Goal: Task Accomplishment & Management: Complete application form

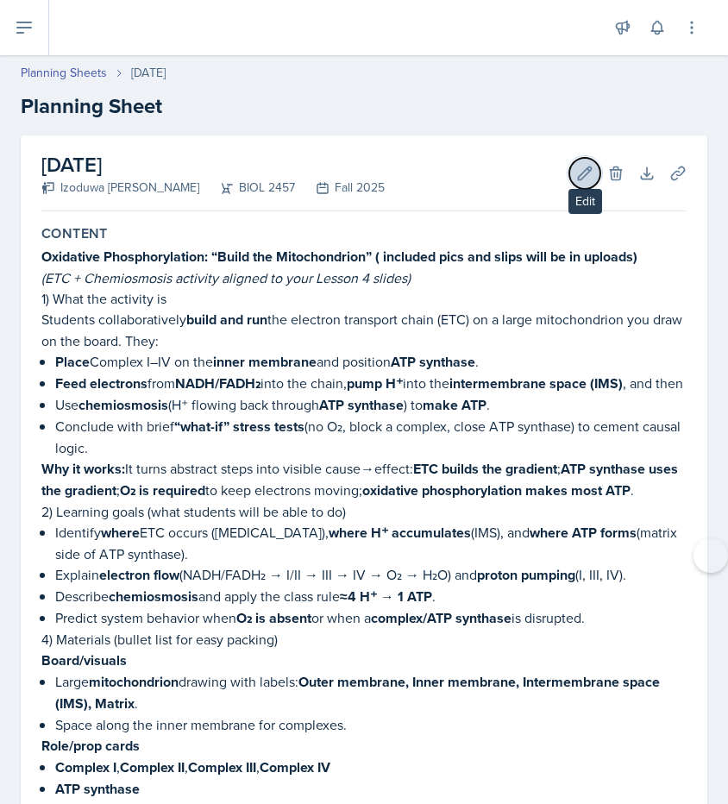
click at [579, 179] on icon at bounding box center [585, 173] width 13 height 13
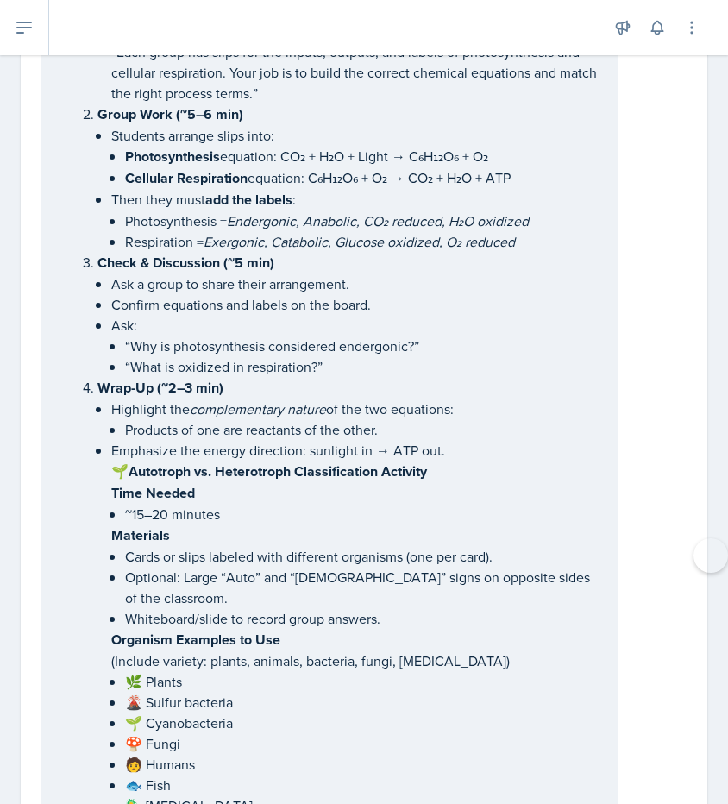
scroll to position [4115, 0]
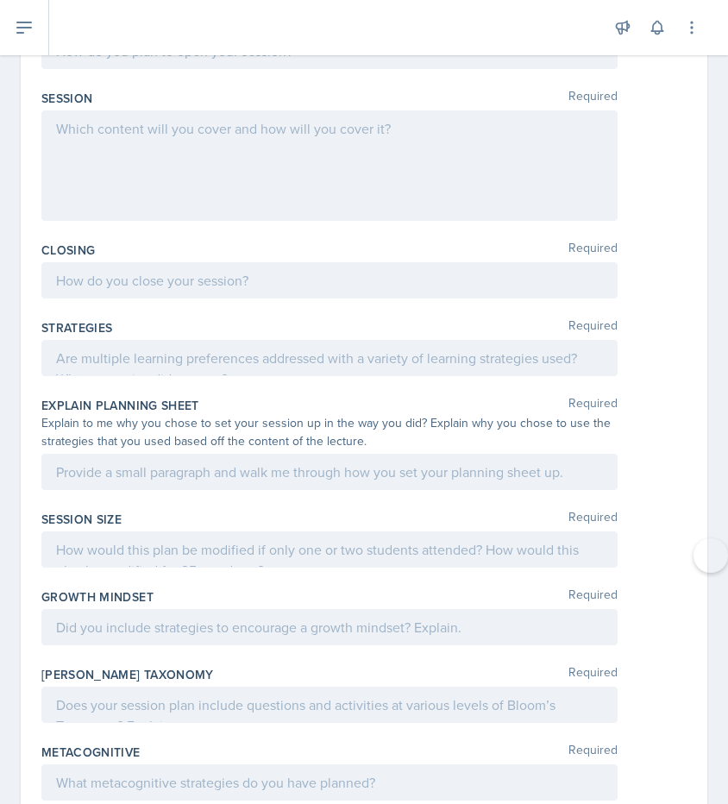
drag, startPoint x: 116, startPoint y: 446, endPoint x: 305, endPoint y: 451, distance: 188.1
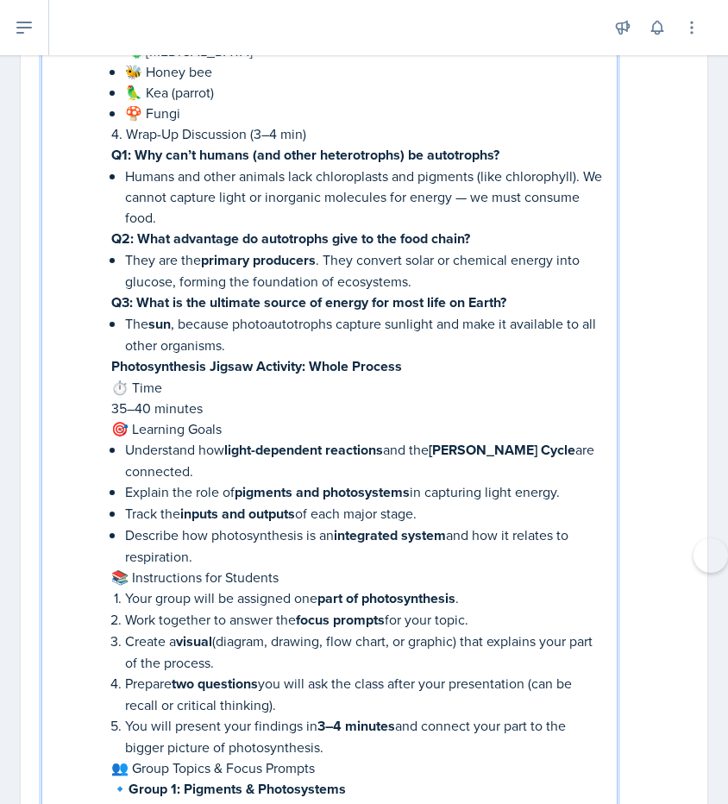
scroll to position [5518, 0]
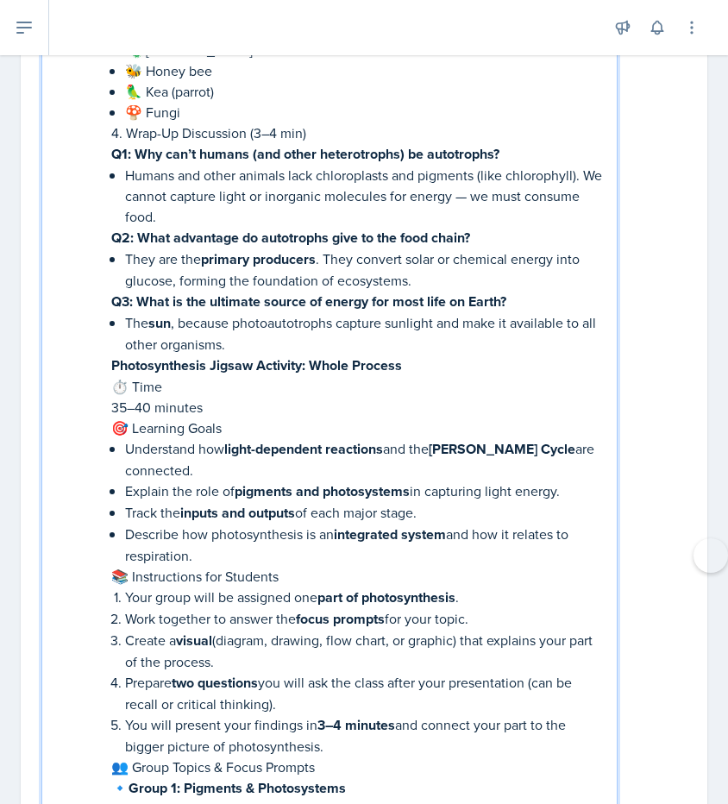
click at [240, 312] on p "The sun , because photoautotrophs capture sunlight and make it available to all…" at bounding box center [364, 333] width 478 height 42
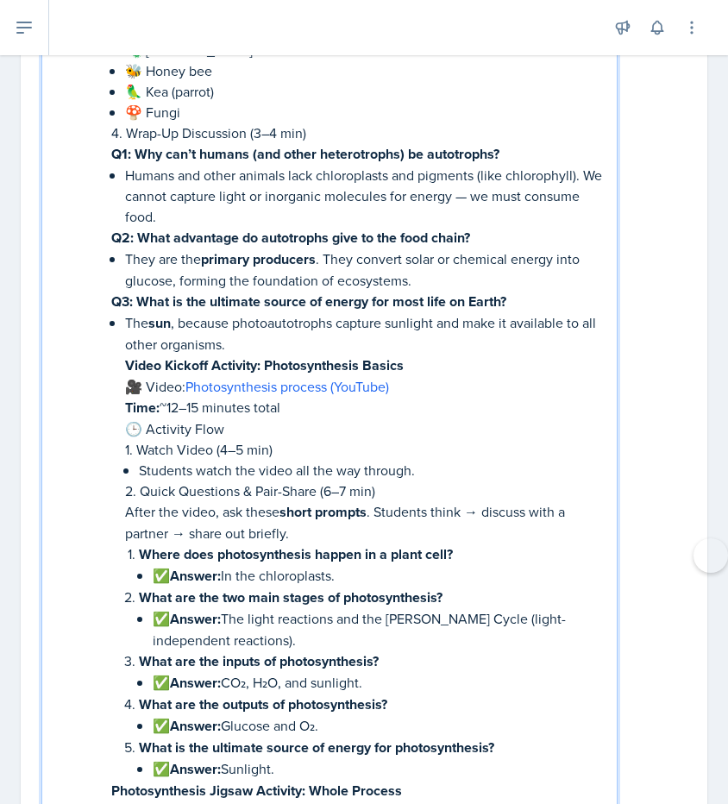
click at [183, 397] on p "Time: ~12–15 minutes total" at bounding box center [364, 408] width 478 height 22
click at [201, 397] on p "Time: ~7–15 minutes total" at bounding box center [364, 408] width 478 height 22
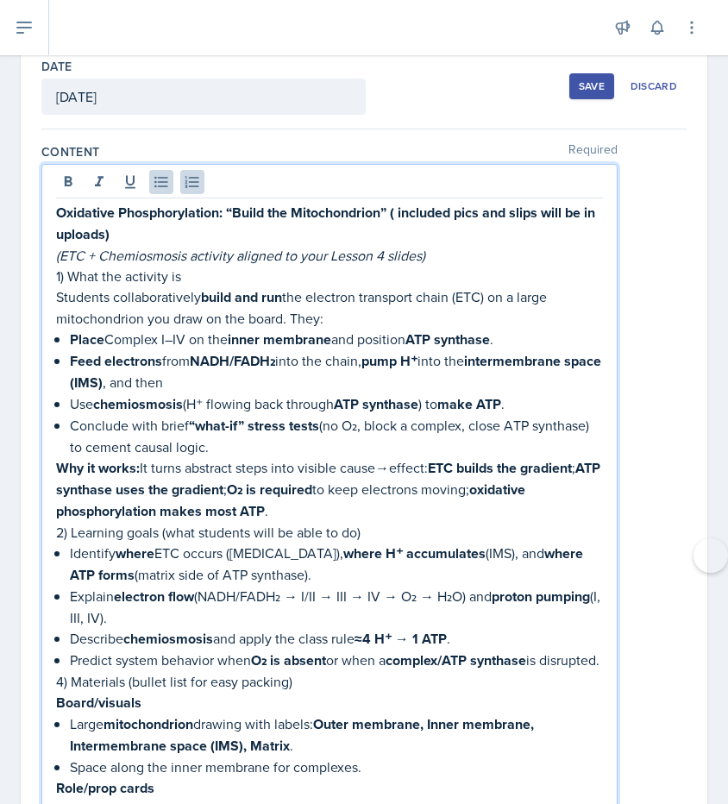
scroll to position [0, 0]
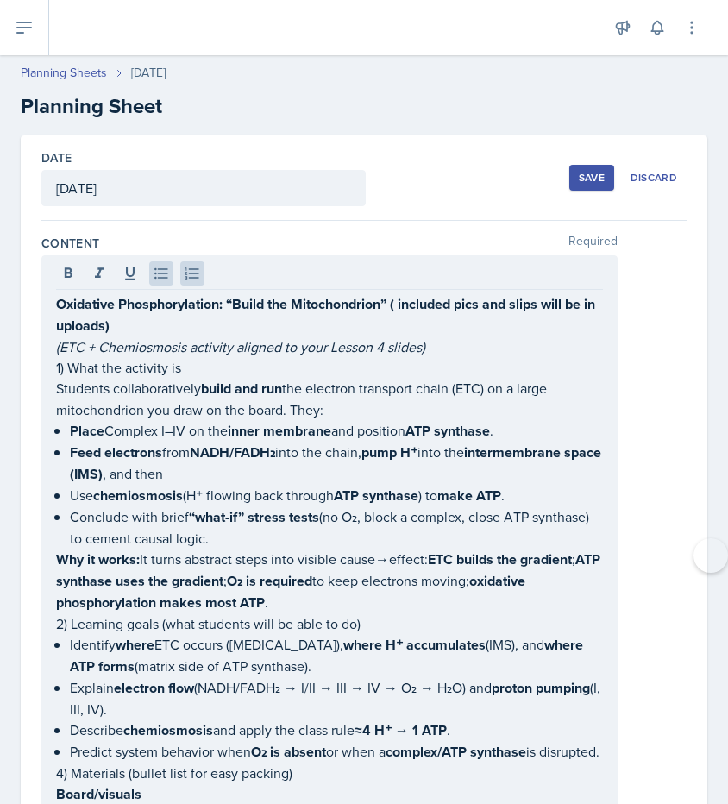
drag, startPoint x: 52, startPoint y: 308, endPoint x: 185, endPoint y: 433, distance: 182.5
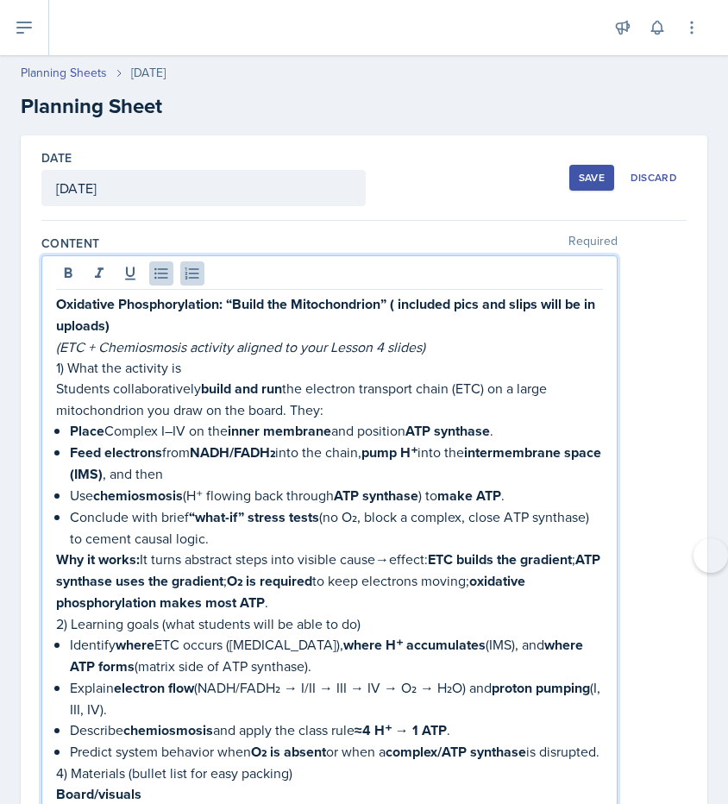
click at [145, 342] on em "(ETC + Chemiosmosis activity aligned to your Lesson 4 slides)" at bounding box center [240, 346] width 369 height 19
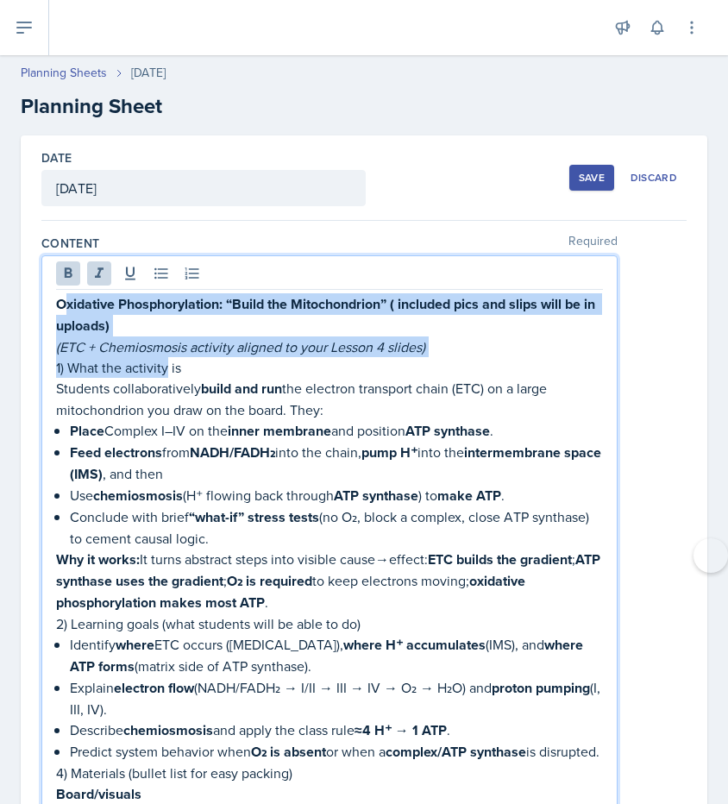
drag, startPoint x: 64, startPoint y: 305, endPoint x: 167, endPoint y: 366, distance: 119.5
click at [133, 317] on p "Oxidative Phosphorylation: “Build the Mitochondrion” ( included pics and slips …" at bounding box center [329, 314] width 547 height 43
drag, startPoint x: 72, startPoint y: 298, endPoint x: 154, endPoint y: 367, distance: 106.5
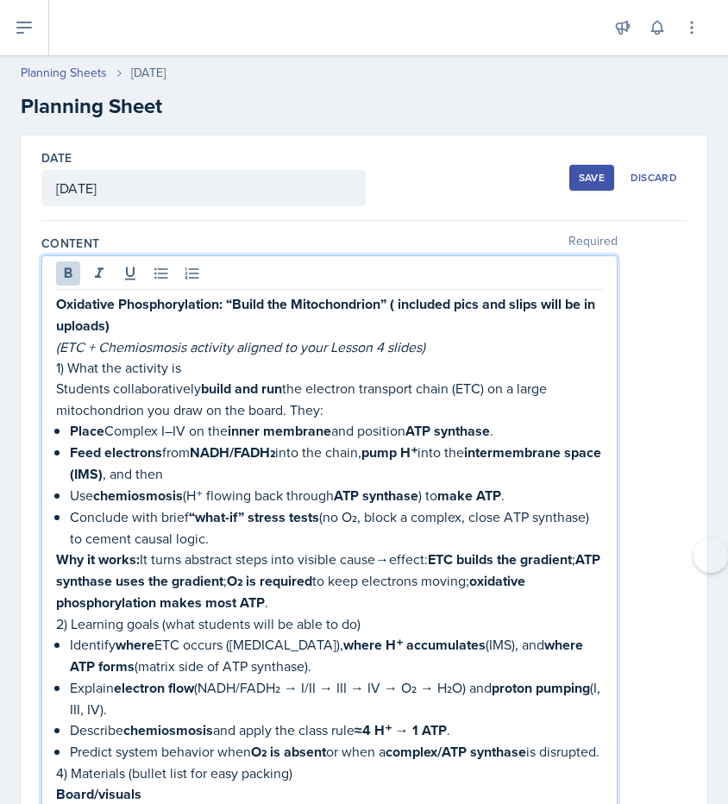
click at [161, 320] on p "Oxidative Phosphorylation: “Build the Mitochondrion” ( included pics and slips …" at bounding box center [329, 314] width 547 height 43
click at [66, 302] on strong "Oxidative Phosphorylation: “Build the Mitochondrion” ( included pics and slips …" at bounding box center [327, 314] width 543 height 41
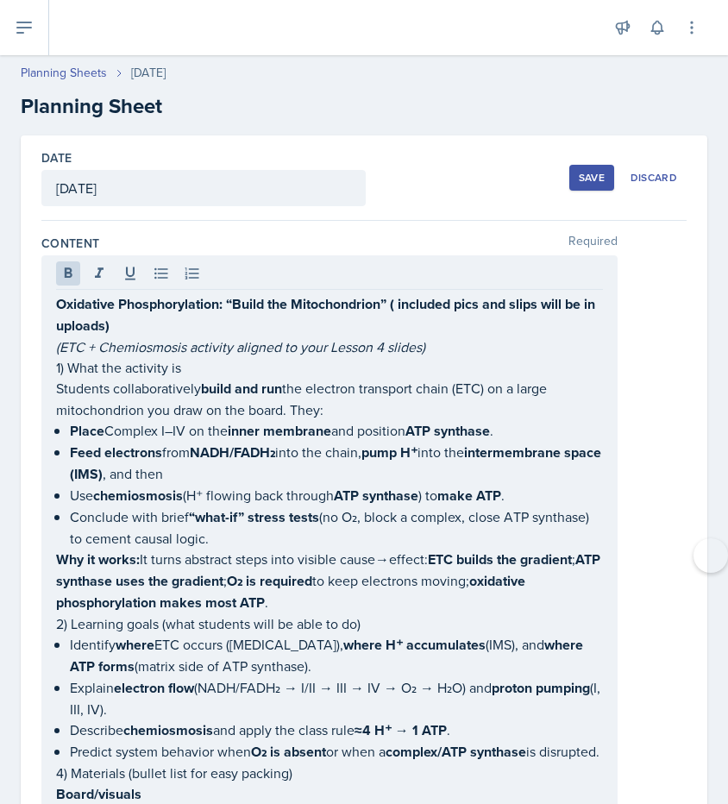
drag, startPoint x: 49, startPoint y: 299, endPoint x: 243, endPoint y: 441, distance: 240.2
drag, startPoint x: 54, startPoint y: 306, endPoint x: 232, endPoint y: 444, distance: 225.0
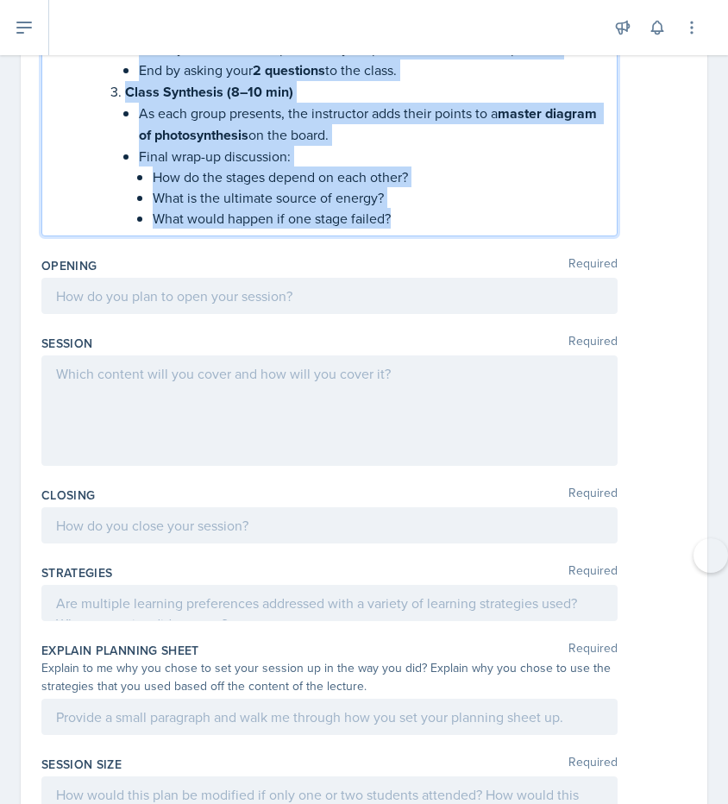
drag, startPoint x: 58, startPoint y: 302, endPoint x: 298, endPoint y: 405, distance: 262.0
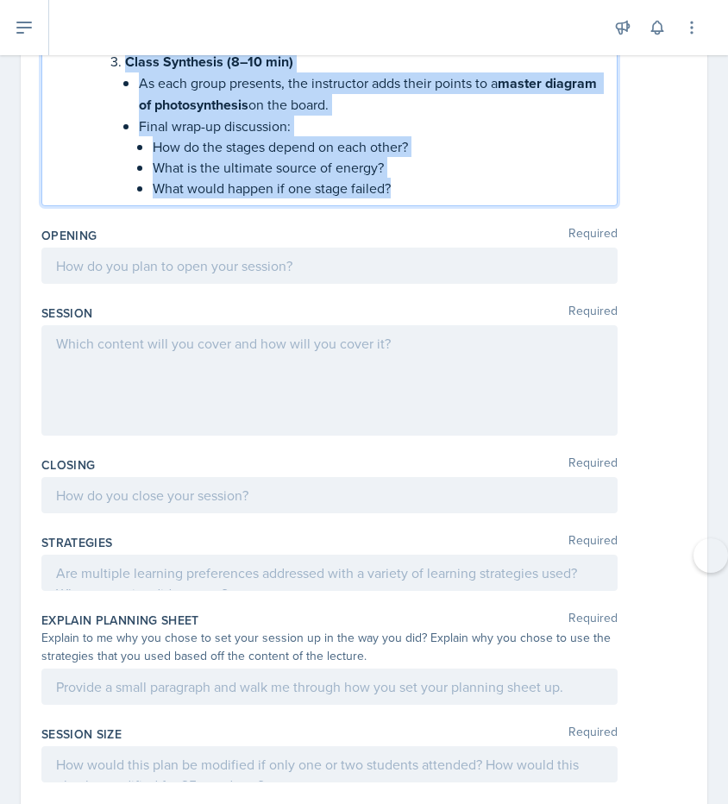
scroll to position [7449, 0]
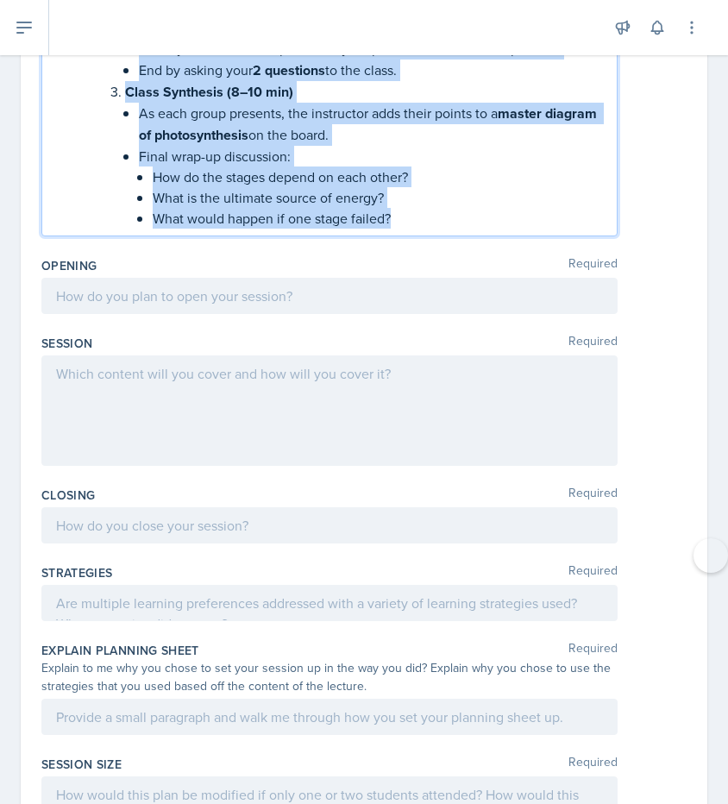
copy div "Oxidative Phosphorylation: “Build the Mitochondrion” ( included pics and slips …"
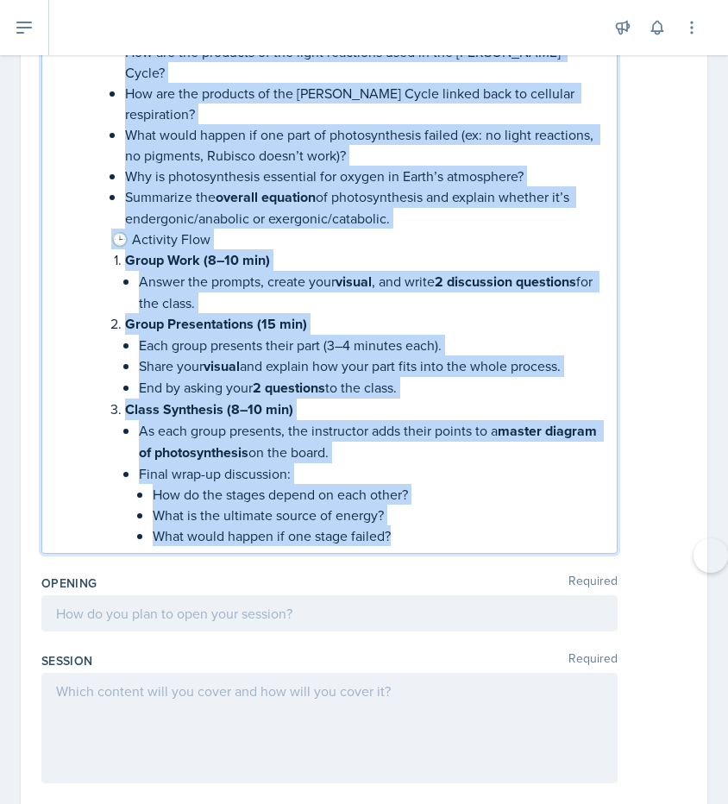
scroll to position [7141, 0]
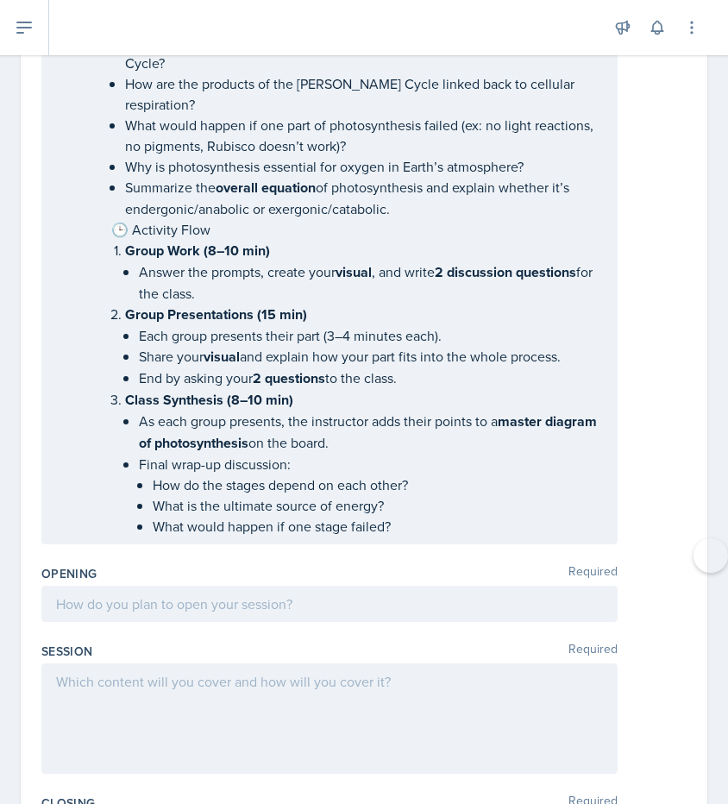
click at [196, 663] on div at bounding box center [329, 718] width 576 height 110
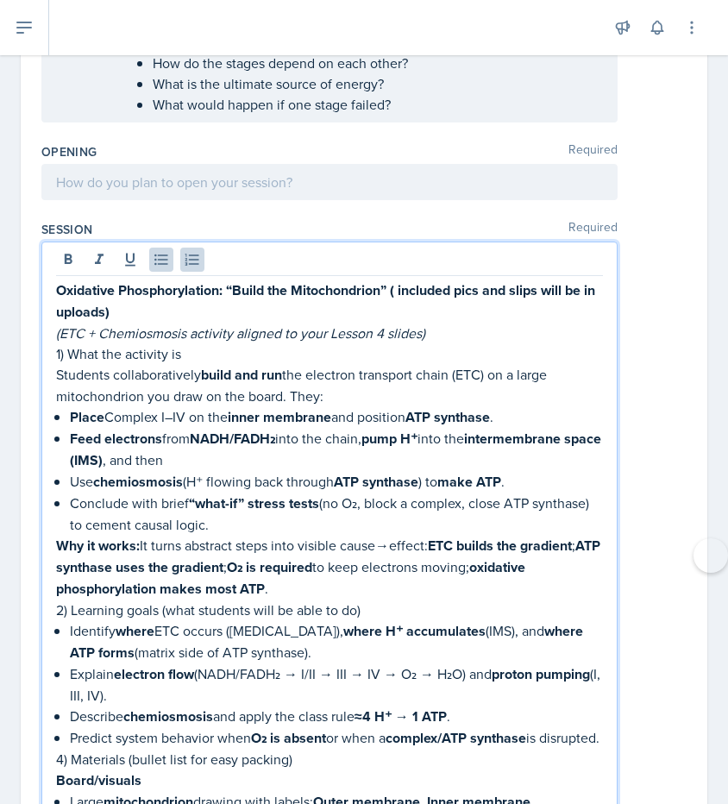
scroll to position [7505, 0]
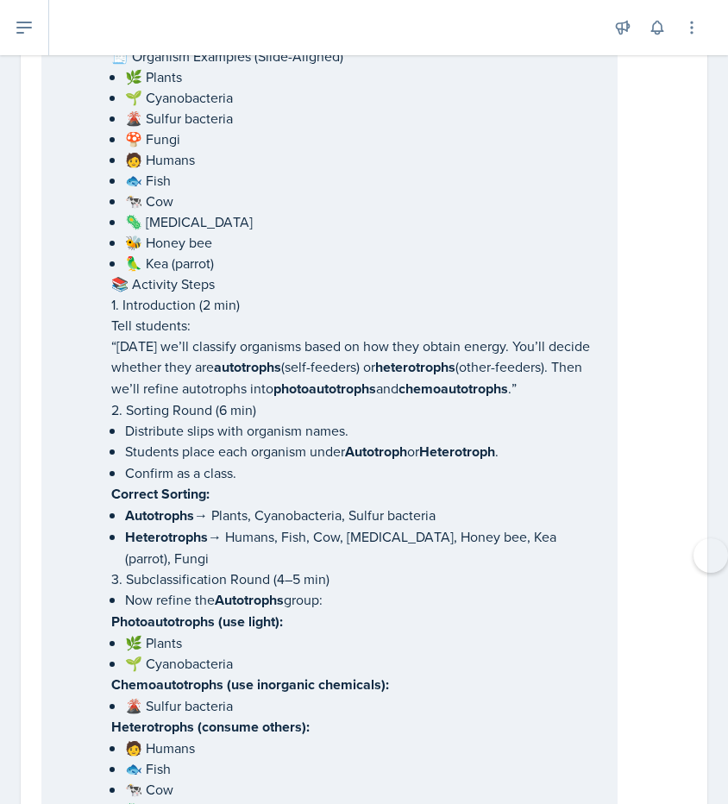
click at [125, 253] on li "🦜 Kea (parrot)" at bounding box center [364, 263] width 478 height 21
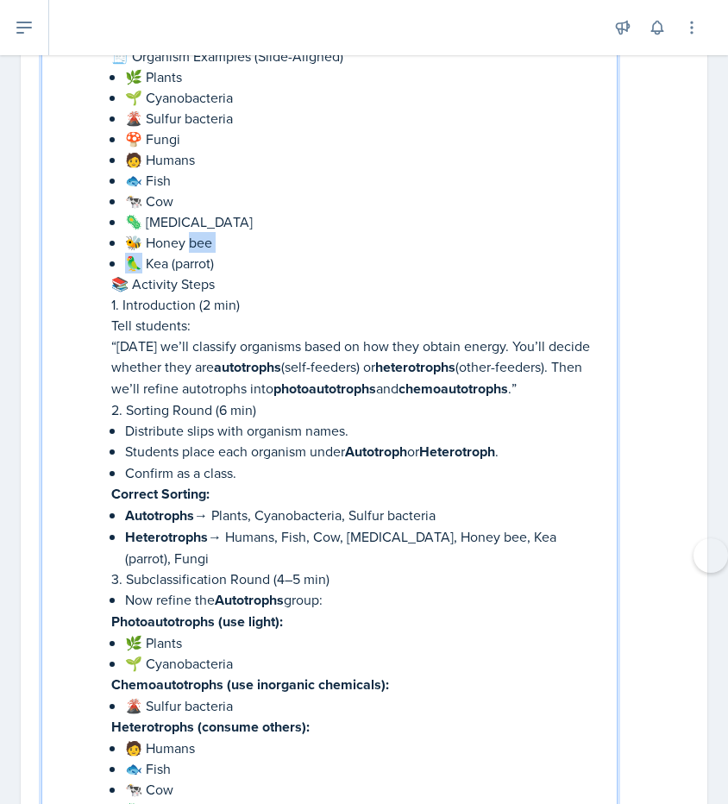
click at [125, 253] on li "🦜 Kea (parrot)" at bounding box center [364, 263] width 478 height 21
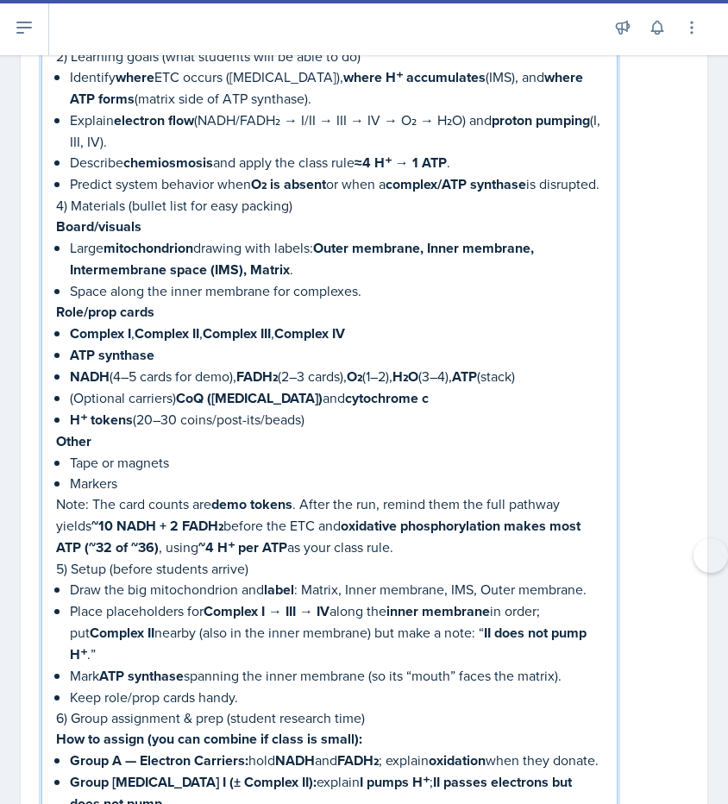
scroll to position [0, 0]
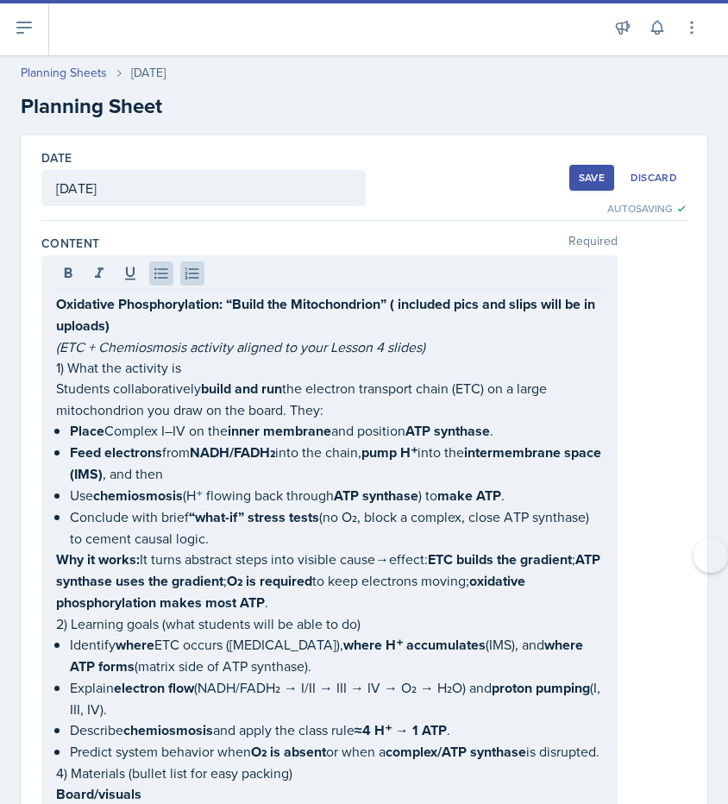
drag, startPoint x: 54, startPoint y: 300, endPoint x: 320, endPoint y: 434, distance: 297.5
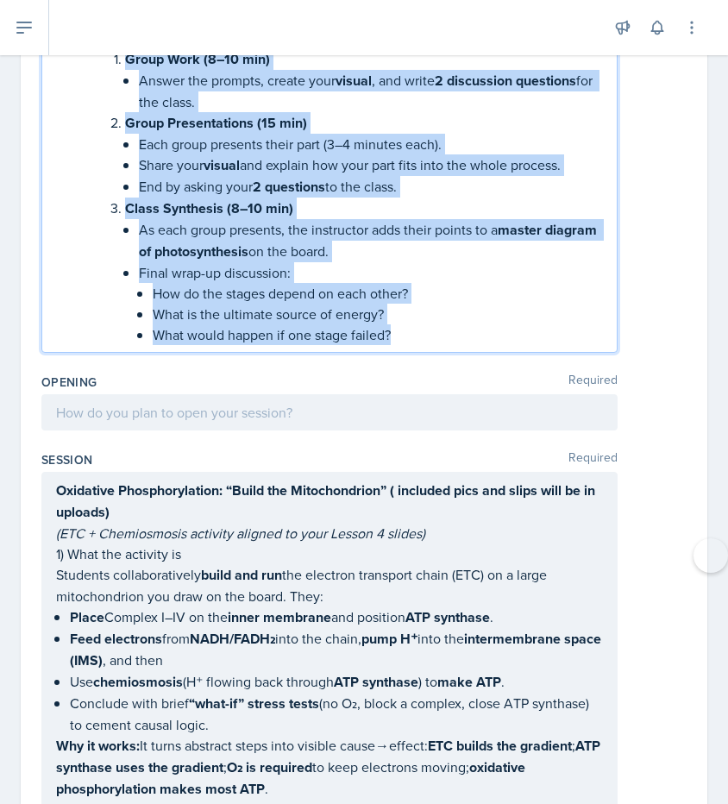
drag, startPoint x: 59, startPoint y: 302, endPoint x: 412, endPoint y: 816, distance: 624.1
click at [412, 803] on html "SI Documents Leader Dashboard Calendar Profile Documents Planning Sheets Observ…" at bounding box center [364, 402] width 728 height 804
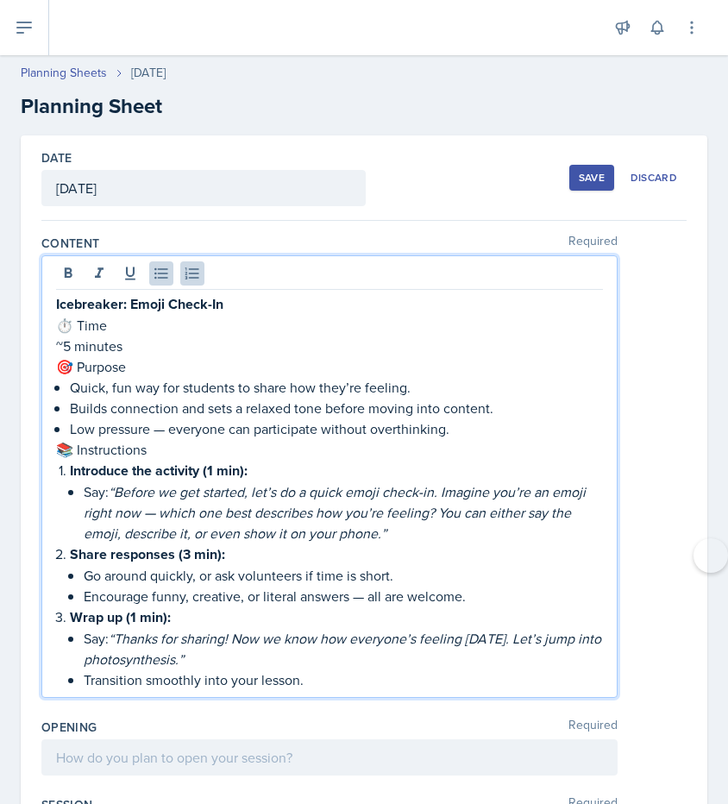
click at [127, 326] on p "⏱ Time" at bounding box center [329, 325] width 547 height 21
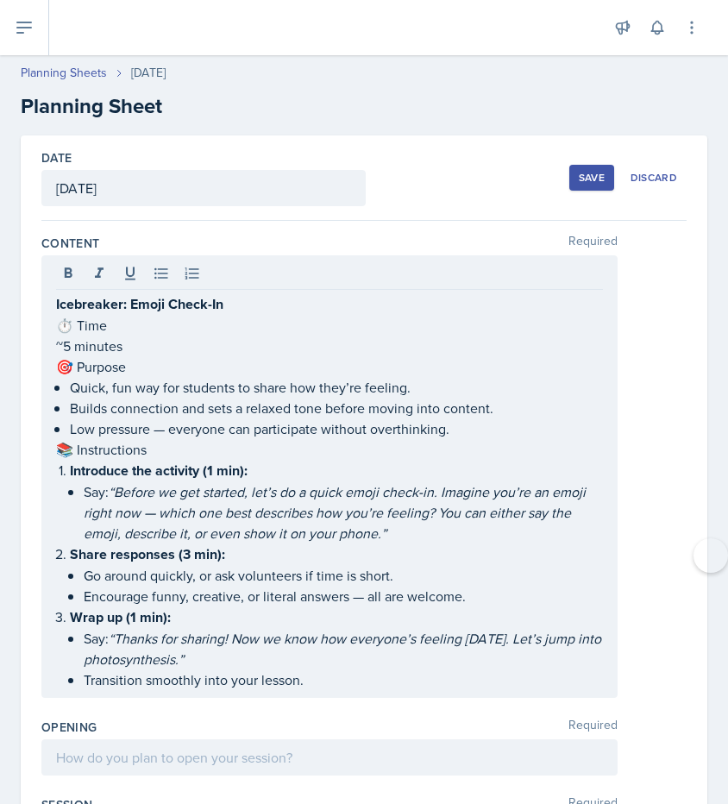
click at [191, 287] on div at bounding box center [329, 275] width 547 height 28
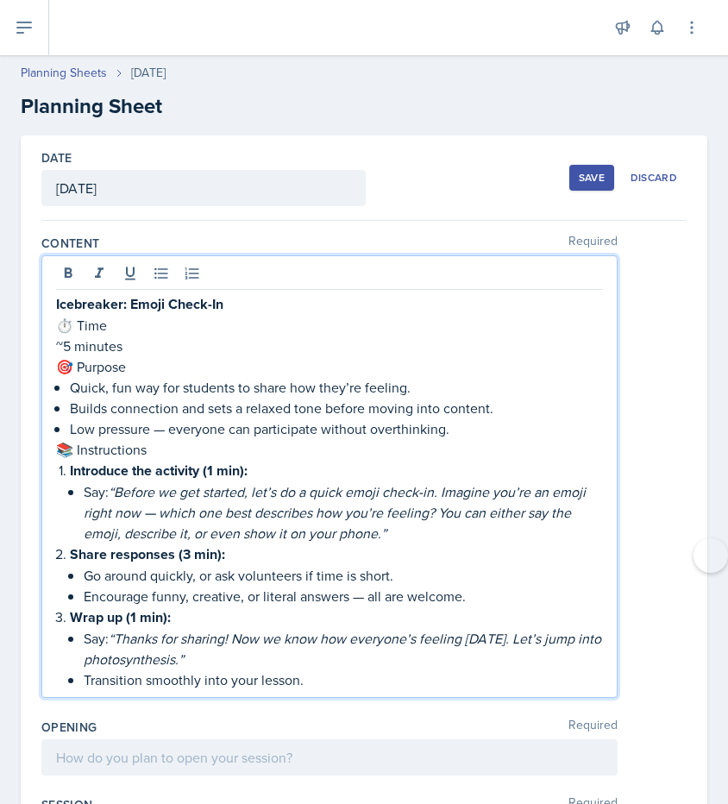
click at [56, 303] on strong "Icebreaker: Emoji Check-In" at bounding box center [139, 304] width 167 height 20
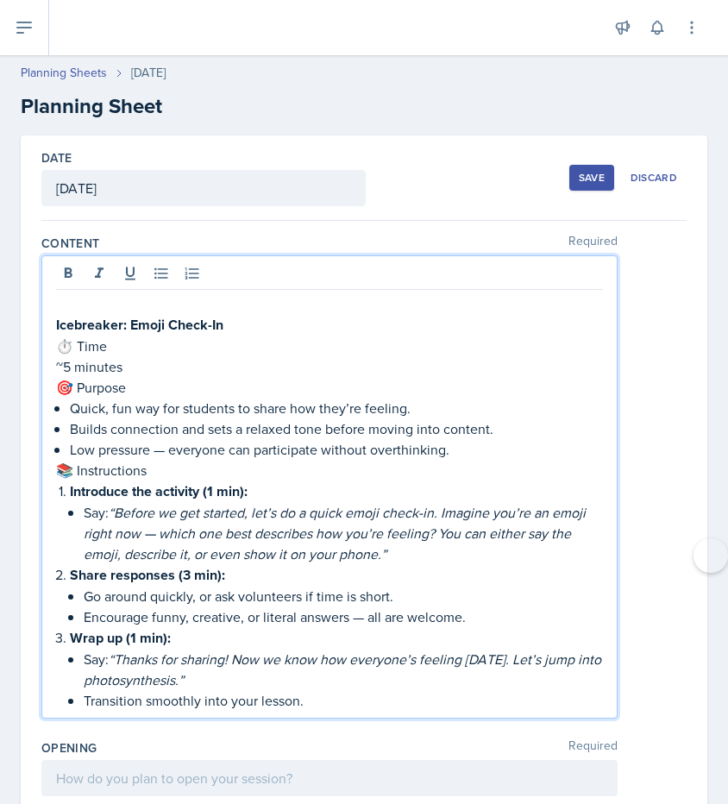
click at [72, 294] on p at bounding box center [329, 303] width 547 height 21
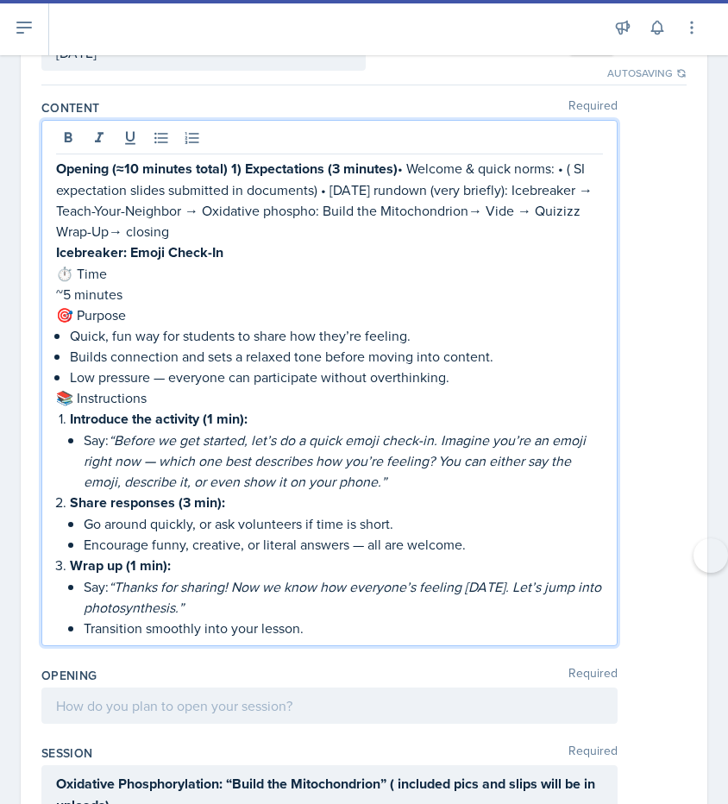
scroll to position [131, 0]
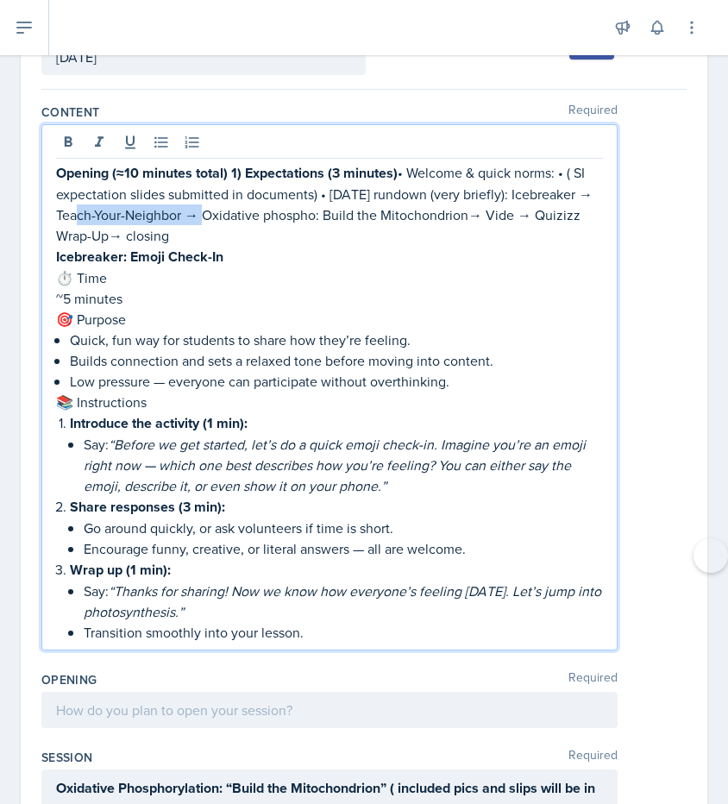
drag, startPoint x: 185, startPoint y: 212, endPoint x: 60, endPoint y: 221, distance: 125.4
click at [60, 221] on p "Opening (≈10 minutes total) 1) Expectations (3 minutes) • Welcome & quick norms…" at bounding box center [329, 204] width 547 height 84
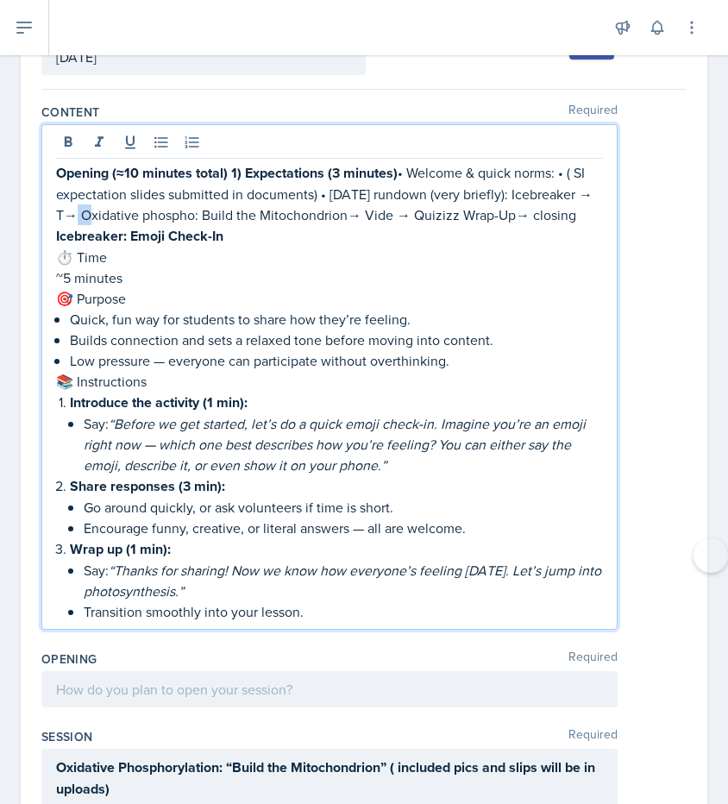
drag, startPoint x: 77, startPoint y: 212, endPoint x: 52, endPoint y: 212, distance: 25.0
click at [52, 212] on div "Opening (≈10 minutes total) 1) Expectations (3 minutes) • Welcome & quick norms…" at bounding box center [329, 377] width 576 height 506
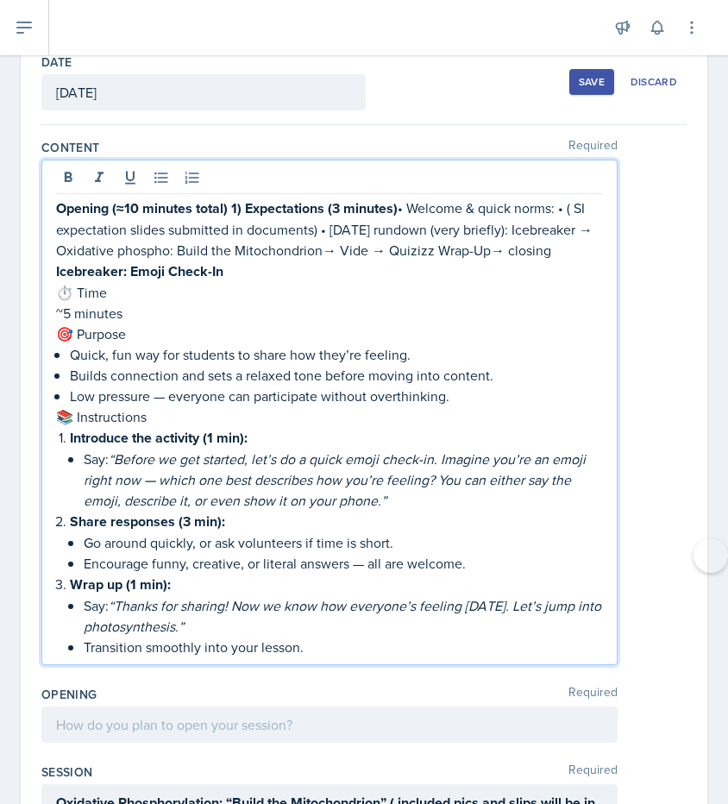
scroll to position [0, 0]
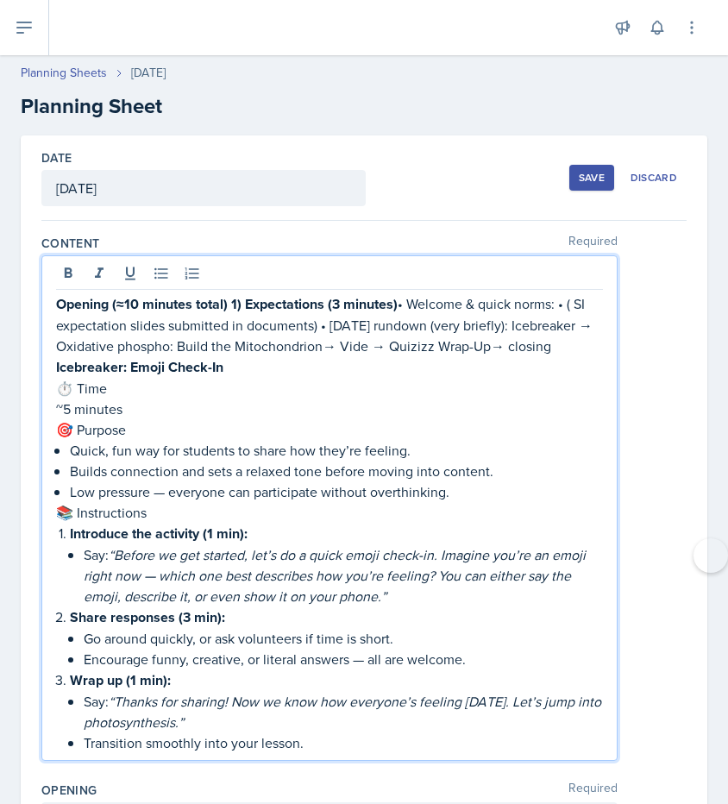
click at [366, 345] on p "Opening (≈10 minutes total) 1) Expectations (3 minutes) • Welcome & quick norms…" at bounding box center [329, 324] width 547 height 63
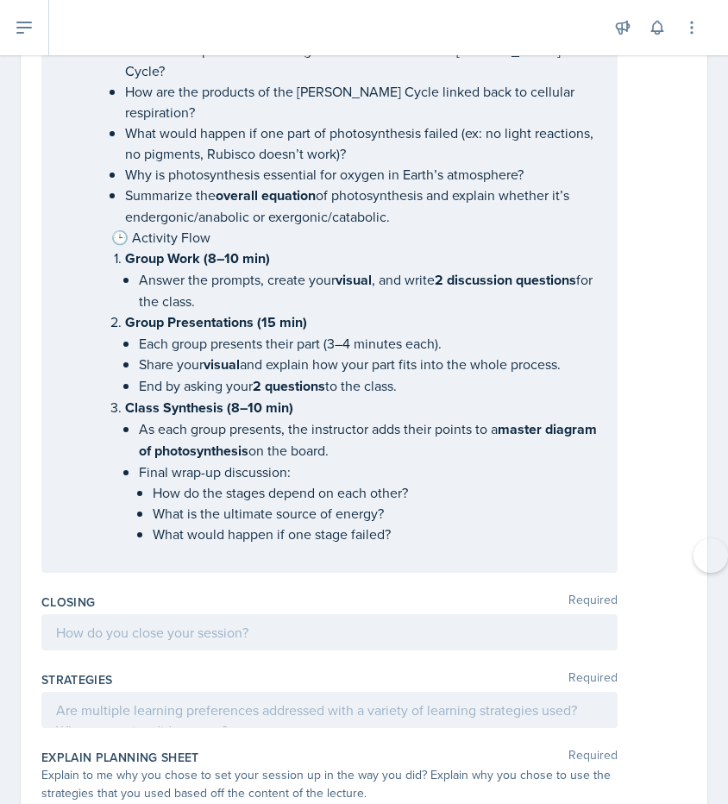
scroll to position [7732, 0]
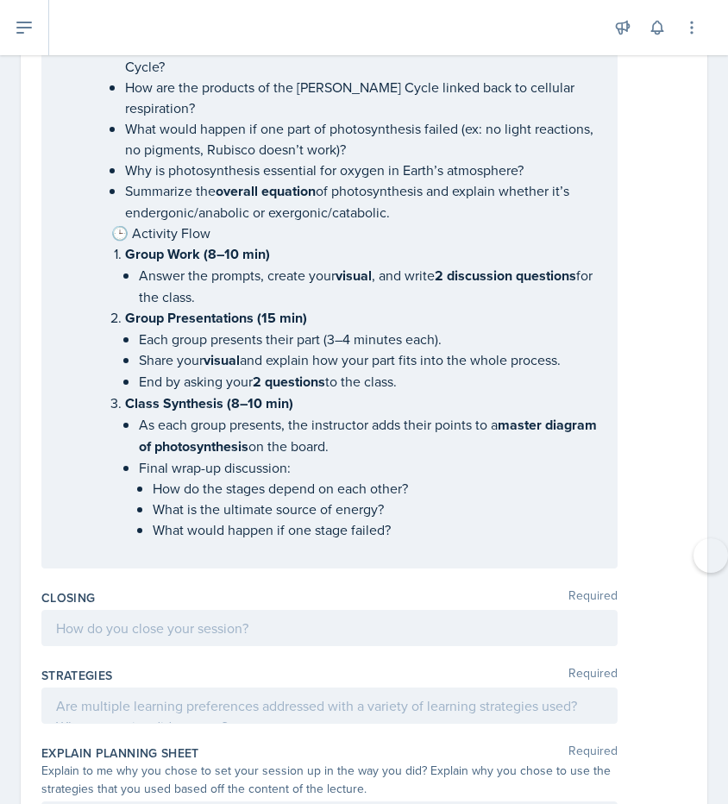
click at [147, 540] on p at bounding box center [329, 550] width 547 height 21
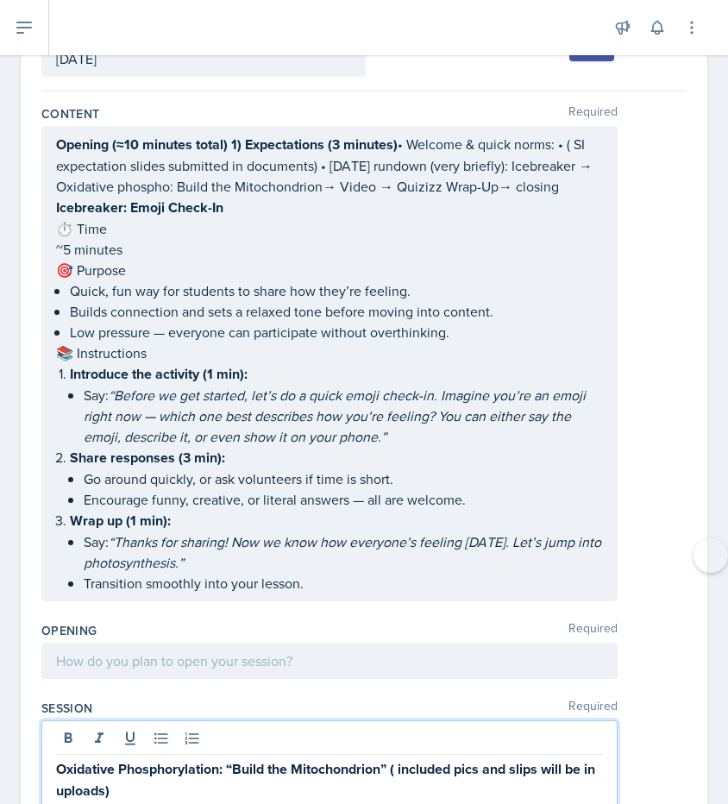
scroll to position [130, 0]
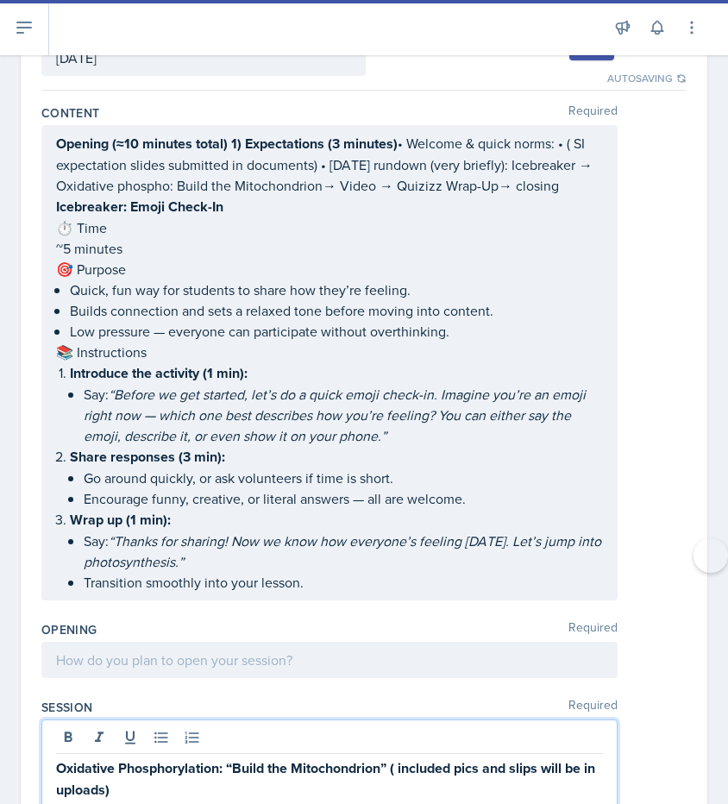
click at [391, 189] on p "Opening (≈10 minutes total) 1) Expectations (3 minutes) • Welcome & quick norms…" at bounding box center [329, 164] width 547 height 63
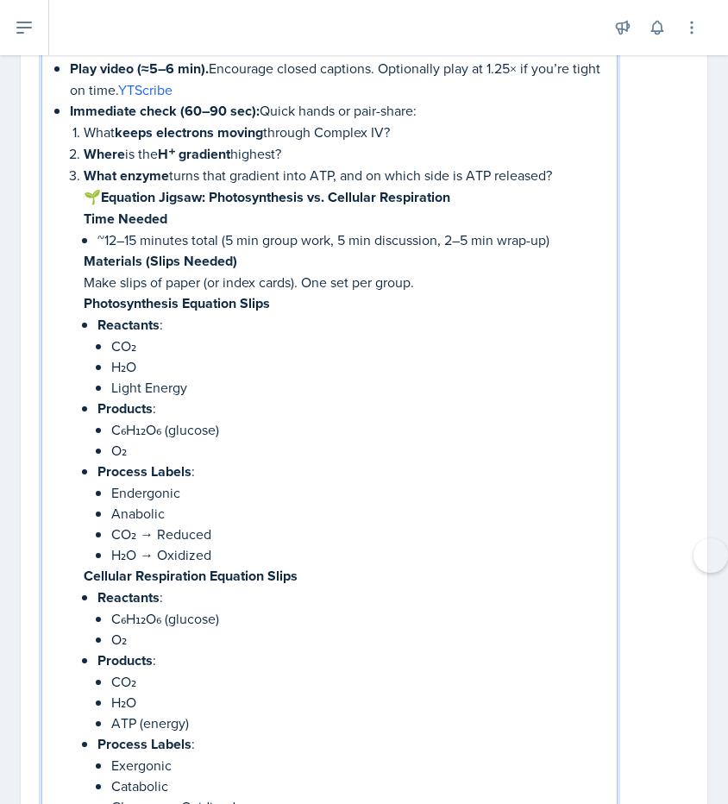
scroll to position [3948, 0]
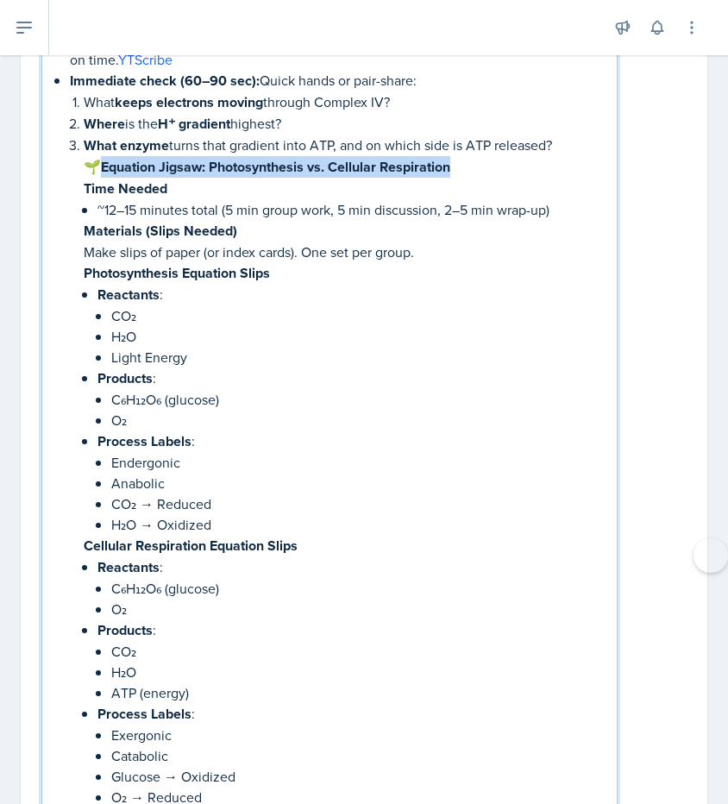
drag, startPoint x: 102, startPoint y: 154, endPoint x: 453, endPoint y: 161, distance: 351.2
click at [453, 161] on p "🌱 Equation Jigsaw: Photosynthesis vs. Cellular Respiration" at bounding box center [343, 167] width 519 height 22
copy strong "Equation Jigsaw: Photosynthesis vs. Cellular Respiration"
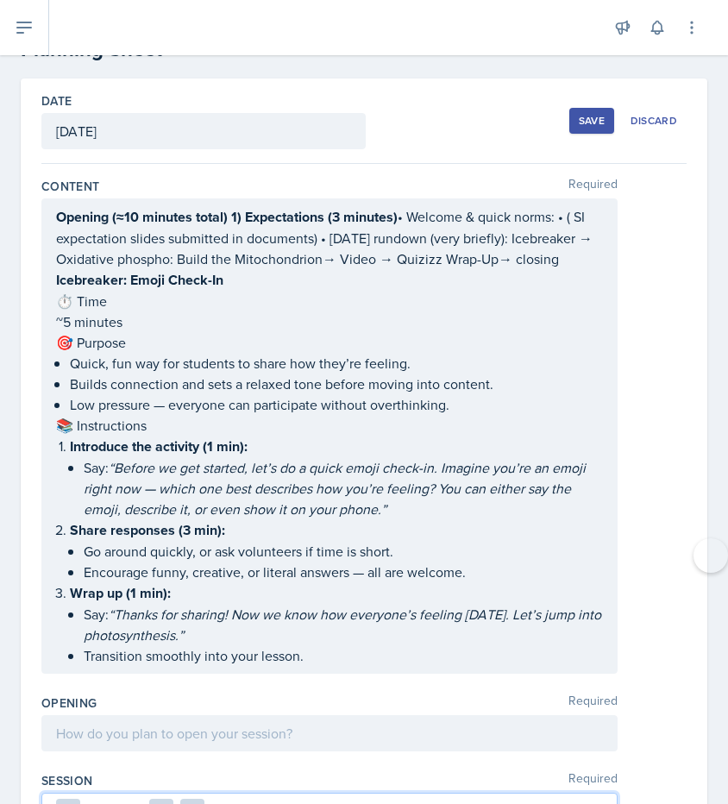
scroll to position [0, 0]
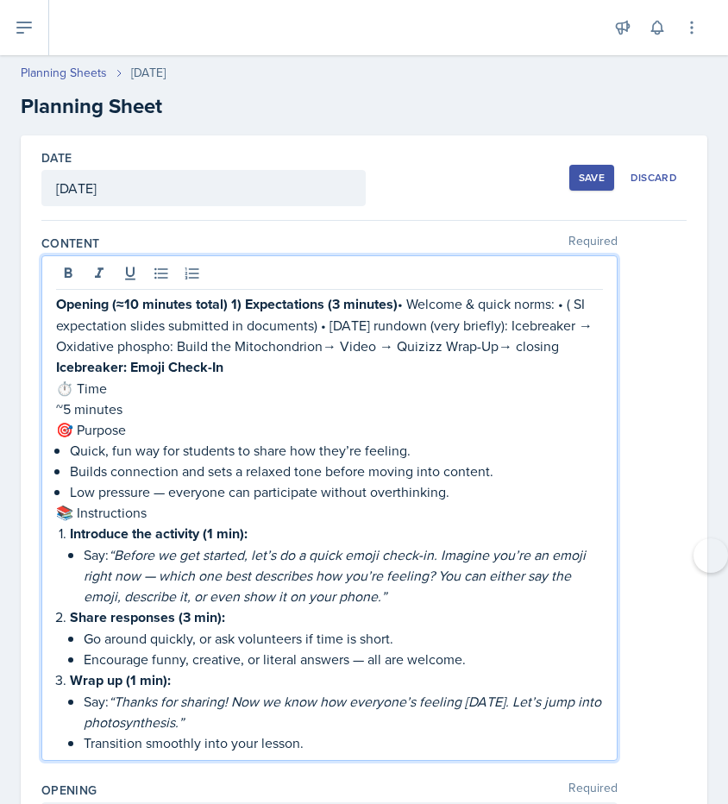
click at [392, 316] on p "Opening (≈10 minutes total) 1) Expectations (3 minutes) • Welcome & quick norms…" at bounding box center [329, 324] width 547 height 63
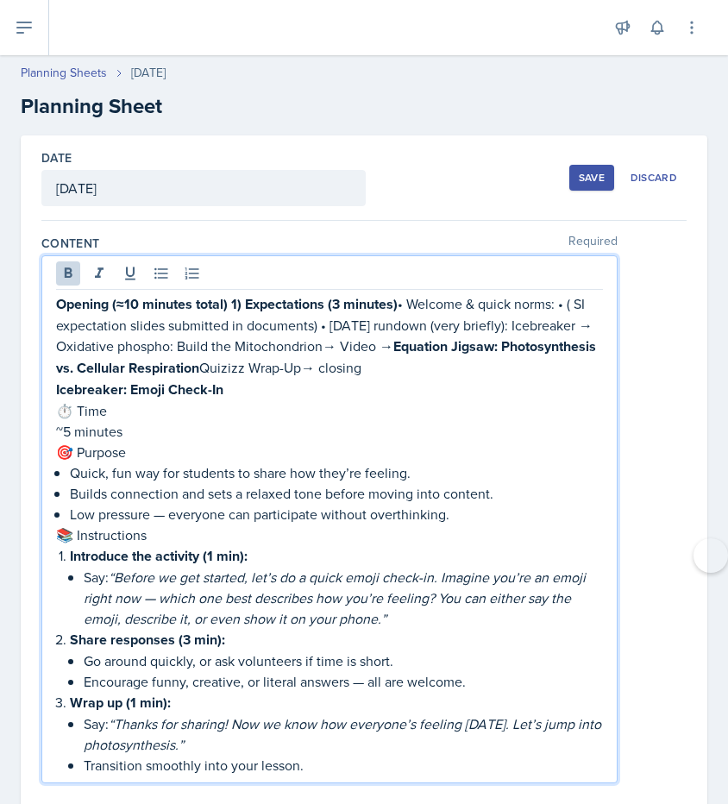
drag, startPoint x: 388, startPoint y: 349, endPoint x: 201, endPoint y: 369, distance: 188.3
click at [201, 369] on p "Opening (≈10 minutes total) 1) Expectations (3 minutes) • Welcome & quick norms…" at bounding box center [329, 335] width 547 height 85
click at [76, 265] on icon at bounding box center [68, 273] width 17 height 17
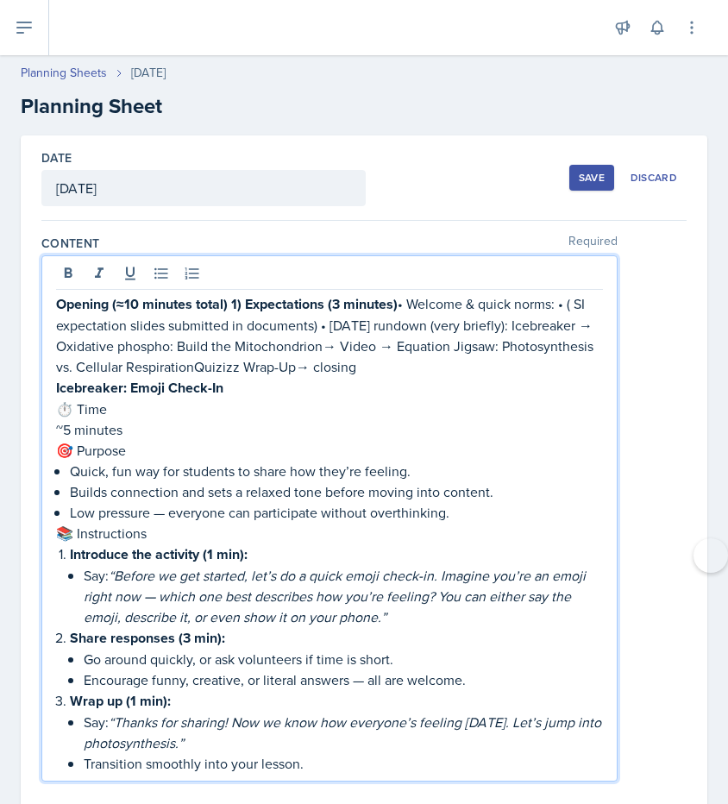
click at [268, 346] on p "Opening (≈10 minutes total) 1) Expectations (3 minutes) • Welcome & quick norms…" at bounding box center [329, 335] width 547 height 84
drag, startPoint x: 374, startPoint y: 346, endPoint x: 389, endPoint y: 350, distance: 15.3
click at [389, 350] on p "Opening (≈10 minutes total) 1) Expectations (3 minutes) • Welcome & quick norms…" at bounding box center [329, 335] width 547 height 84
copy p "→"
click at [194, 364] on p "Opening (≈10 minutes total) 1) Expectations (3 minutes) • Welcome & quick norms…" at bounding box center [329, 335] width 547 height 84
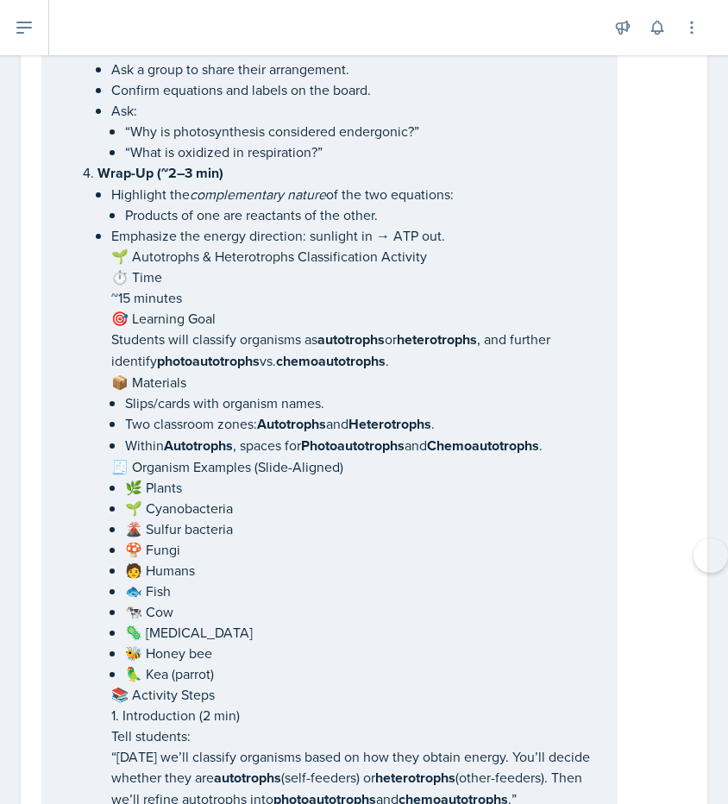
scroll to position [4967, 0]
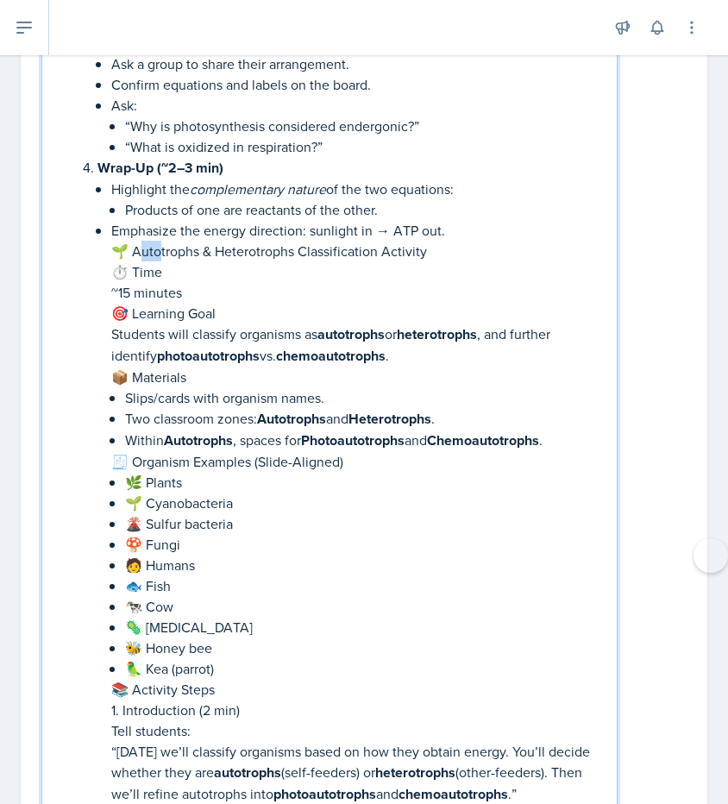
drag, startPoint x: 135, startPoint y: 233, endPoint x: 154, endPoint y: 233, distance: 18.1
click at [154, 241] on p "🌱 Autotrophs & Heterotrophs Classification Activity" at bounding box center [357, 251] width 492 height 21
click at [137, 241] on p "🌱 Autotrophs & Heterotrophs Classification Activity" at bounding box center [357, 251] width 492 height 21
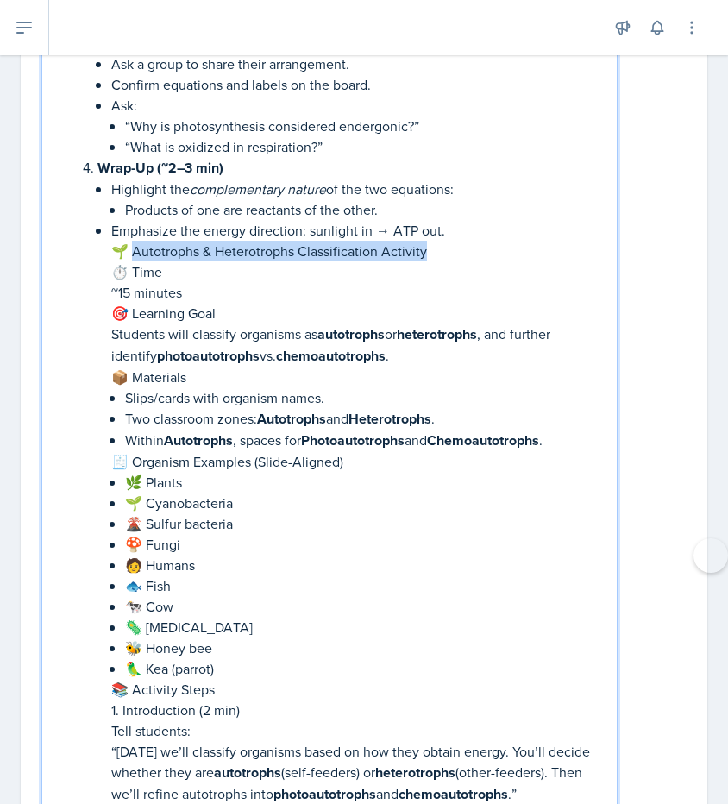
drag, startPoint x: 130, startPoint y: 232, endPoint x: 424, endPoint y: 236, distance: 293.3
click at [426, 241] on p "🌱 Autotrophs & Heterotrophs Classification Activity" at bounding box center [357, 251] width 492 height 21
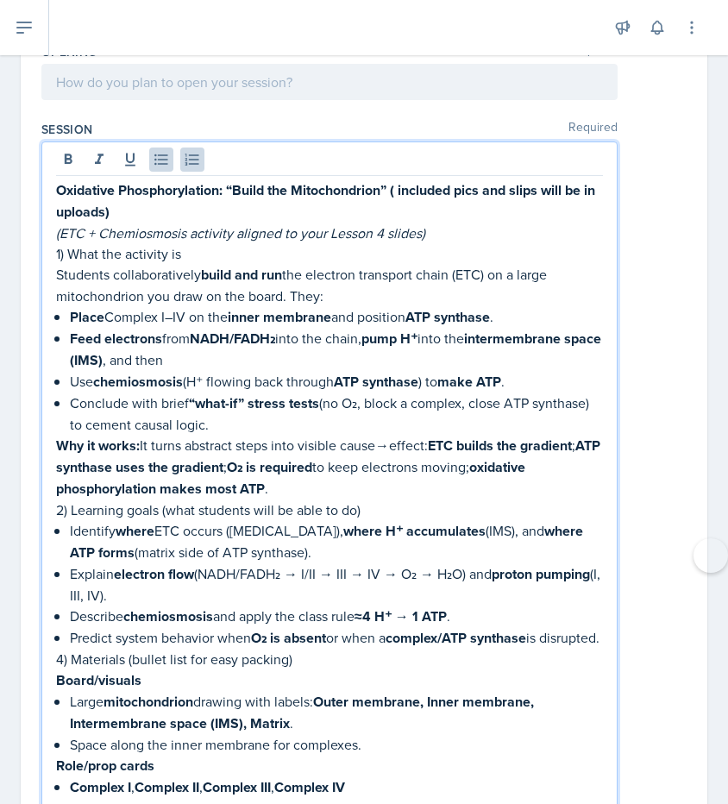
scroll to position [0, 0]
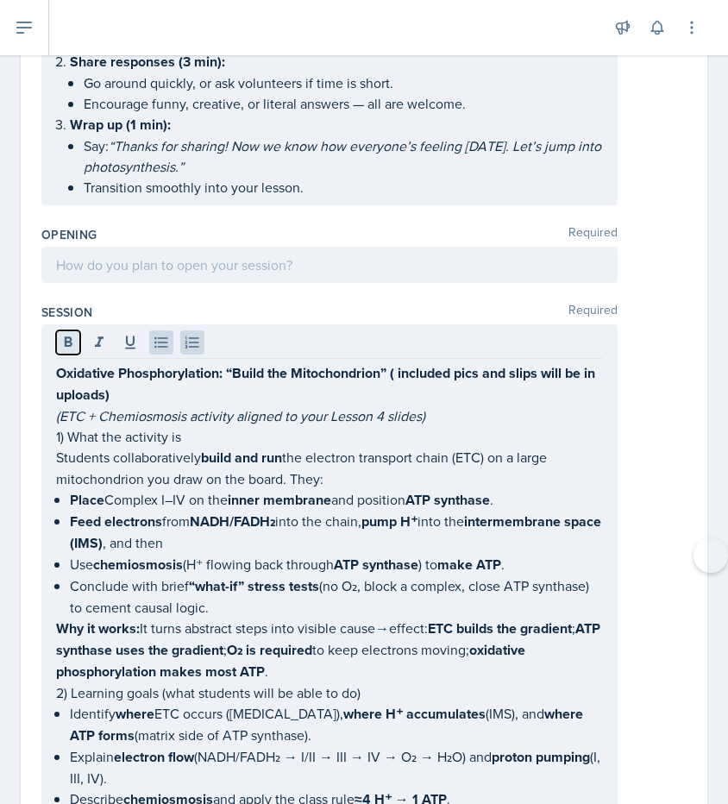
click at [72, 343] on icon at bounding box center [68, 342] width 17 height 17
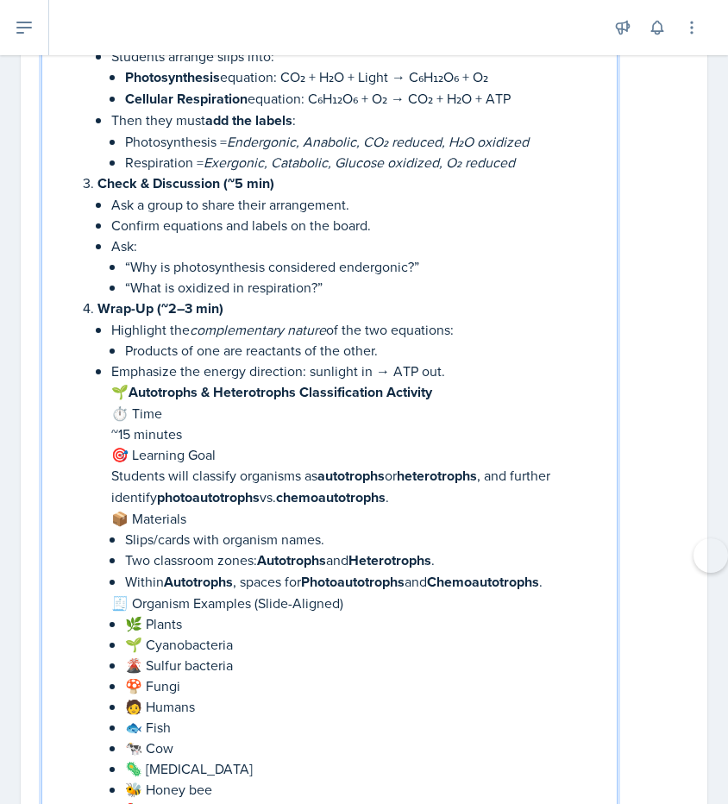
scroll to position [4797, 0]
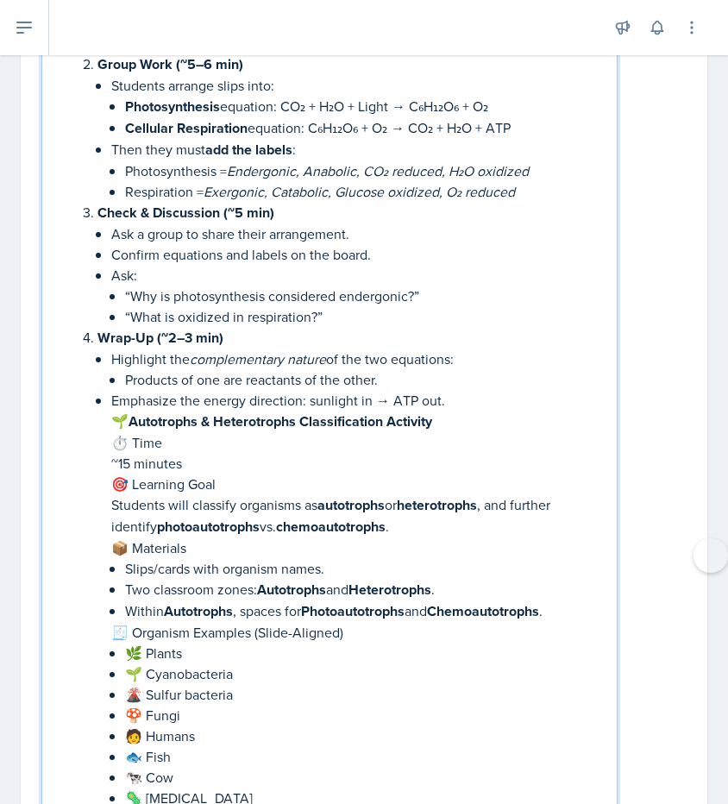
copy p "🌱 A"
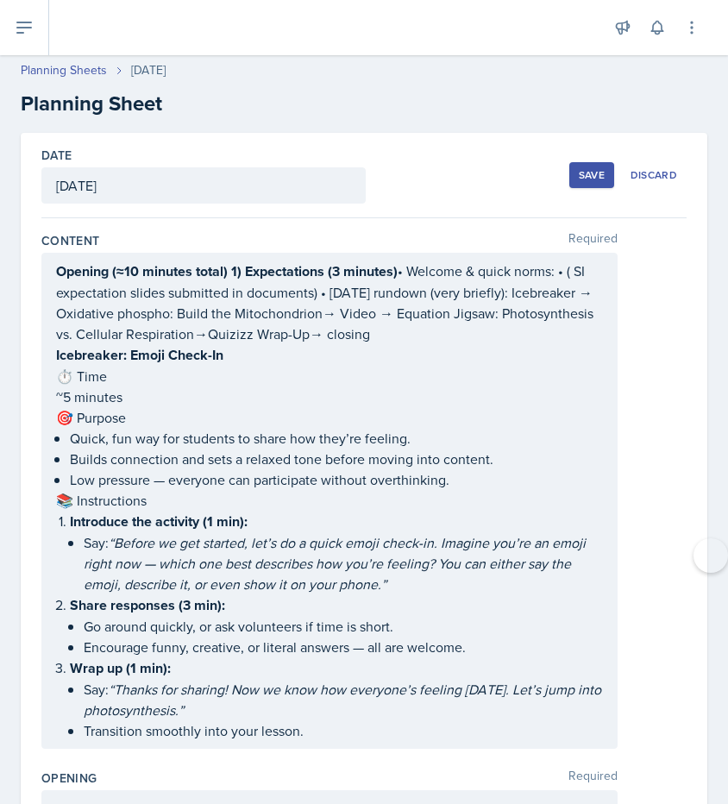
scroll to position [3, 0]
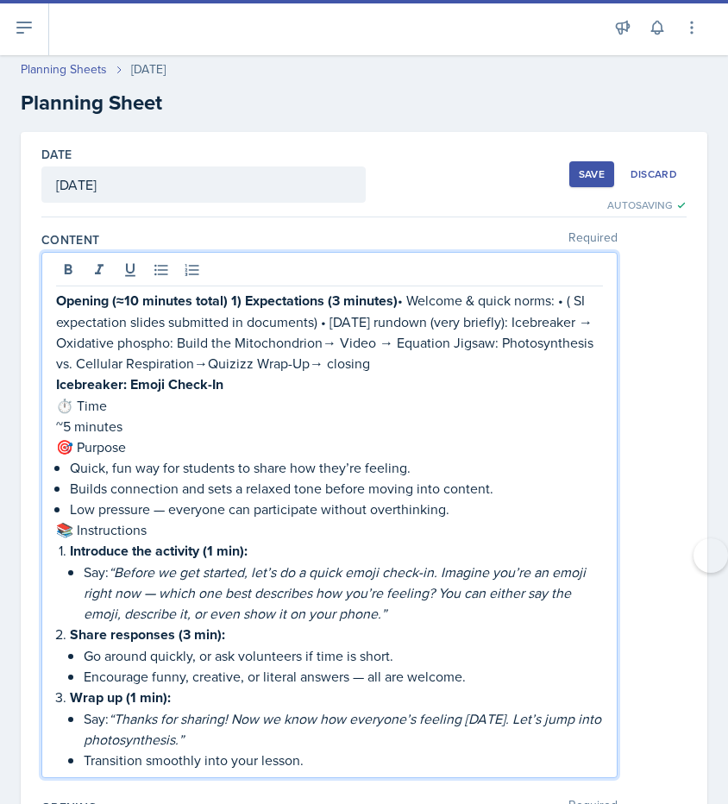
click at [208, 335] on p "Opening (≈10 minutes total) 1) Expectations (3 minutes) • Welcome & quick norms…" at bounding box center [329, 332] width 547 height 84
click at [204, 361] on p "Opening (≈10 minutes total) 1) Expectations (3 minutes) • Welcome & quick norms…" at bounding box center [329, 332] width 547 height 84
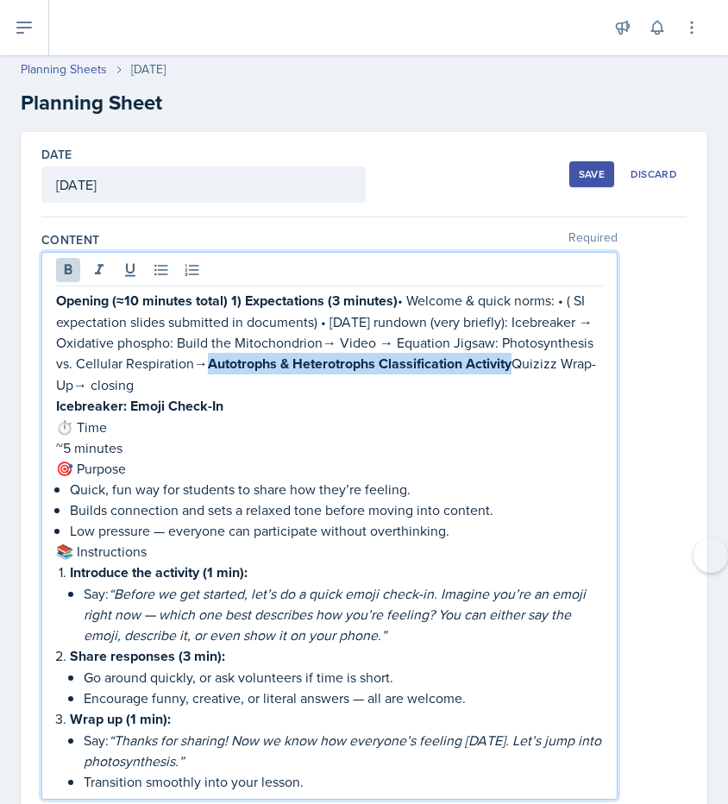
drag, startPoint x: 204, startPoint y: 361, endPoint x: 511, endPoint y: 368, distance: 307.2
click at [511, 368] on p "Opening (≈10 minutes total) 1) Expectations (3 minutes) • Welcome & quick norms…" at bounding box center [329, 342] width 547 height 105
click at [74, 276] on icon at bounding box center [68, 269] width 17 height 17
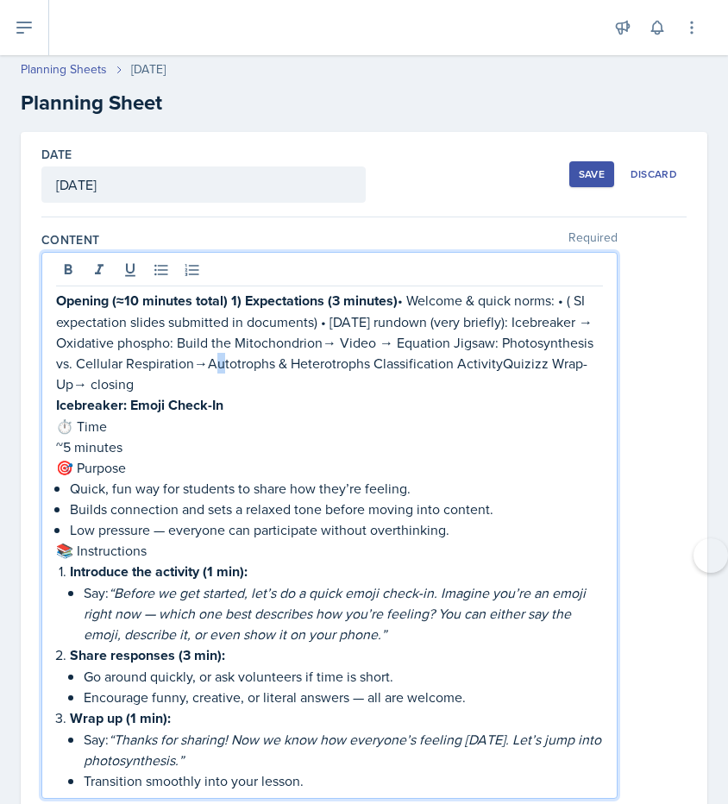
drag, startPoint x: 193, startPoint y: 365, endPoint x: 206, endPoint y: 371, distance: 14.3
click at [206, 371] on p "Opening (≈10 minutes total) 1) Expectations (3 minutes) • Welcome & quick norms…" at bounding box center [329, 342] width 547 height 104
copy p "→"
click at [499, 370] on p "Opening (≈10 minutes total) 1) Expectations (3 minutes) • Welcome & quick norms…" at bounding box center [329, 342] width 547 height 104
click at [525, 374] on p "Opening (≈10 minutes total) 1) Expectations (3 minutes) • Welcome & quick norms…" at bounding box center [329, 342] width 547 height 104
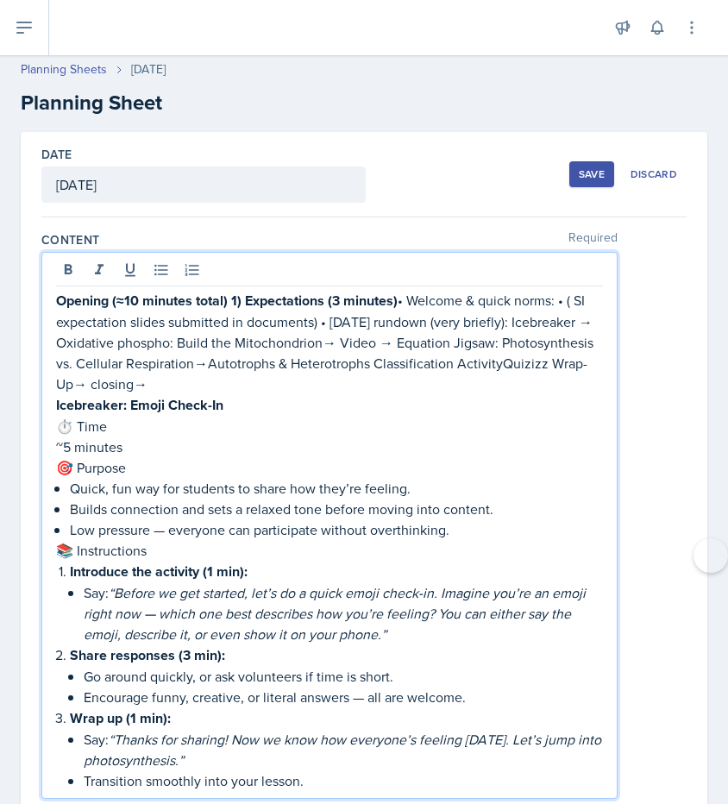
click at [498, 364] on p "Opening (≈10 minutes total) 1) Expectations (3 minutes) • Welcome & quick norms…" at bounding box center [329, 342] width 547 height 104
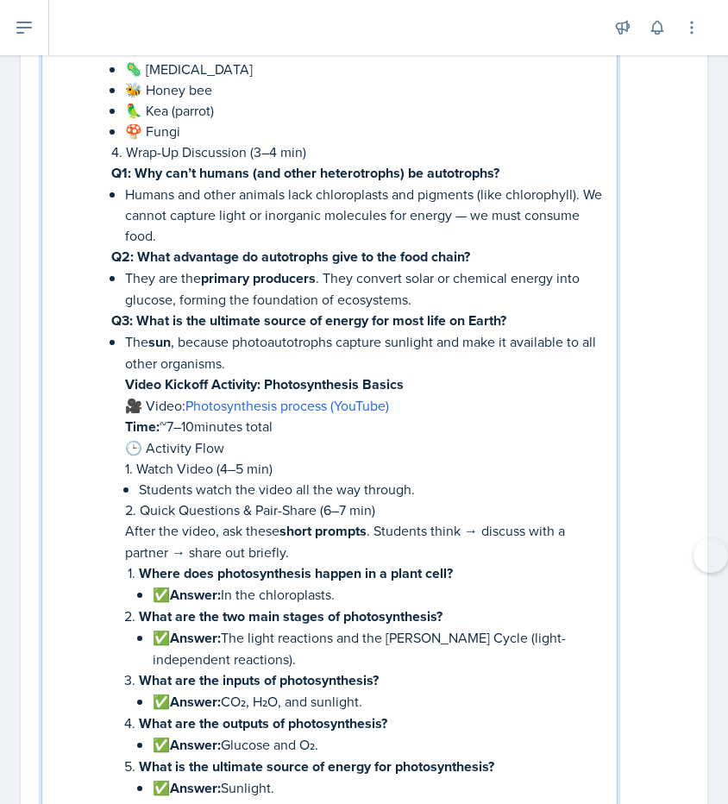
scroll to position [6196, 0]
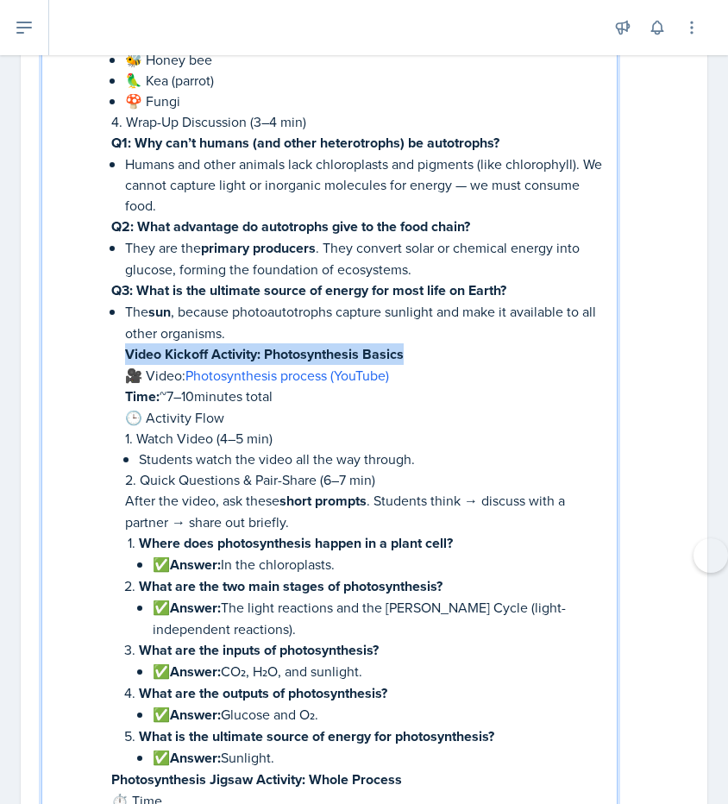
drag, startPoint x: 128, startPoint y: 308, endPoint x: 406, endPoint y: 306, distance: 278.7
click at [406, 343] on p "Video Kickoff Activity: Photosynthesis Basics" at bounding box center [364, 354] width 478 height 22
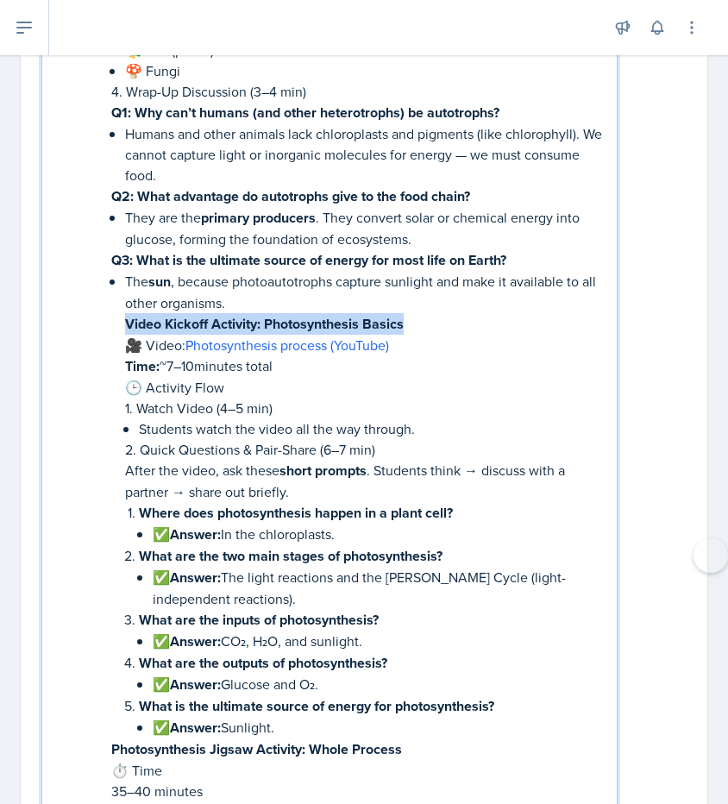
scroll to position [6166, 0]
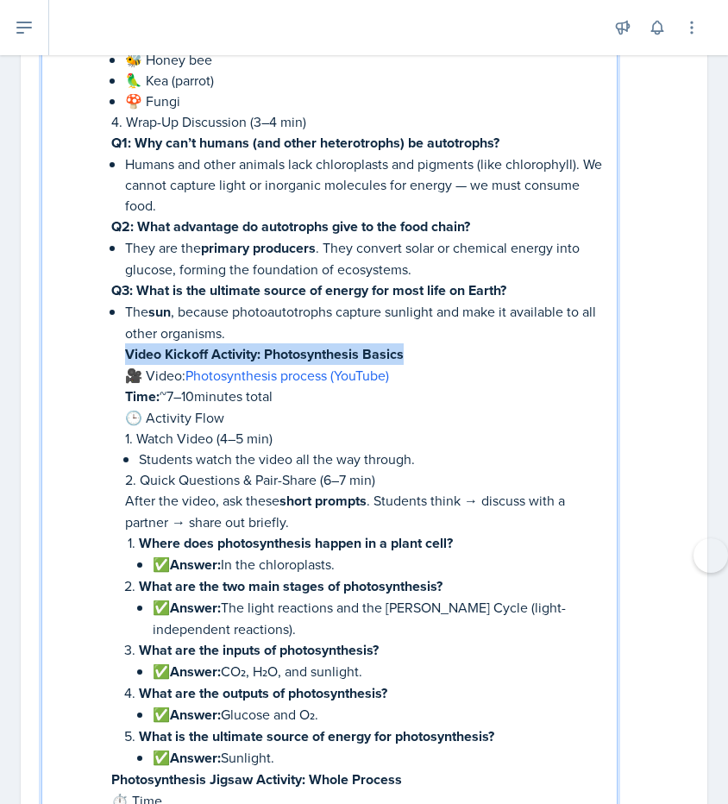
copy strong "Video Kickoff Activity: Photosynthesis Basics"
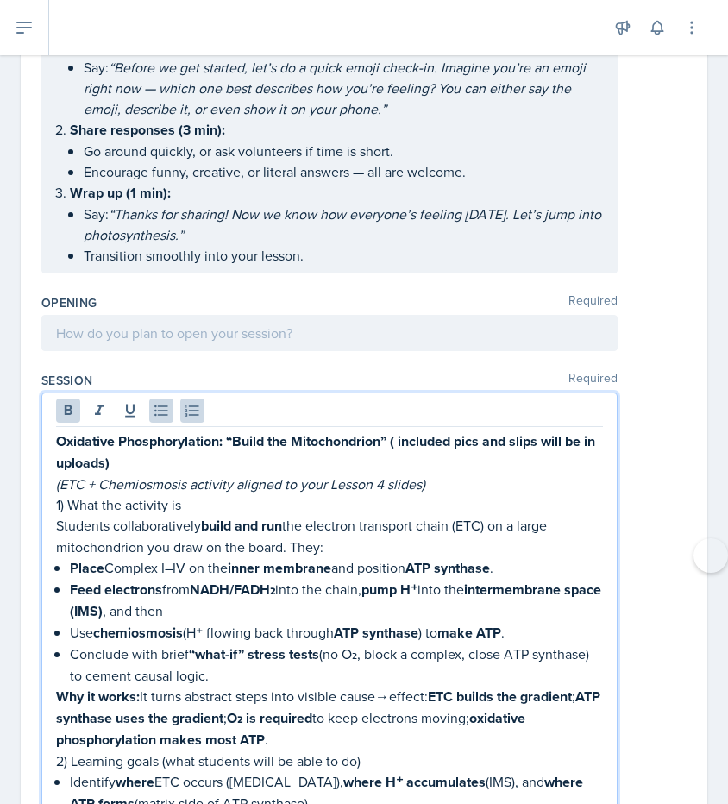
scroll to position [0, 0]
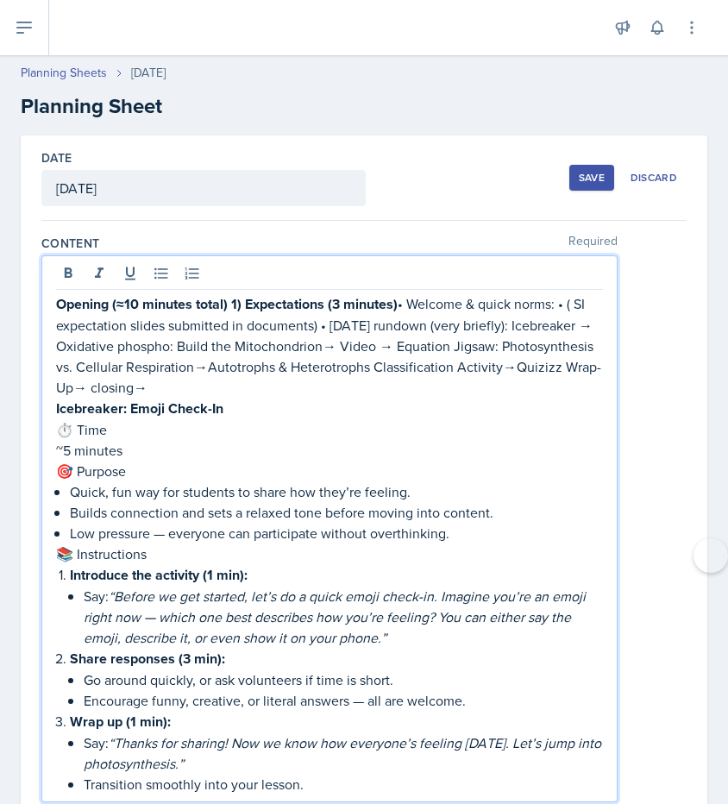
click at [513, 337] on p "Opening (≈10 minutes total) 1) Expectations (3 minutes) • Welcome & quick norms…" at bounding box center [329, 345] width 547 height 104
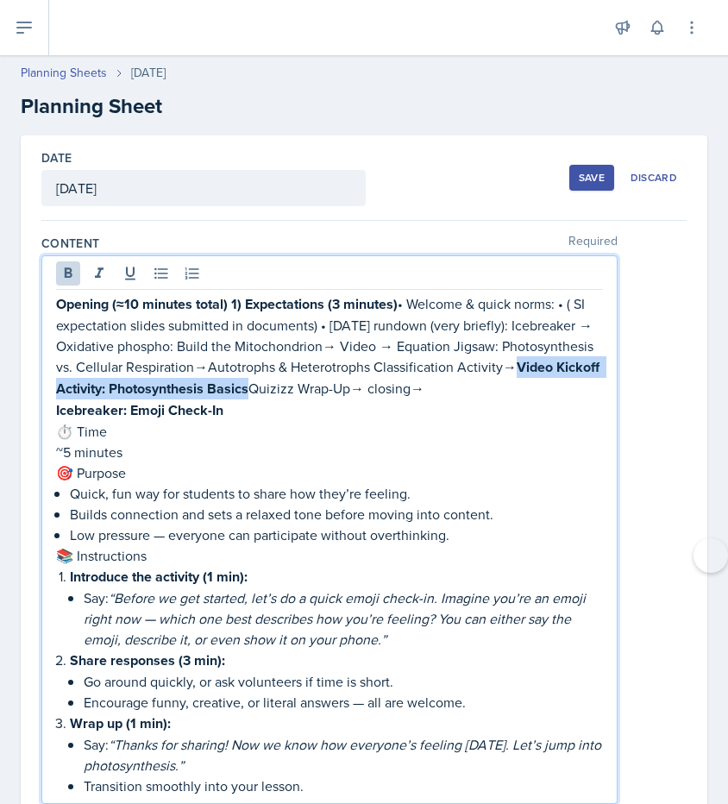
drag, startPoint x: 514, startPoint y: 367, endPoint x: 248, endPoint y: 385, distance: 266.3
click at [248, 385] on strong "Video Kickoff Activity: Photosynthesis Basics" at bounding box center [329, 377] width 547 height 41
click at [74, 277] on icon at bounding box center [68, 273] width 17 height 17
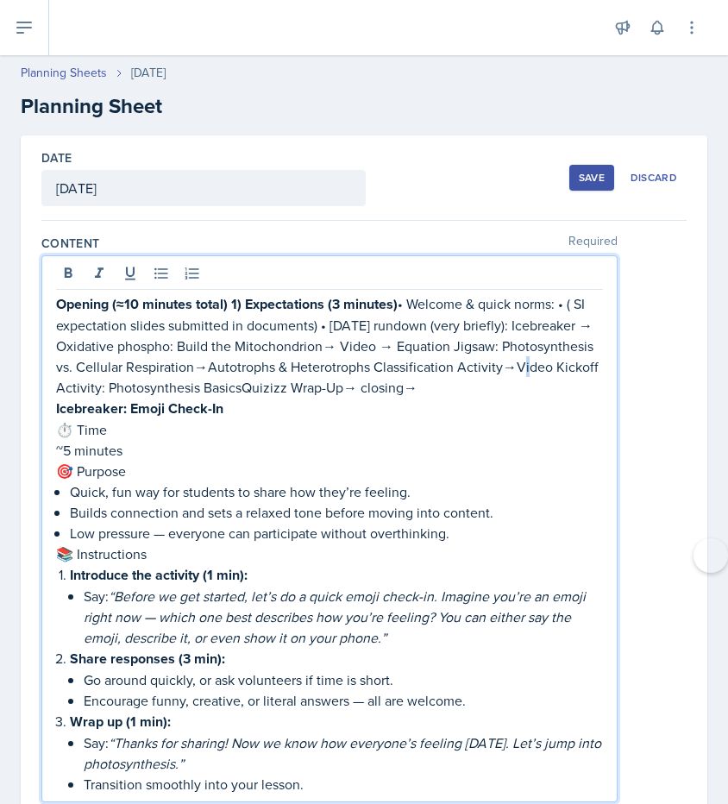
drag, startPoint x: 503, startPoint y: 364, endPoint x: 512, endPoint y: 365, distance: 9.5
click at [512, 365] on p "Opening (≈10 minutes total) 1) Expectations (3 minutes) • Welcome & quick norms…" at bounding box center [329, 345] width 547 height 104
copy p "→"
click at [241, 386] on p "Opening (≈10 minutes total) 1) Expectations (3 minutes) • Welcome & quick norms…" at bounding box center [329, 345] width 547 height 104
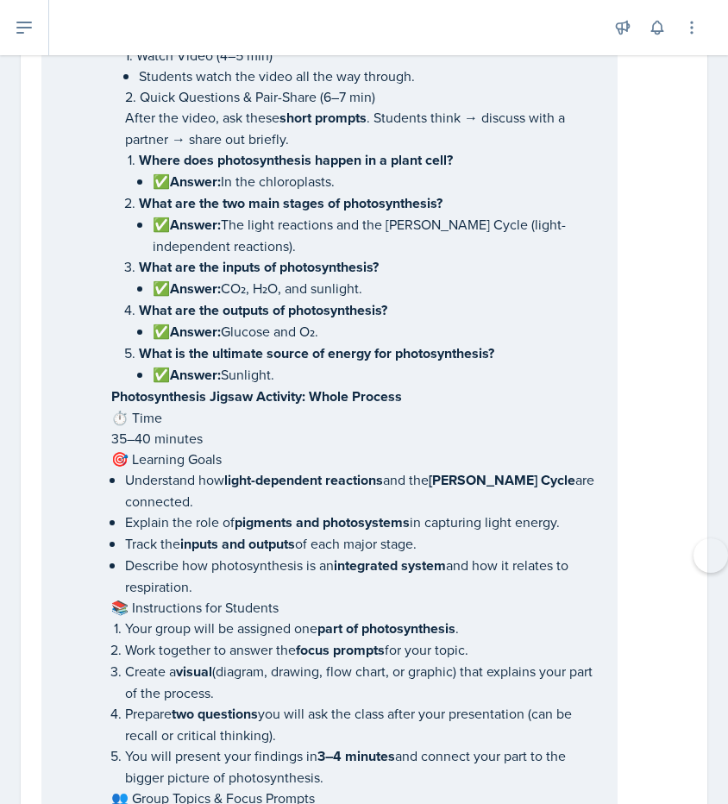
scroll to position [6579, 0]
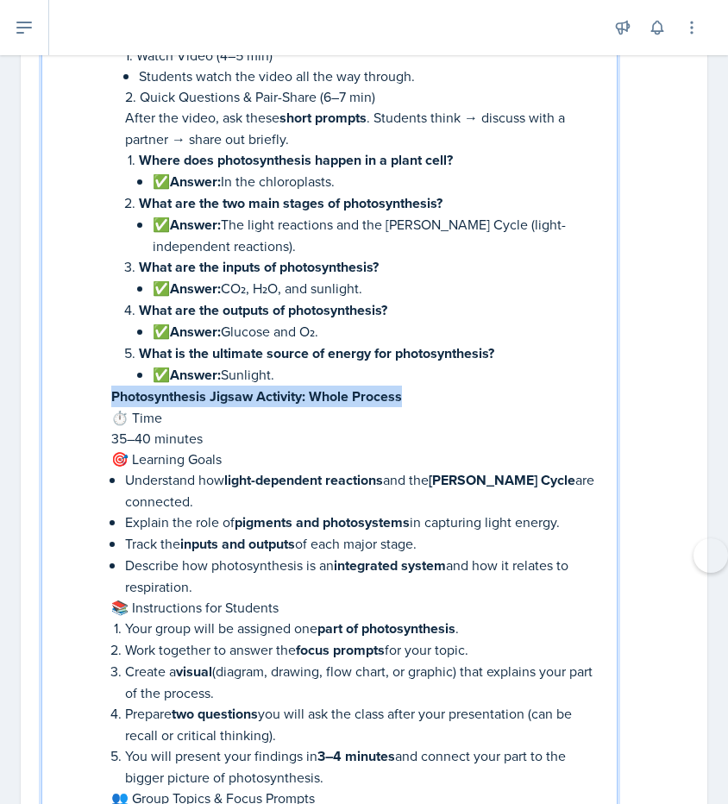
drag, startPoint x: 108, startPoint y: 343, endPoint x: 401, endPoint y: 341, distance: 293.3
click at [401, 341] on li "Wrap-Up (~2–3 min) Highlight the complementary nature of the two equations: Pro…" at bounding box center [350, 196] width 506 height 3200
copy strong "Photosynthesis Jigsaw Activity: Whole Process"
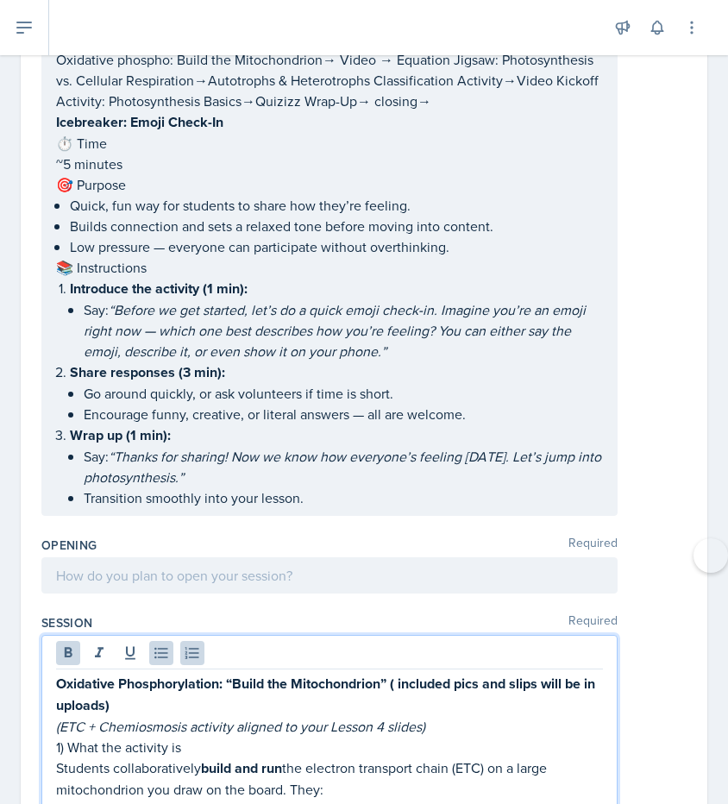
scroll to position [0, 0]
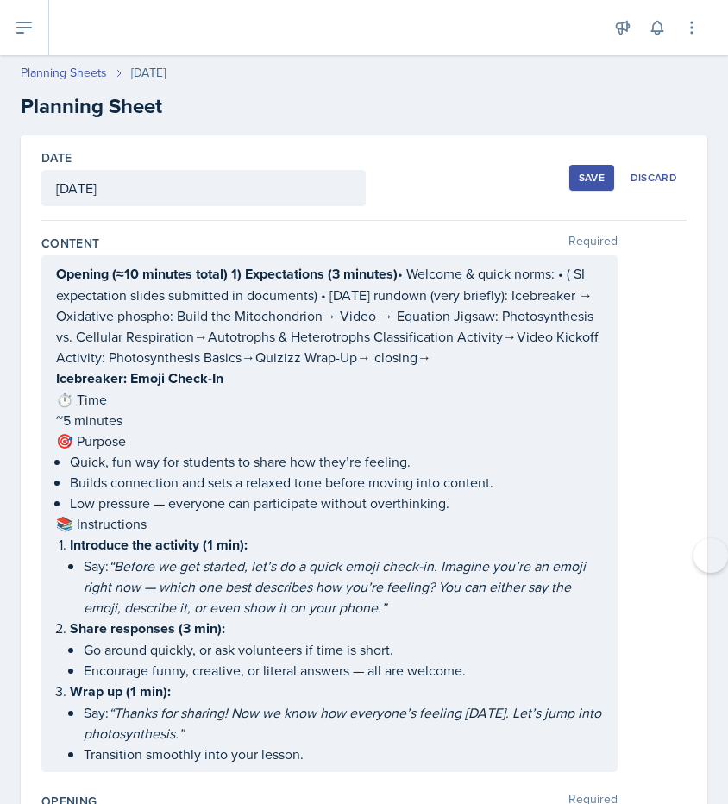
click at [254, 357] on p "Opening (≈10 minutes total) 1) Expectations (3 minutes) • Welcome & quick norms…" at bounding box center [329, 315] width 547 height 104
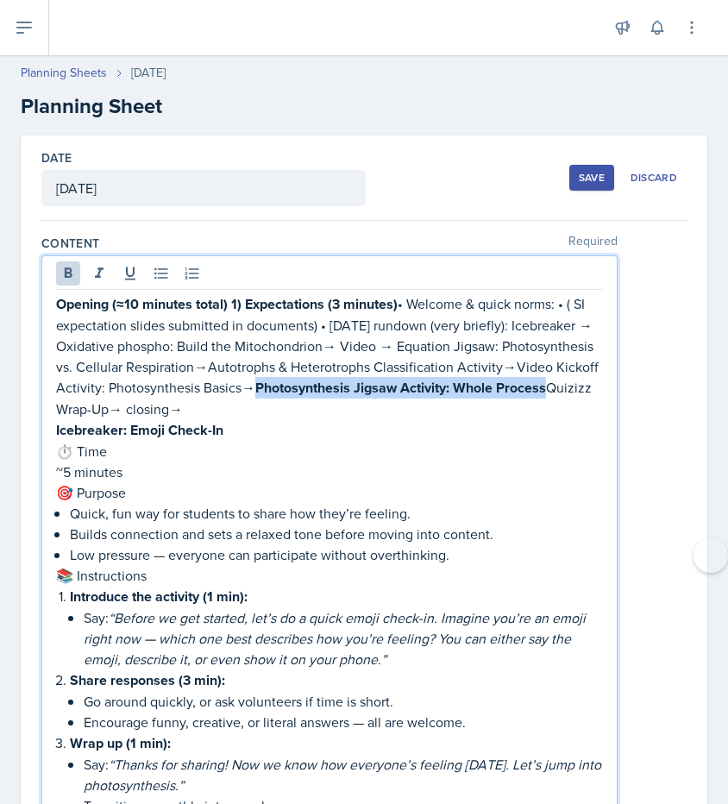
drag, startPoint x: 254, startPoint y: 387, endPoint x: 543, endPoint y: 397, distance: 288.3
click at [543, 397] on p "Opening (≈10 minutes total) 1) Expectations (3 minutes) • Welcome & quick norms…" at bounding box center [329, 356] width 547 height 126
click at [70, 274] on icon at bounding box center [69, 272] width 8 height 10
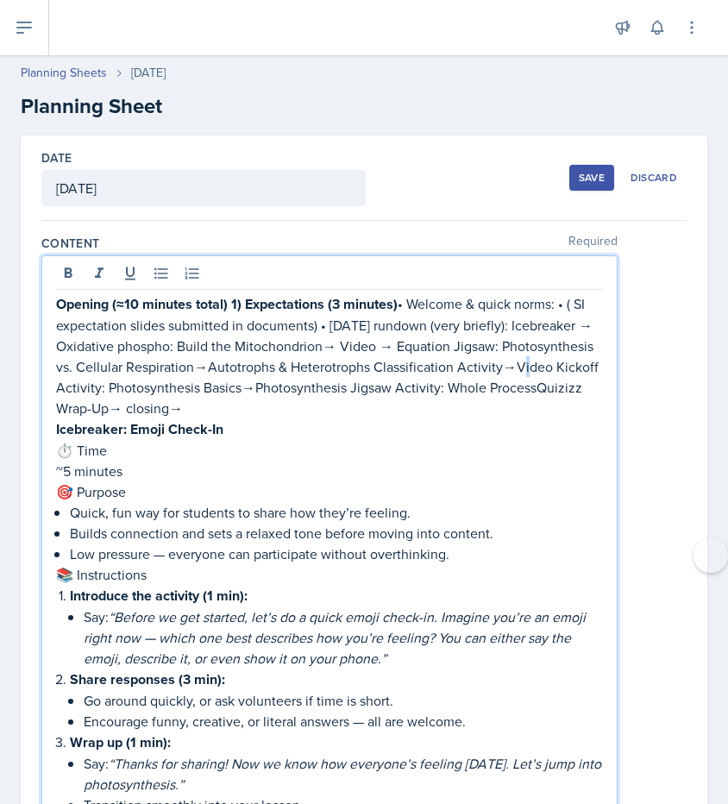
drag, startPoint x: 504, startPoint y: 366, endPoint x: 512, endPoint y: 368, distance: 9.0
click at [512, 368] on p "Opening (≈10 minutes total) 1) Expectations (3 minutes) • Welcome & quick norms…" at bounding box center [329, 355] width 547 height 125
copy p "→"
click at [534, 388] on p "Opening (≈10 minutes total) 1) Expectations (3 minutes) • Welcome & quick norms…" at bounding box center [329, 355] width 547 height 125
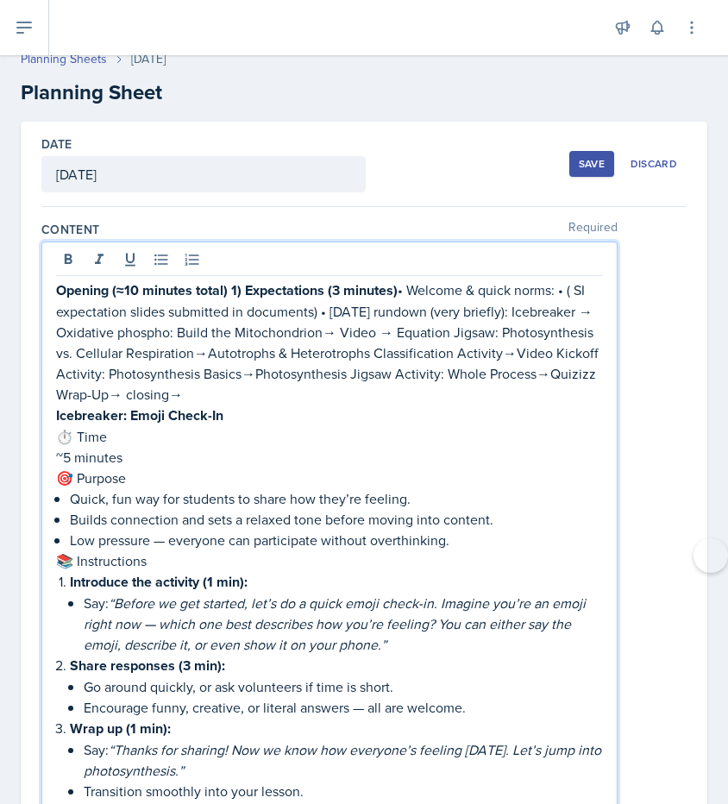
scroll to position [16, 0]
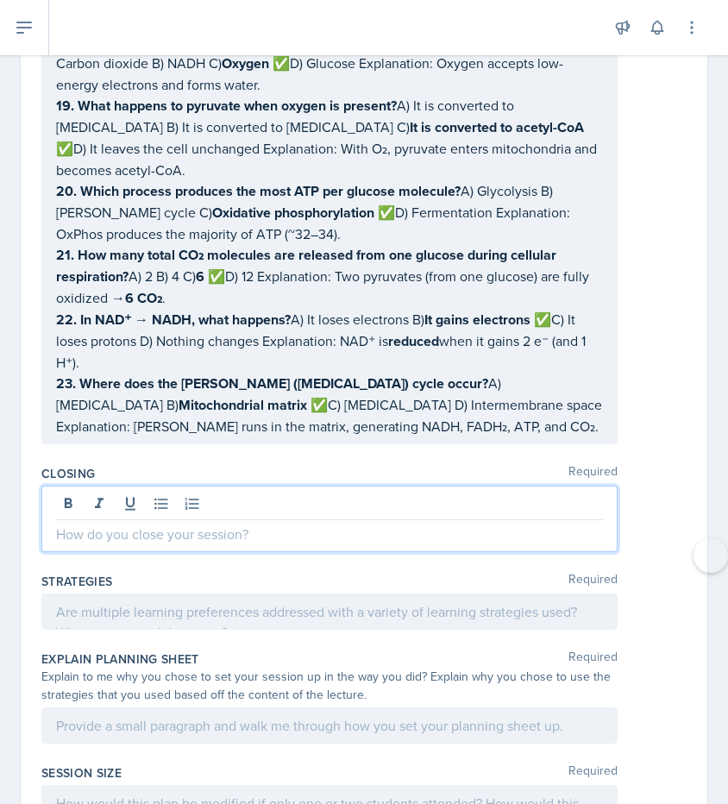
click at [106, 524] on p at bounding box center [329, 534] width 547 height 21
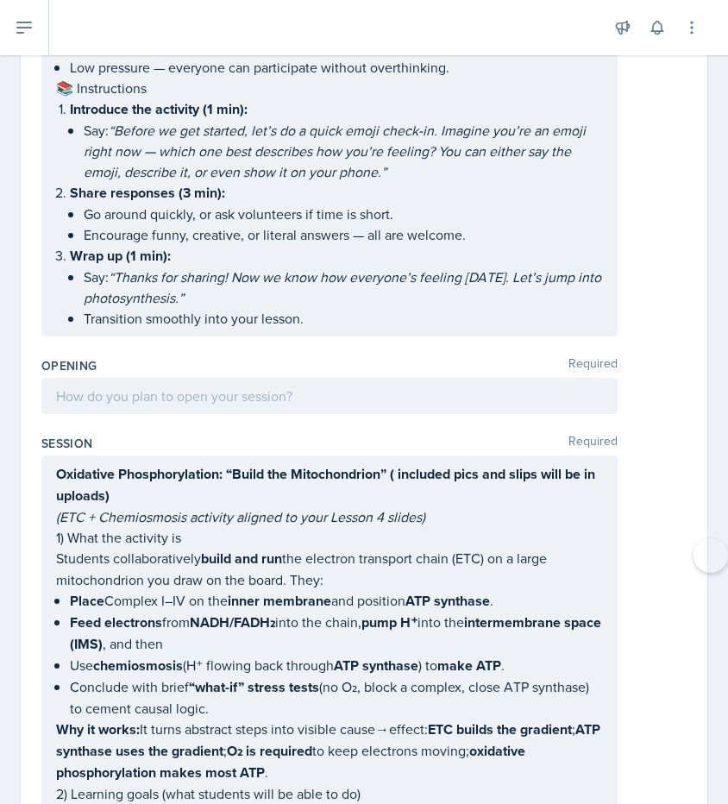
scroll to position [610, 0]
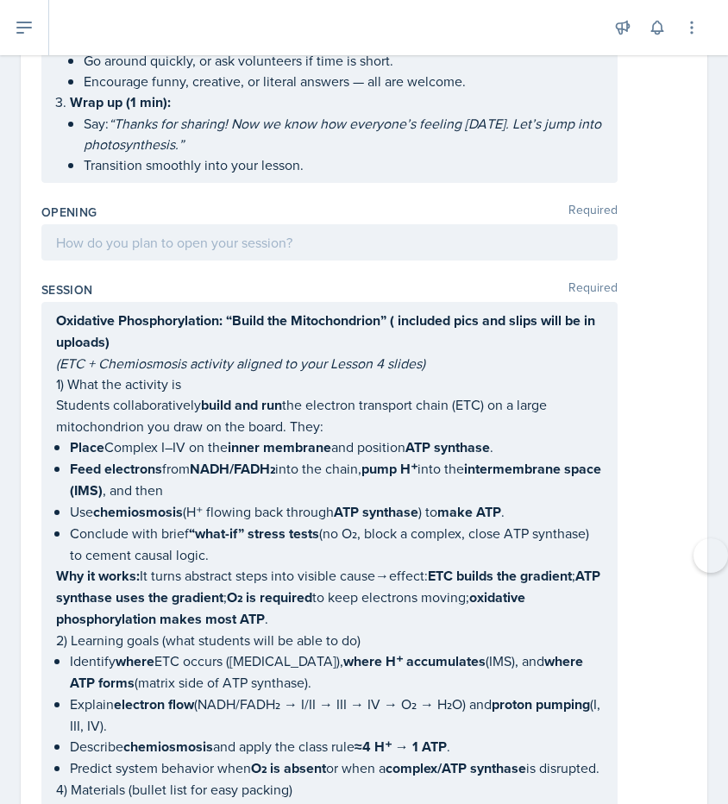
drag, startPoint x: 55, startPoint y: 322, endPoint x: 229, endPoint y: 539, distance: 278.1
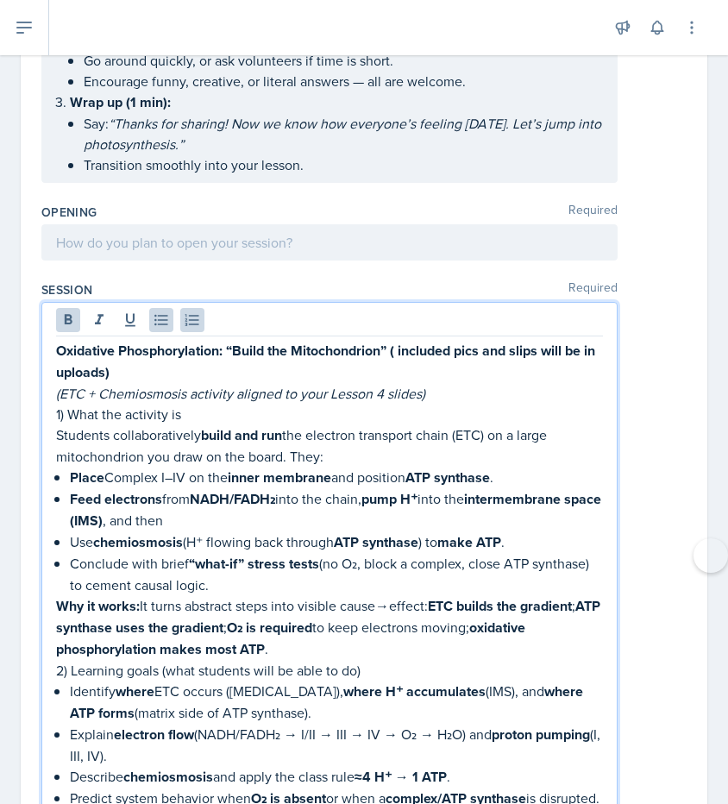
scroll to position [640, 0]
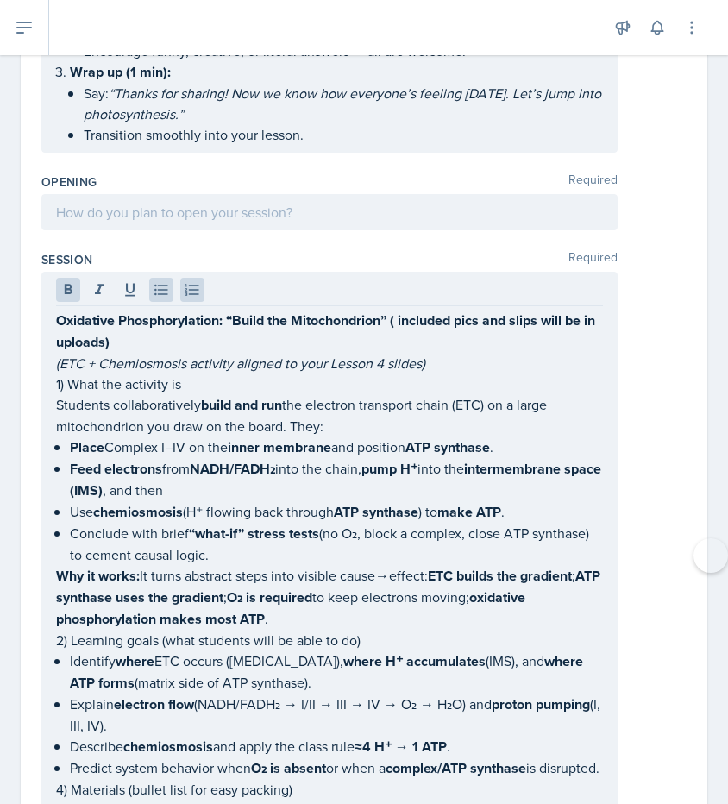
drag, startPoint x: 53, startPoint y: 321, endPoint x: 183, endPoint y: 444, distance: 179.4
drag, startPoint x: 51, startPoint y: 316, endPoint x: 202, endPoint y: 379, distance: 163.6
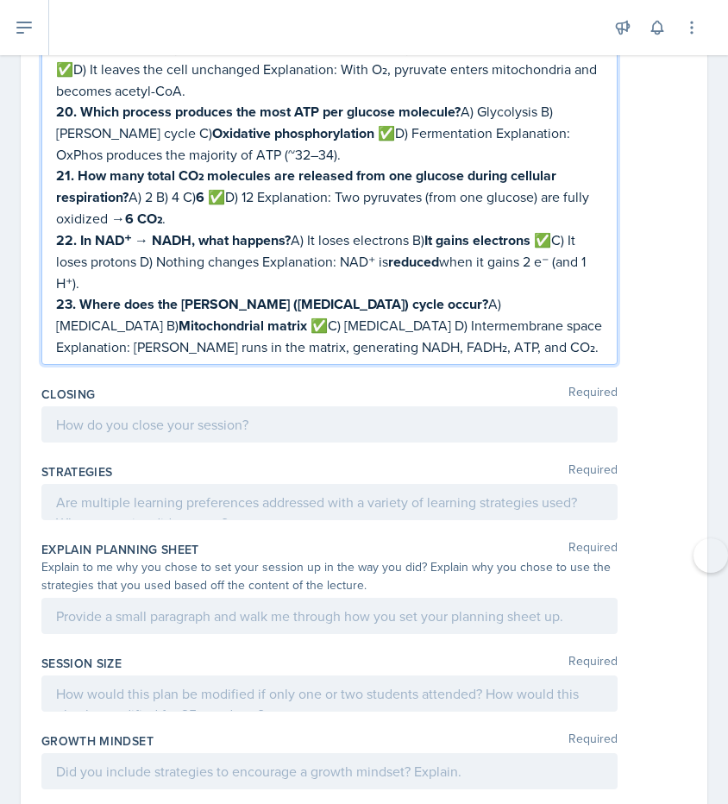
drag, startPoint x: 57, startPoint y: 321, endPoint x: 340, endPoint y: 609, distance: 403.8
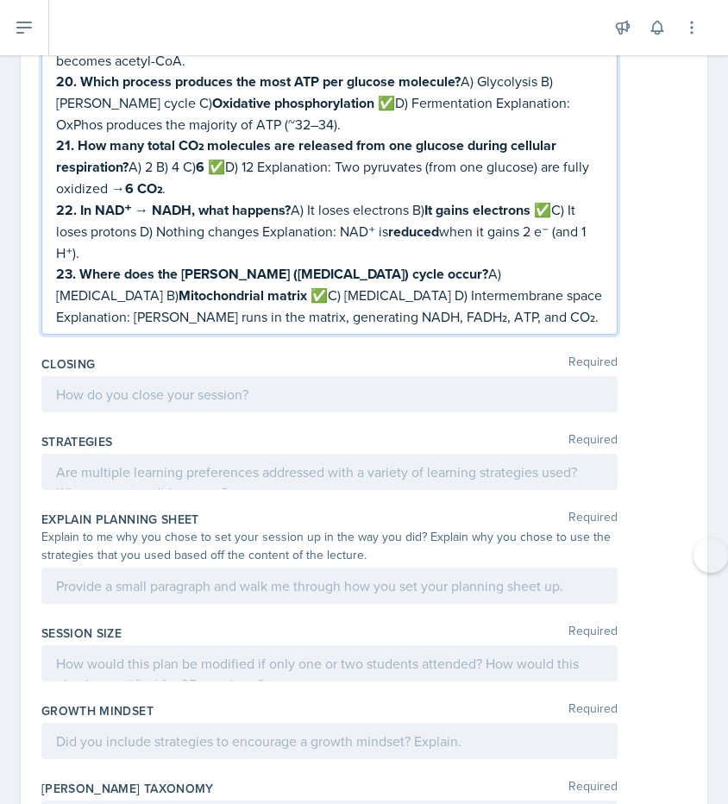
scroll to position [9654, 0]
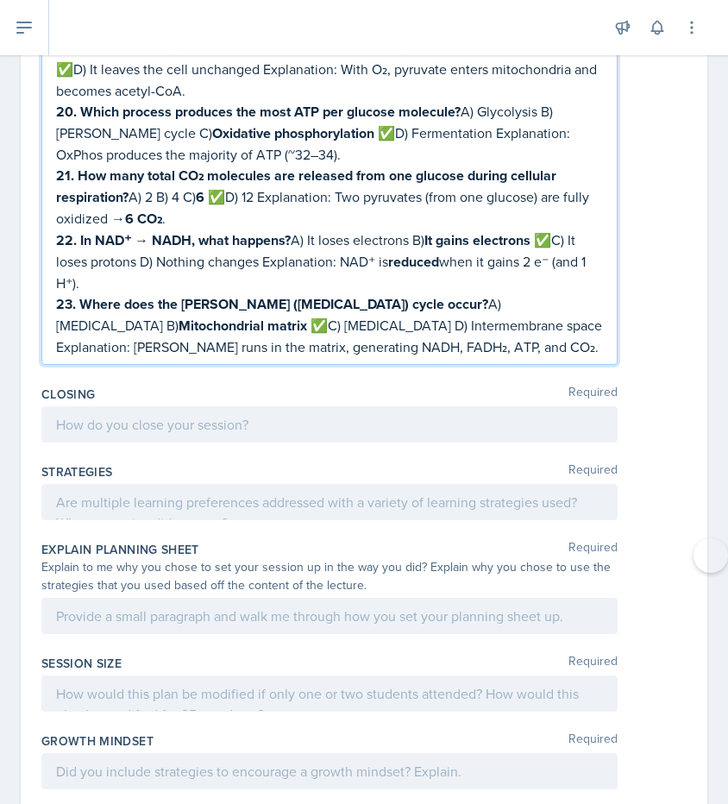
copy div "Oxidative Phosphorylation: “Build the Mitochondrion” ( included pics and slips …"
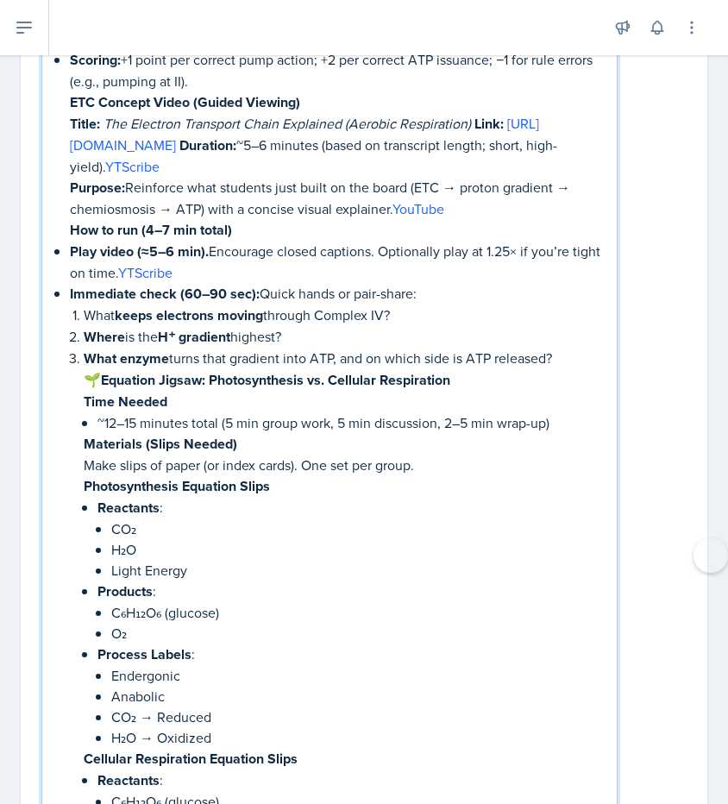
scroll to position [3773, 0]
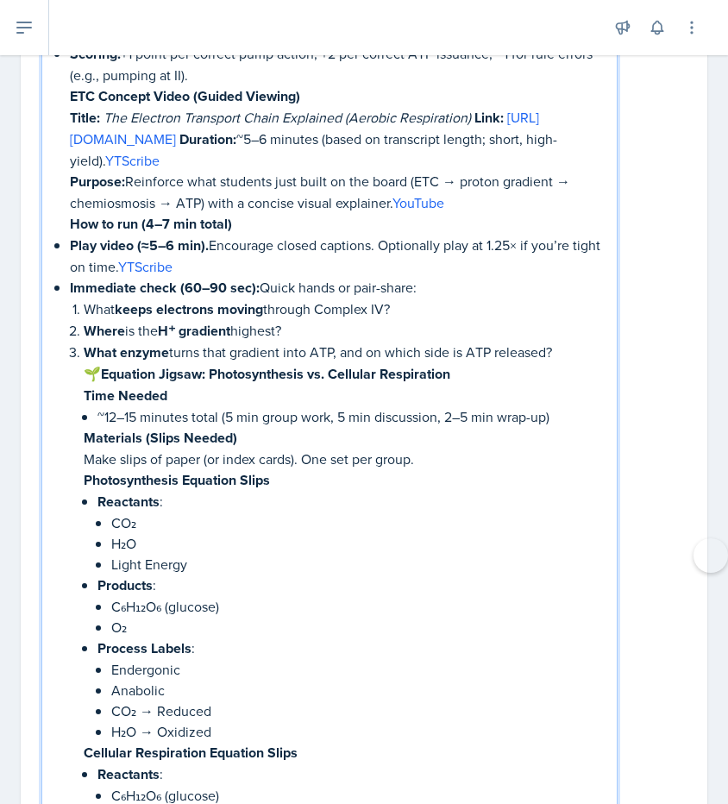
click at [143, 411] on p "~12–15 minutes total (5 min group work, 5 min discussion, 2–5 min wrap-up)" at bounding box center [350, 416] width 506 height 21
click at [324, 406] on p "~9 minutes total (5 min group work, 5 min discussion, 2–5 min wrap-up)" at bounding box center [350, 416] width 506 height 21
drag, startPoint x: 416, startPoint y: 409, endPoint x: 316, endPoint y: 404, distance: 100.2
click at [316, 406] on p "~9 minutes total (5 min group work, 5 min discussion, 2–5 min wrap-up)" at bounding box center [350, 416] width 506 height 21
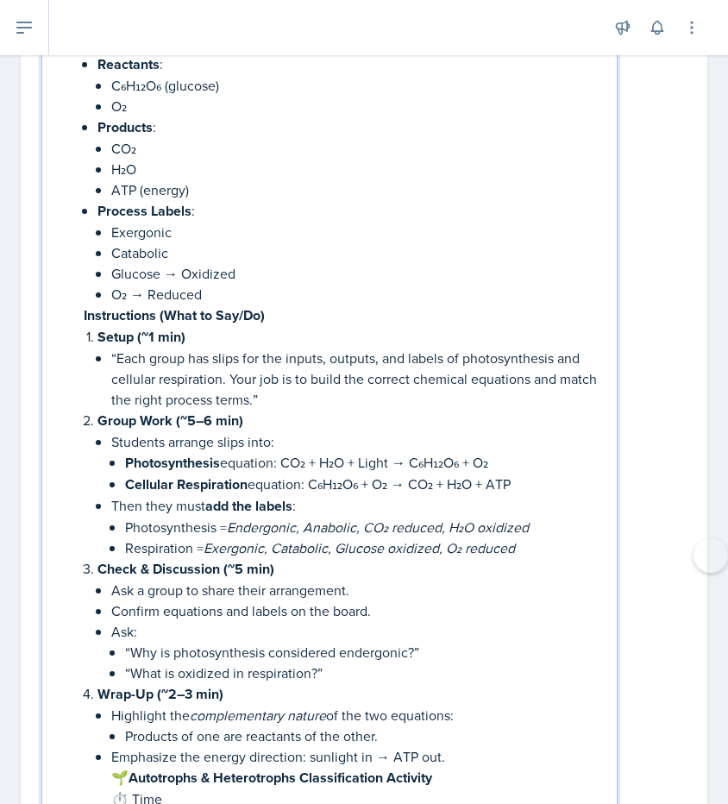
scroll to position [4491, 0]
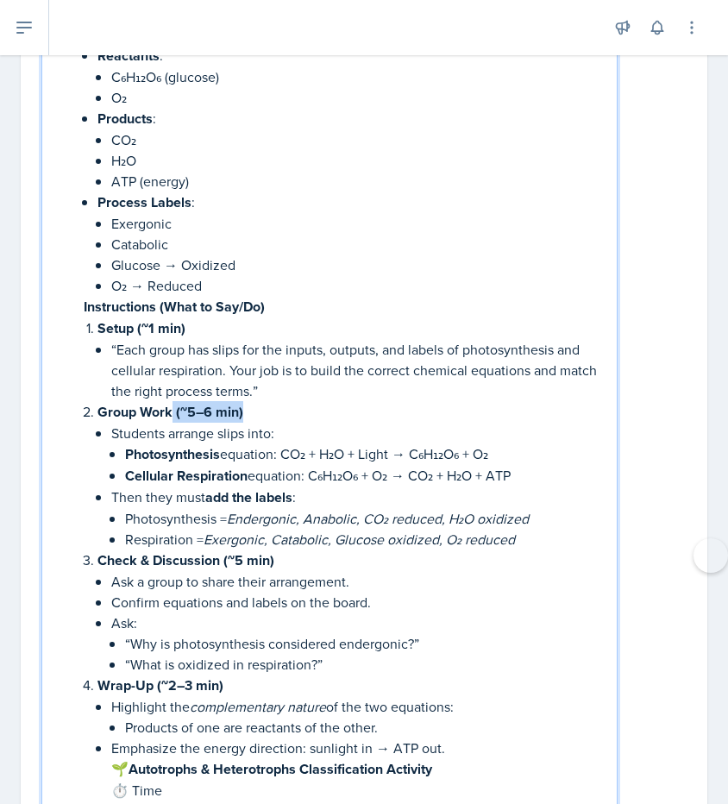
drag, startPoint x: 173, startPoint y: 398, endPoint x: 247, endPoint y: 400, distance: 74.2
click at [247, 401] on p "Group Work (~5–6 min)" at bounding box center [350, 412] width 506 height 22
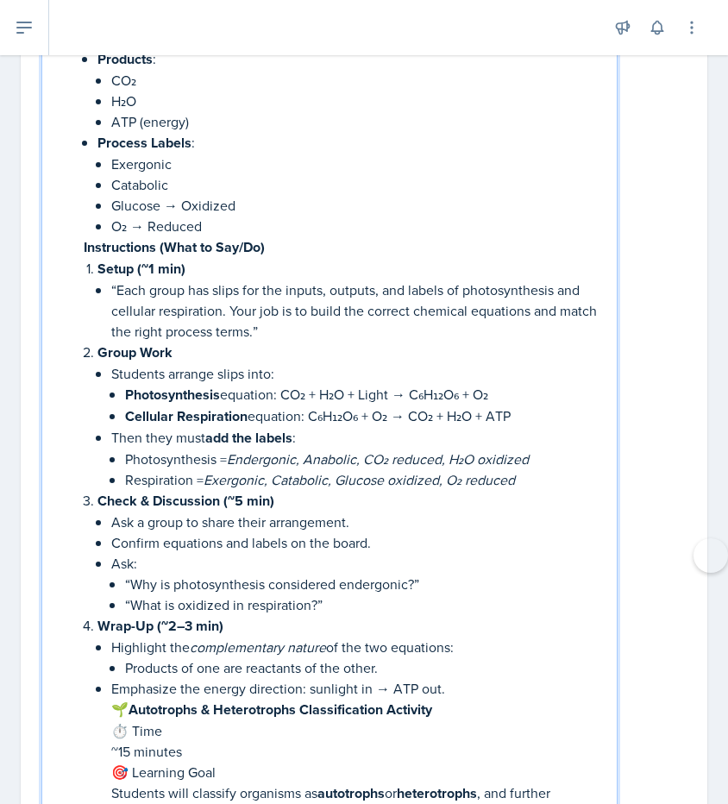
scroll to position [4561, 0]
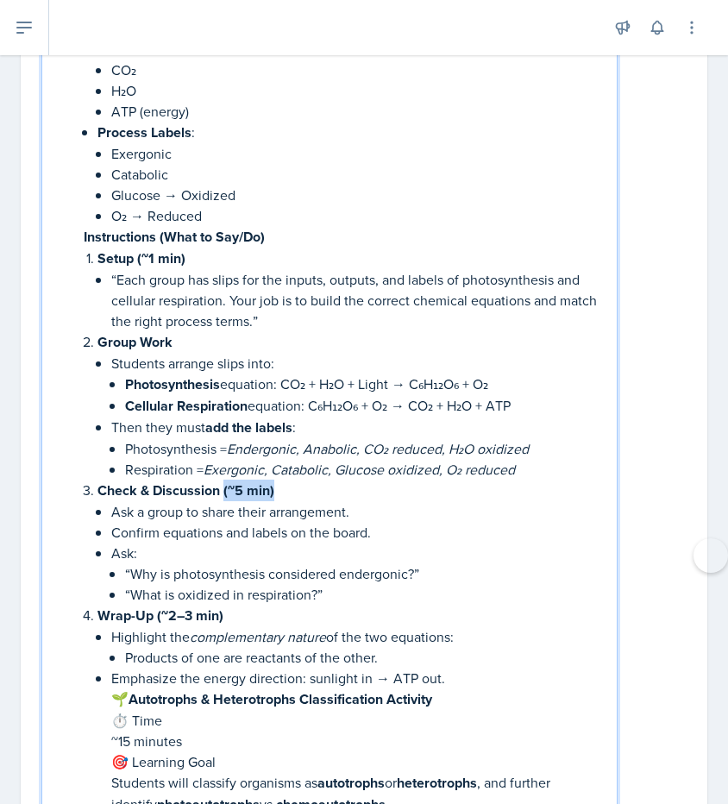
drag, startPoint x: 223, startPoint y: 473, endPoint x: 286, endPoint y: 481, distance: 62.7
click at [286, 481] on p "Check & Discussion (~5 min)" at bounding box center [350, 491] width 506 height 22
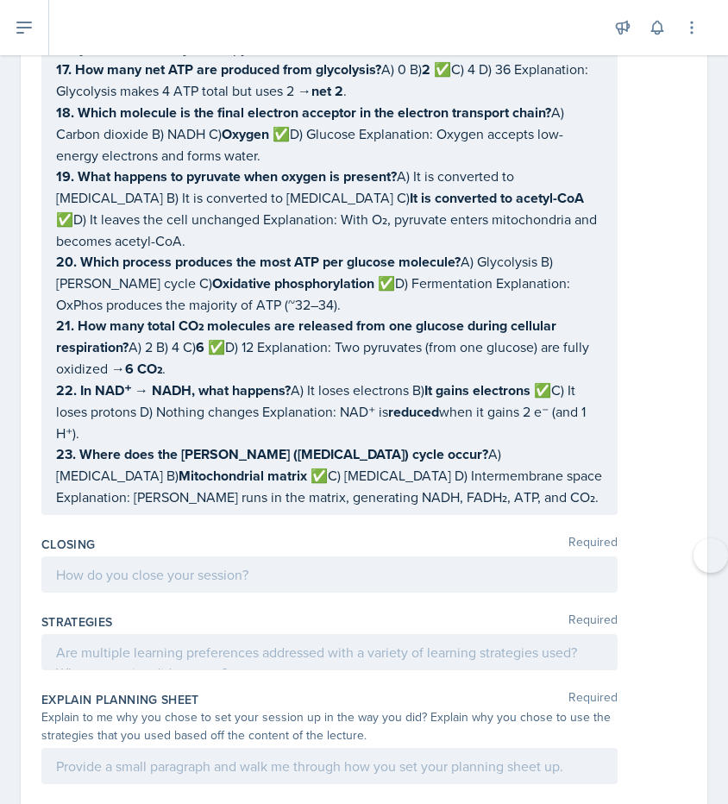
scroll to position [9618, 0]
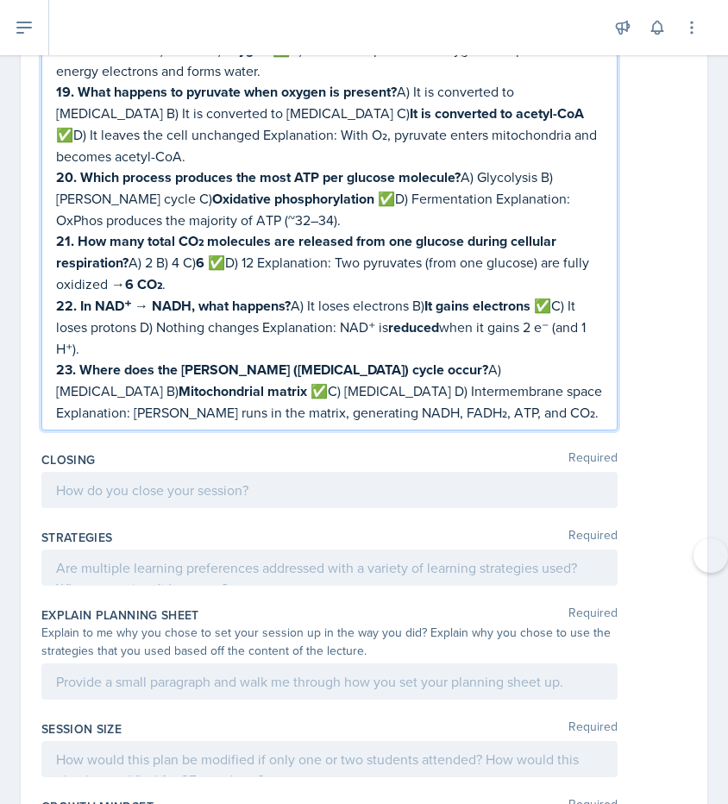
click at [407, 359] on p "23. Where does the Krebs (citric acid) cycle occur? A) Cytoplasm B) Mitochondri…" at bounding box center [329, 391] width 547 height 64
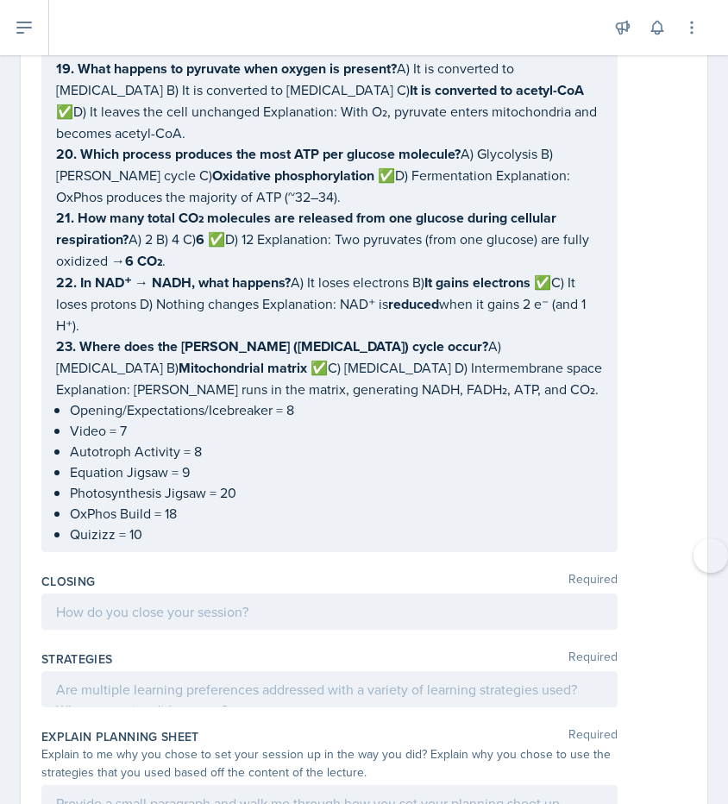
scroll to position [9648, 0]
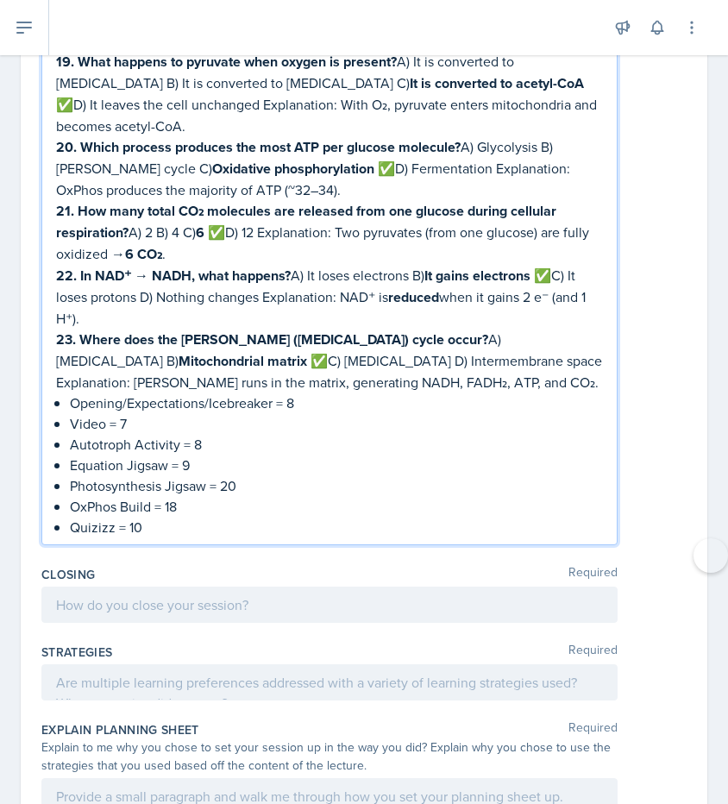
click at [230, 594] on p at bounding box center [329, 604] width 547 height 21
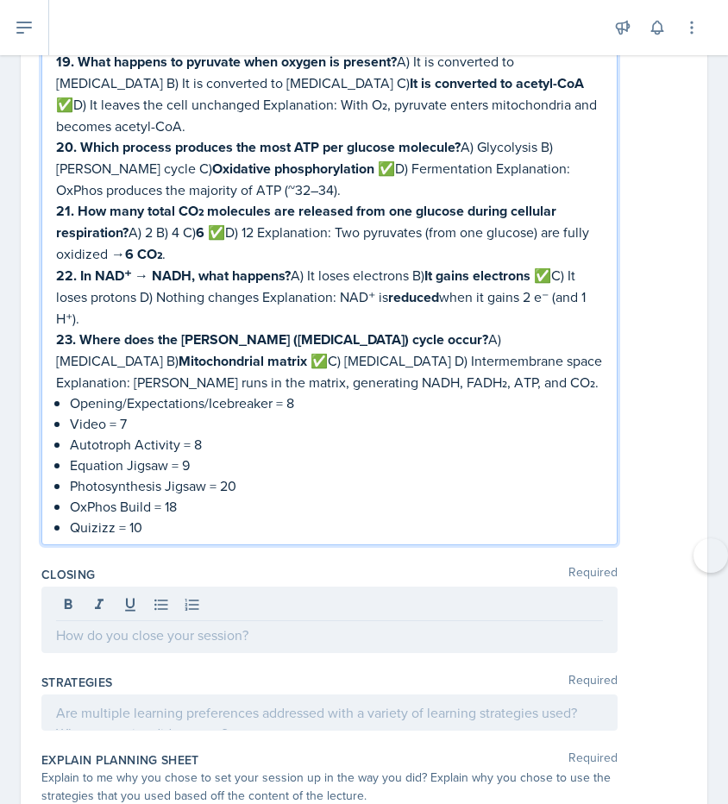
scroll to position [9679, 0]
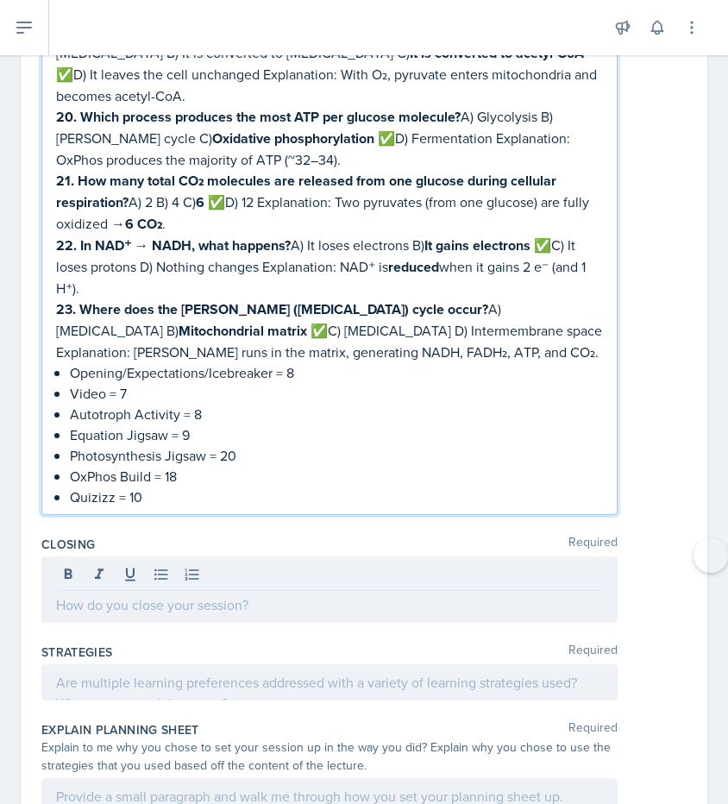
click at [301, 362] on p "Opening/Expectations/Icebreaker = 8" at bounding box center [336, 372] width 533 height 21
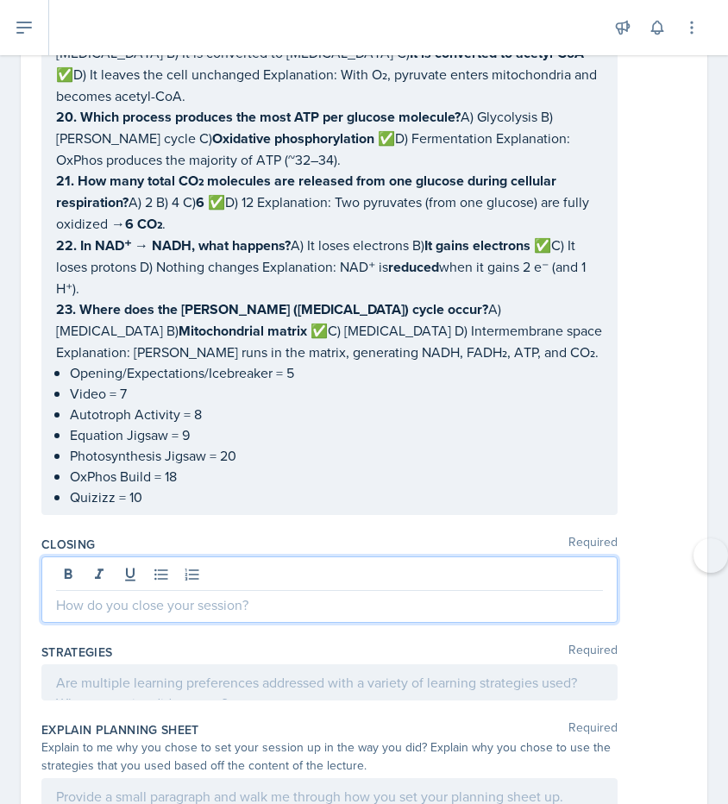
click at [145, 556] on div at bounding box center [329, 589] width 576 height 66
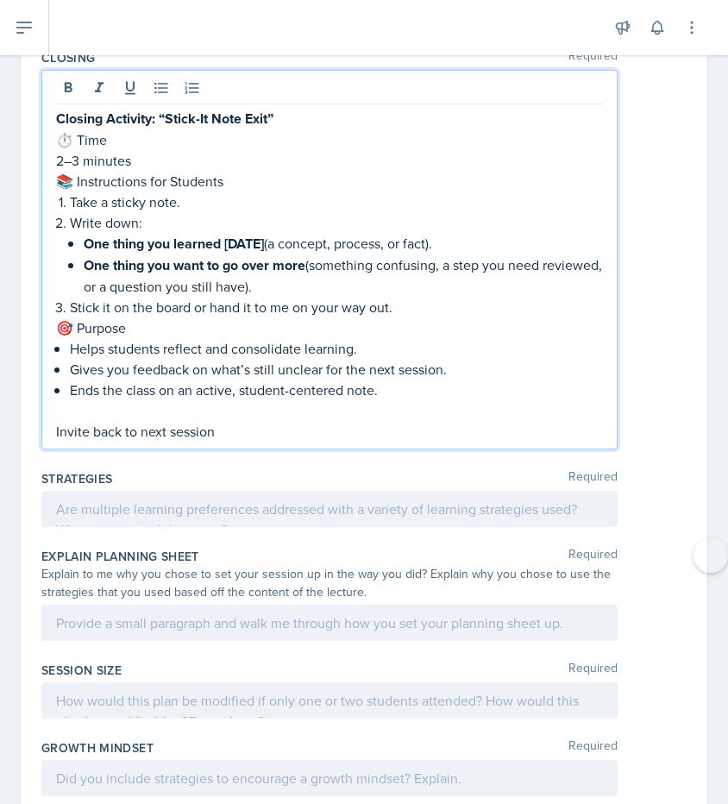
scroll to position [10141, 0]
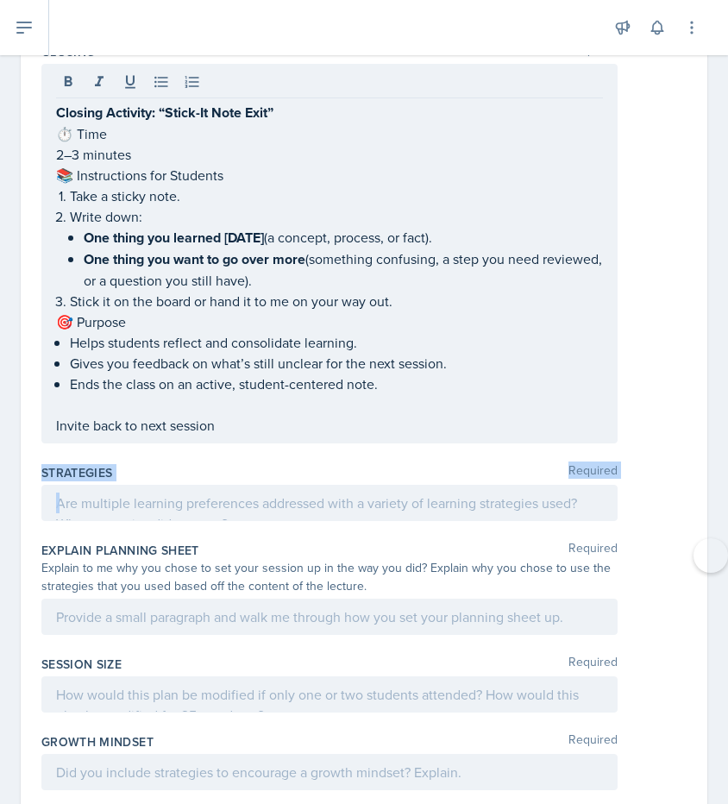
drag, startPoint x: 40, startPoint y: 259, endPoint x: 363, endPoint y: 303, distance: 326.5
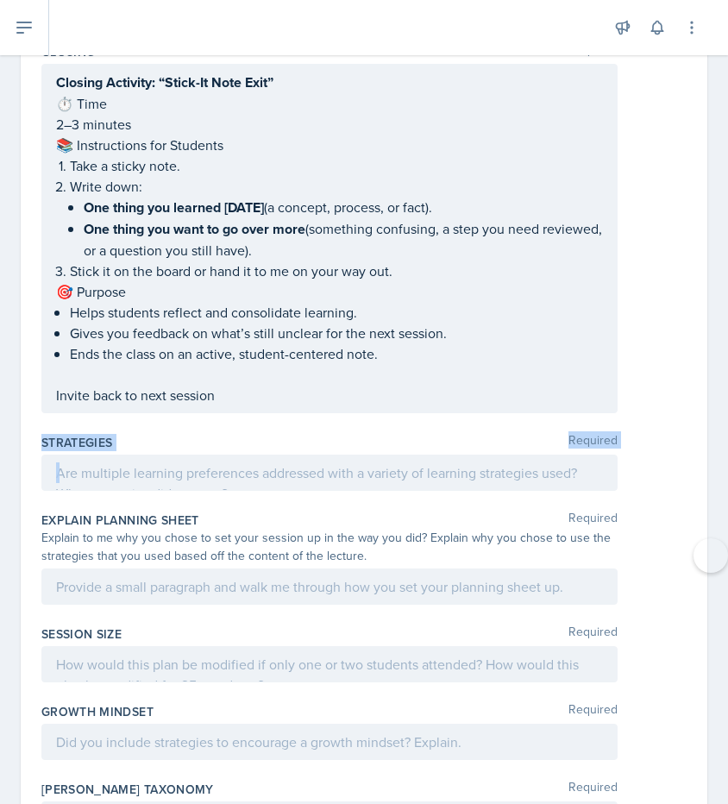
scroll to position [10111, 0]
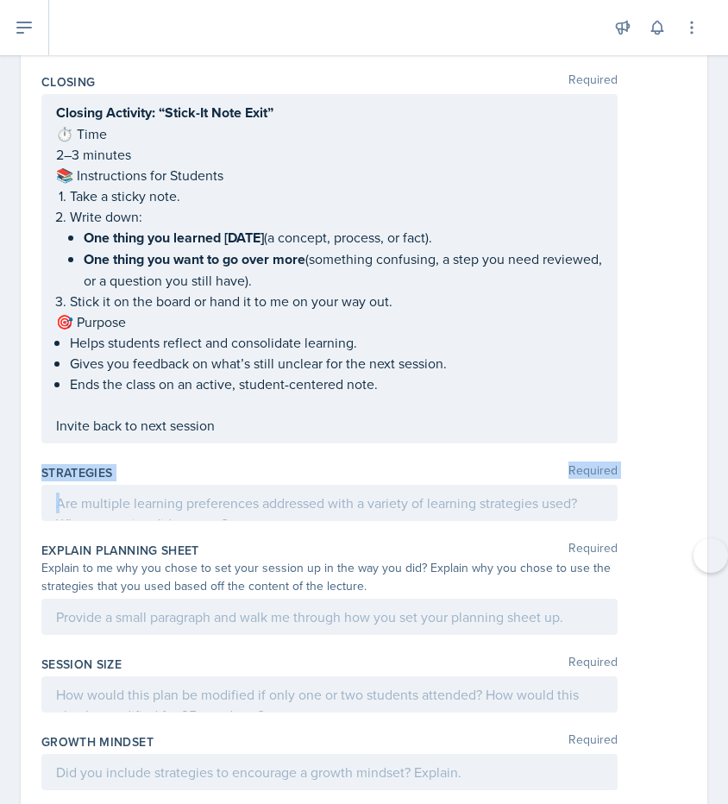
click at [123, 493] on p at bounding box center [329, 503] width 547 height 21
click at [0, 0] on icon at bounding box center [0, 0] width 0 height 0
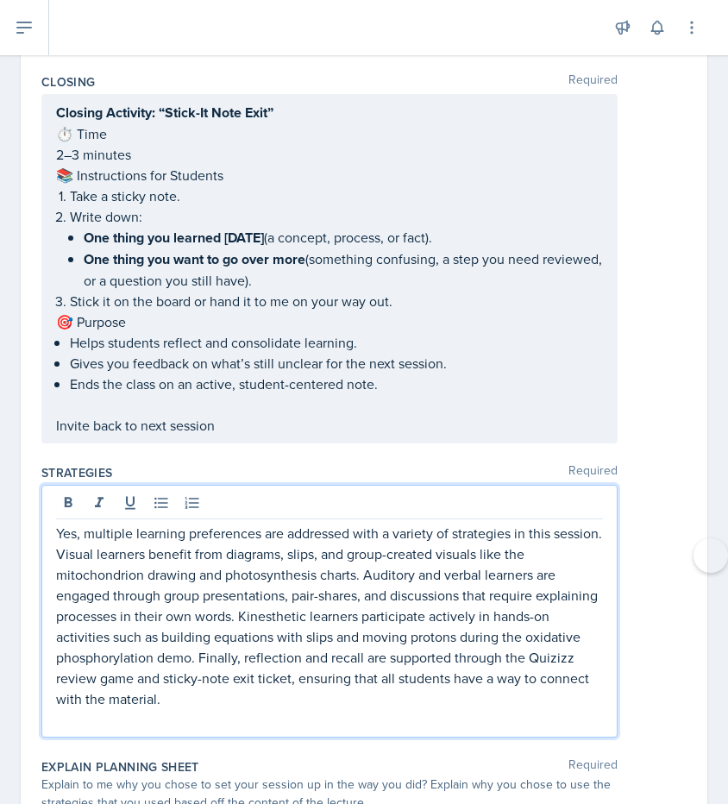
scroll to position [10201, 0]
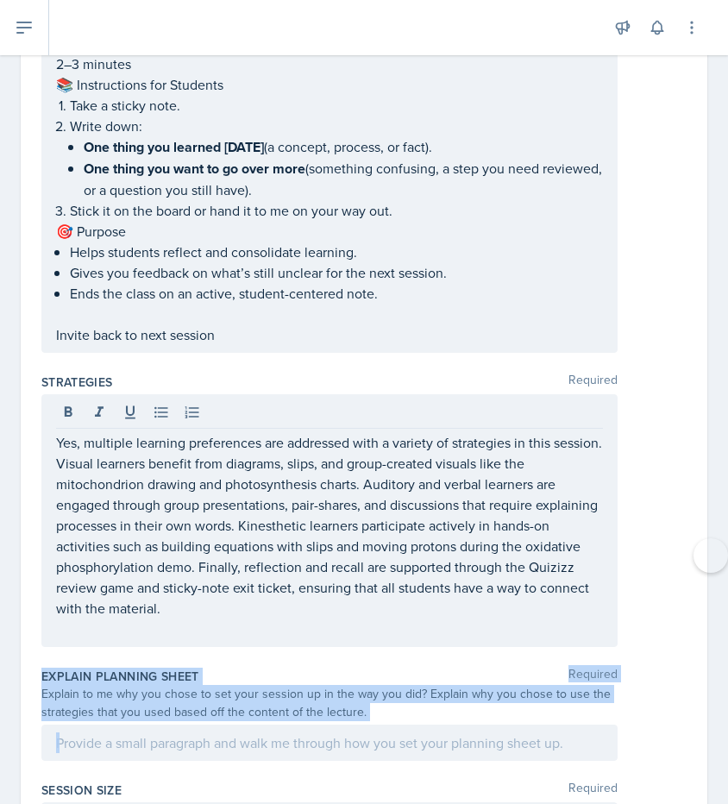
drag, startPoint x: 42, startPoint y: 462, endPoint x: 349, endPoint y: 562, distance: 323.3
click at [349, 661] on div "Explain Planning Sheet Required Explain to me why you chose to set your session…" at bounding box center [363, 718] width 645 height 114
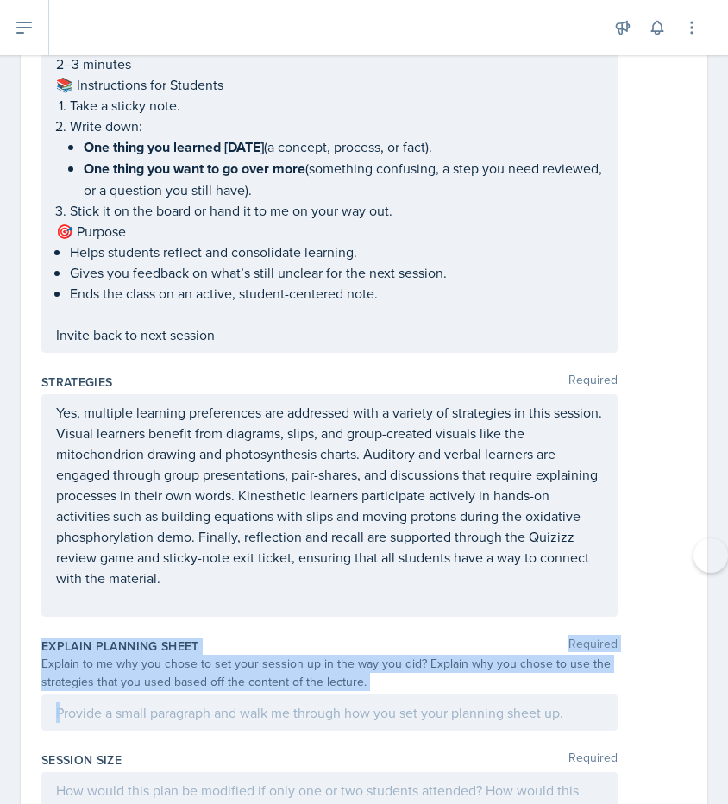
click at [70, 702] on p at bounding box center [329, 712] width 547 height 21
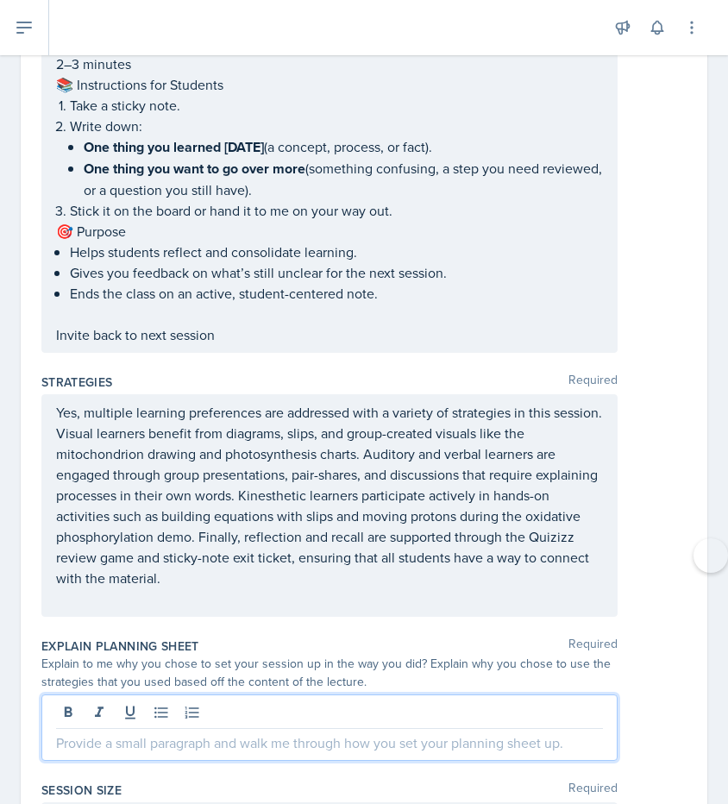
click at [233, 732] on p at bounding box center [329, 742] width 547 height 21
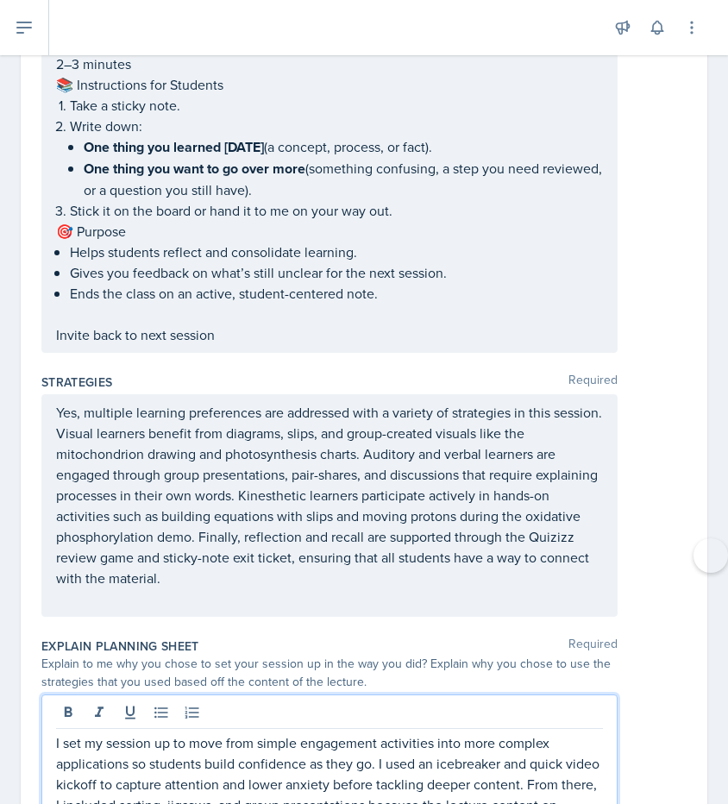
scroll to position [10493, 0]
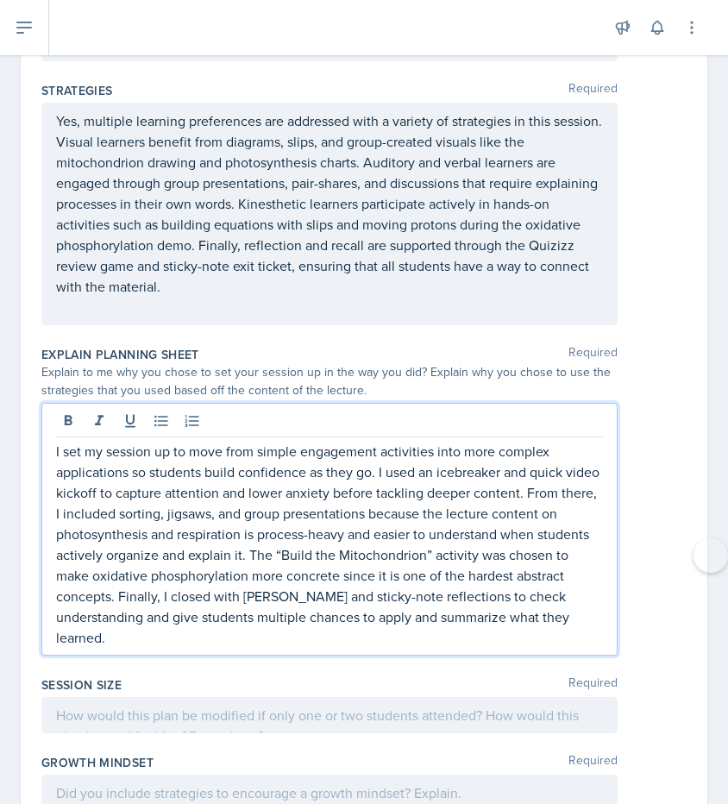
click at [106, 697] on div at bounding box center [329, 715] width 576 height 36
click at [0, 0] on icon at bounding box center [0, 0] width 0 height 0
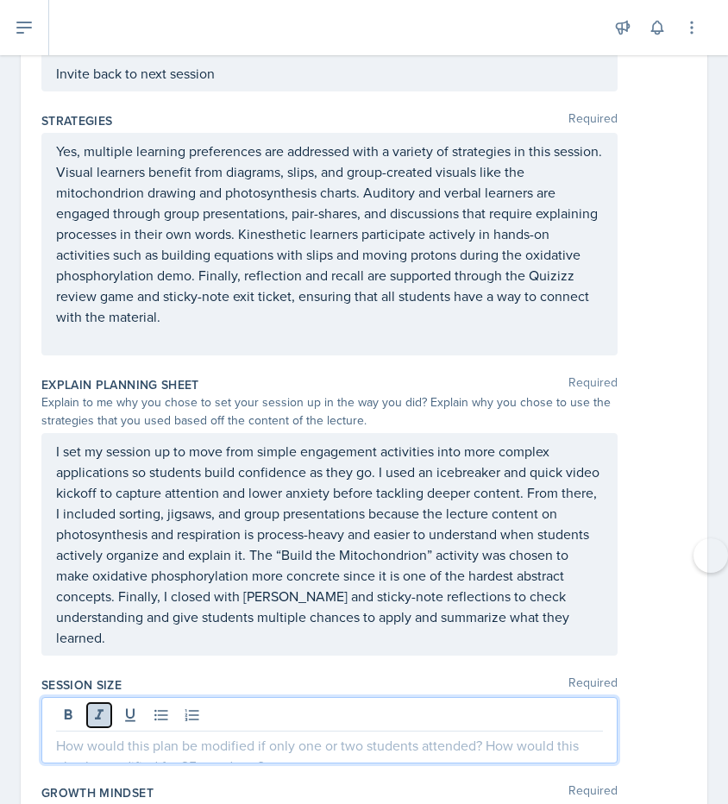
click at [106, 707] on icon at bounding box center [99, 715] width 17 height 17
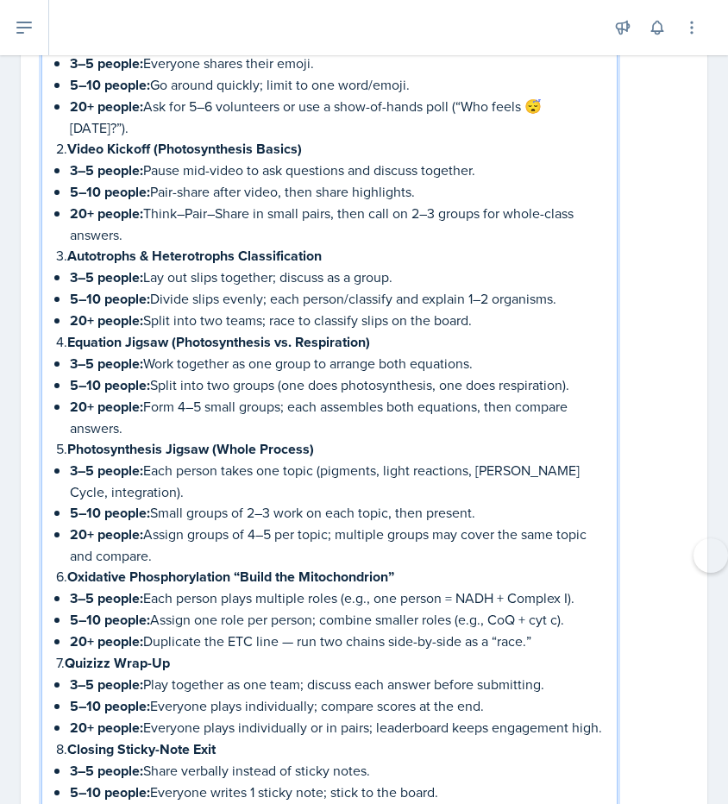
scroll to position [11252, 0]
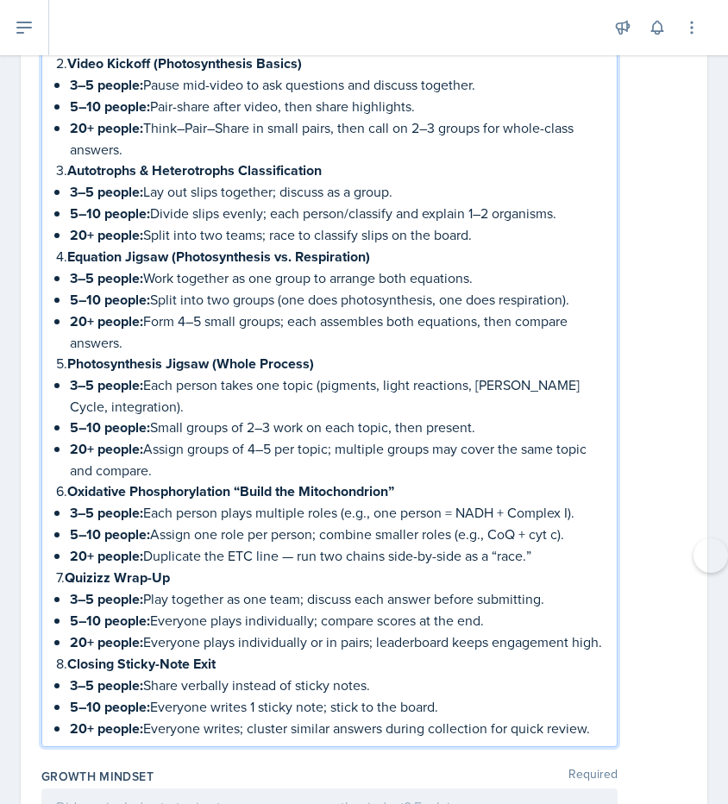
click at [137, 789] on div at bounding box center [329, 807] width 576 height 36
click at [0, 0] on button at bounding box center [0, 0] width 0 height 0
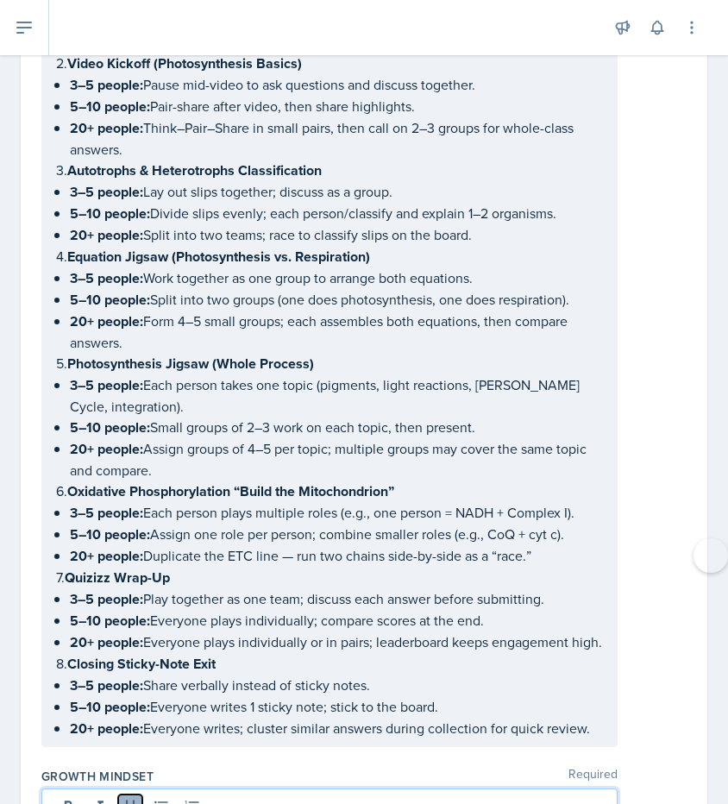
click at [130, 801] on icon at bounding box center [130, 807] width 10 height 13
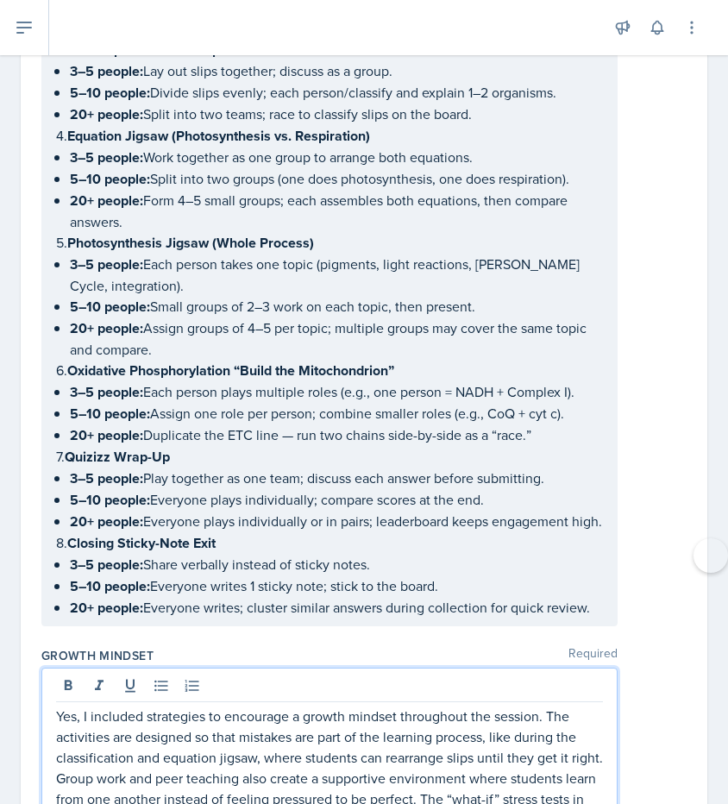
scroll to position [11418, 0]
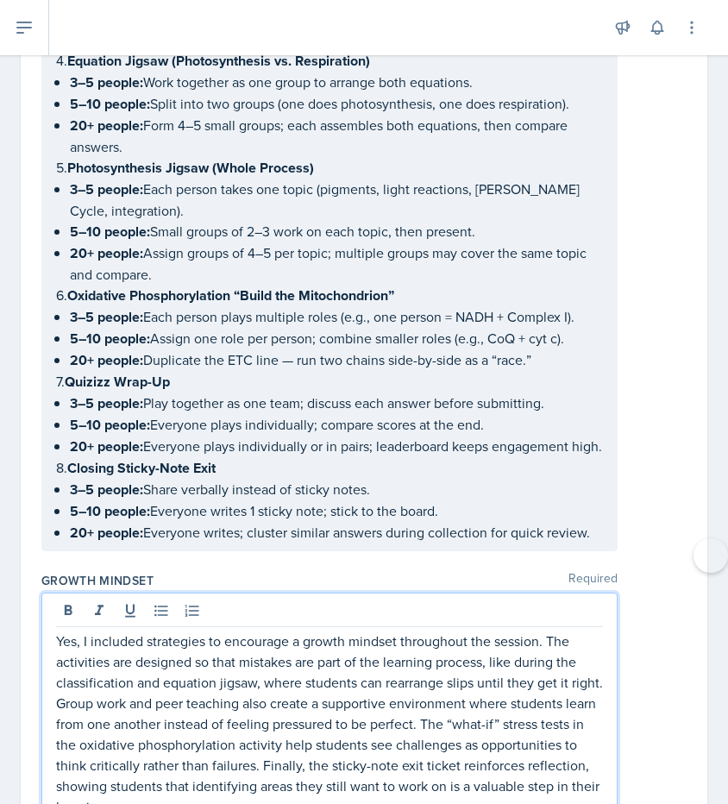
click at [0, 0] on div at bounding box center [0, 0] width 0 height 0
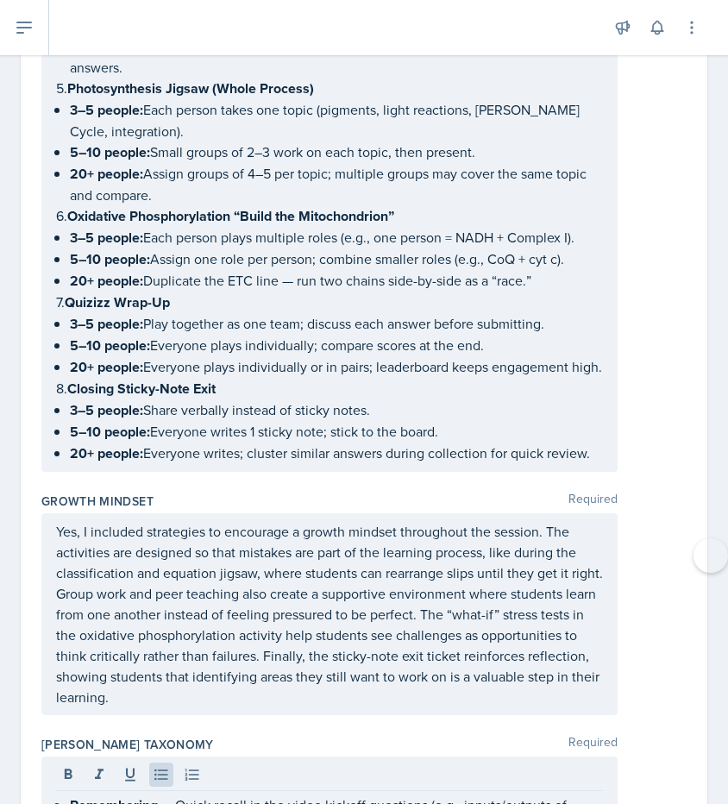
scroll to position [11648, 0]
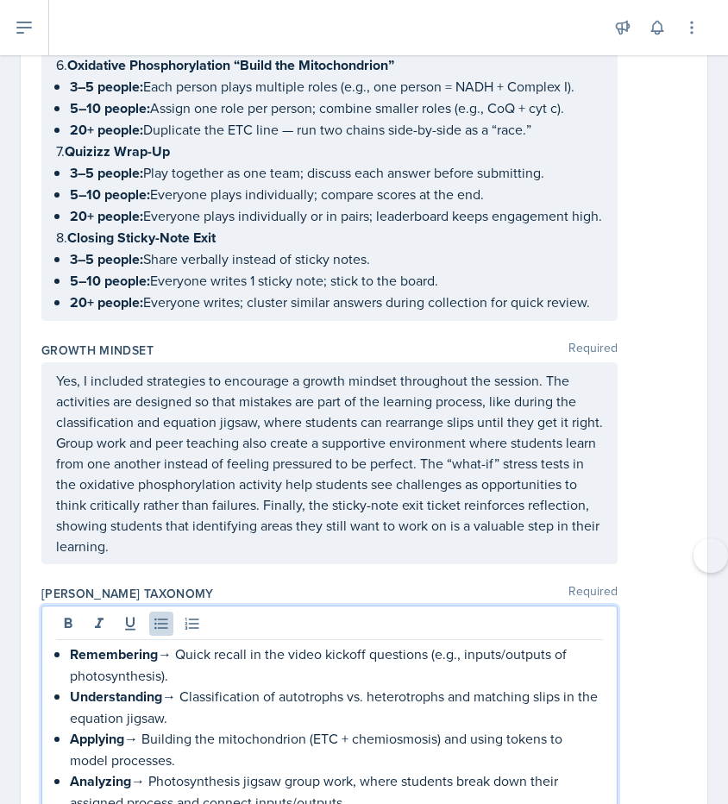
click at [0, 0] on button at bounding box center [0, 0] width 0 height 0
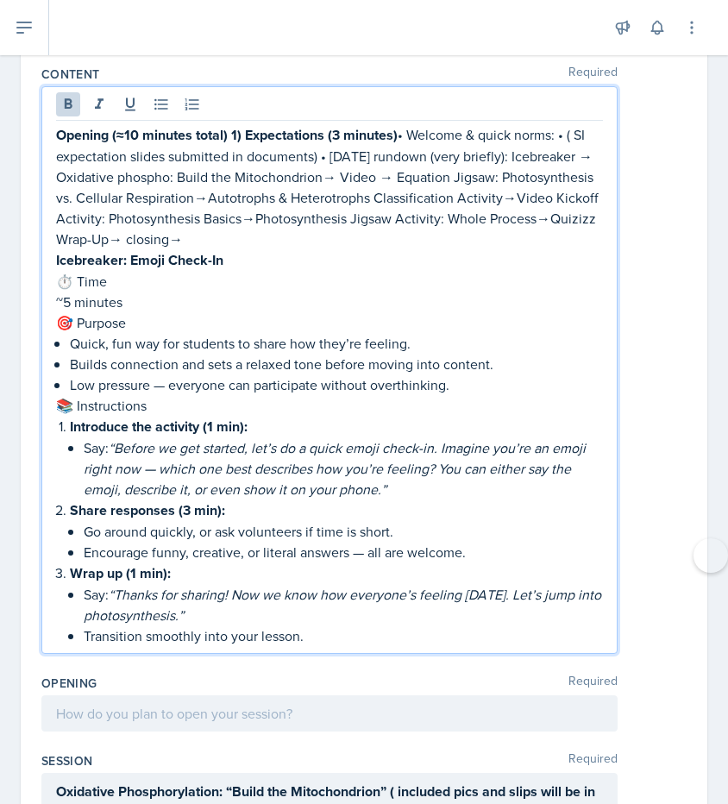
scroll to position [199, 0]
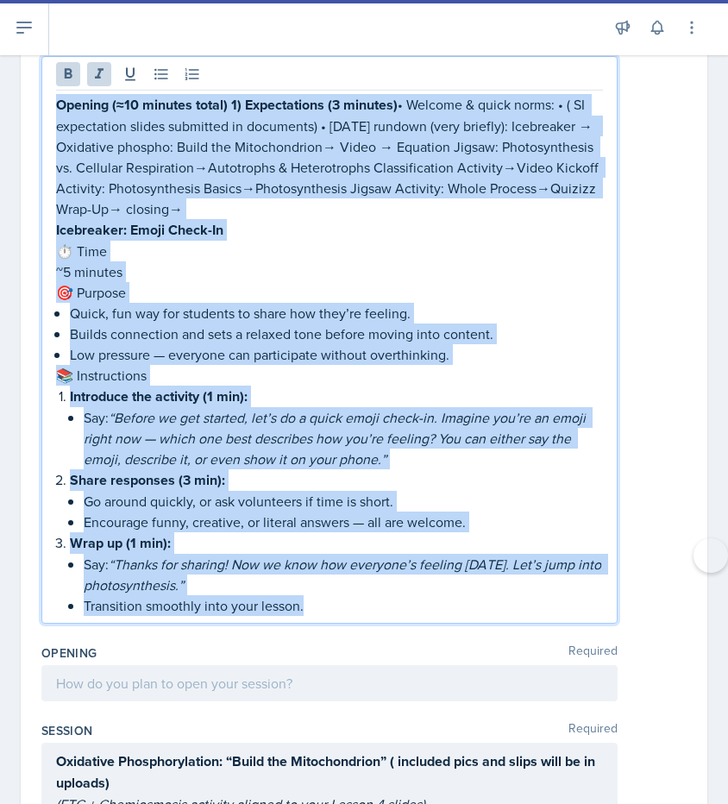
drag, startPoint x: 59, startPoint y: 107, endPoint x: 374, endPoint y: 644, distance: 622.9
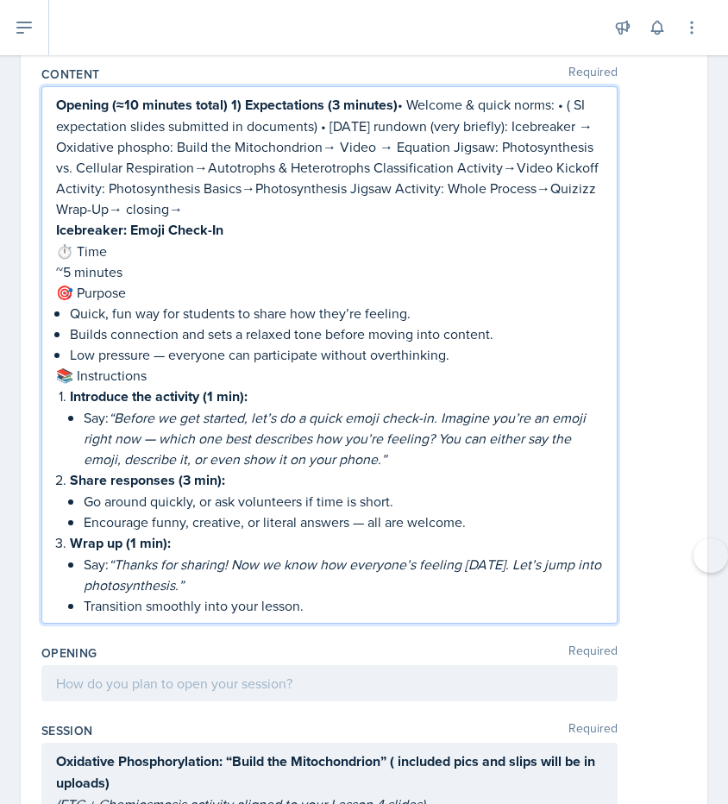
click at [317, 701] on div "Opening Required" at bounding box center [363, 677] width 645 height 78
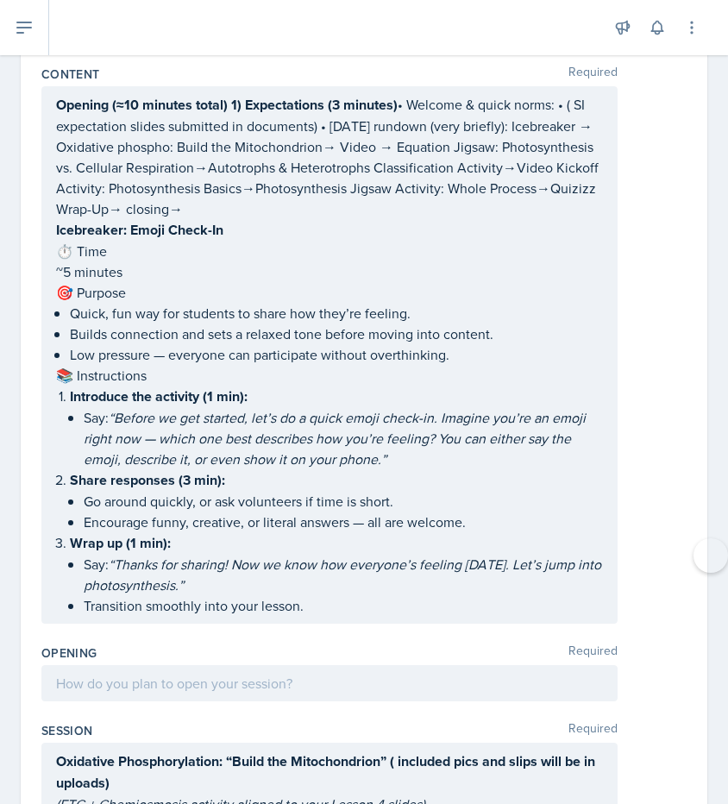
click at [311, 682] on p at bounding box center [329, 683] width 547 height 21
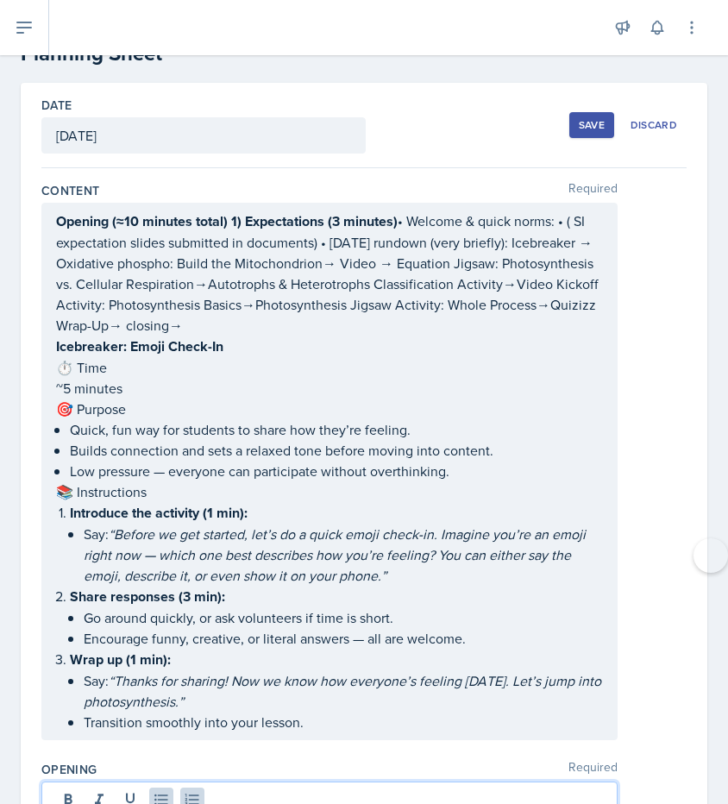
scroll to position [0, 0]
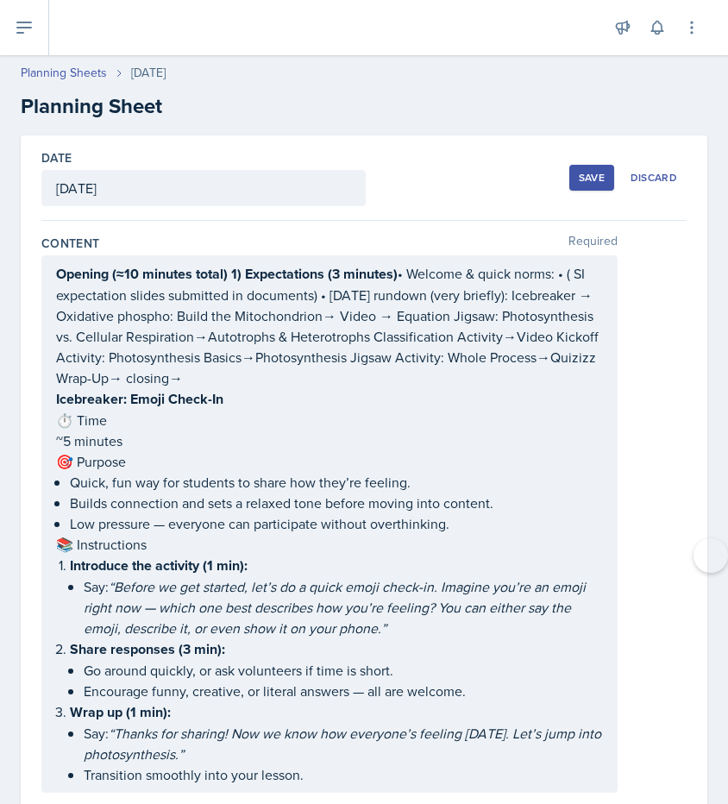
click at [136, 273] on div "Opening (≈10 minutes total) 1) Expectations (3 minutes) • Welcome & quick norms…" at bounding box center [329, 523] width 576 height 537
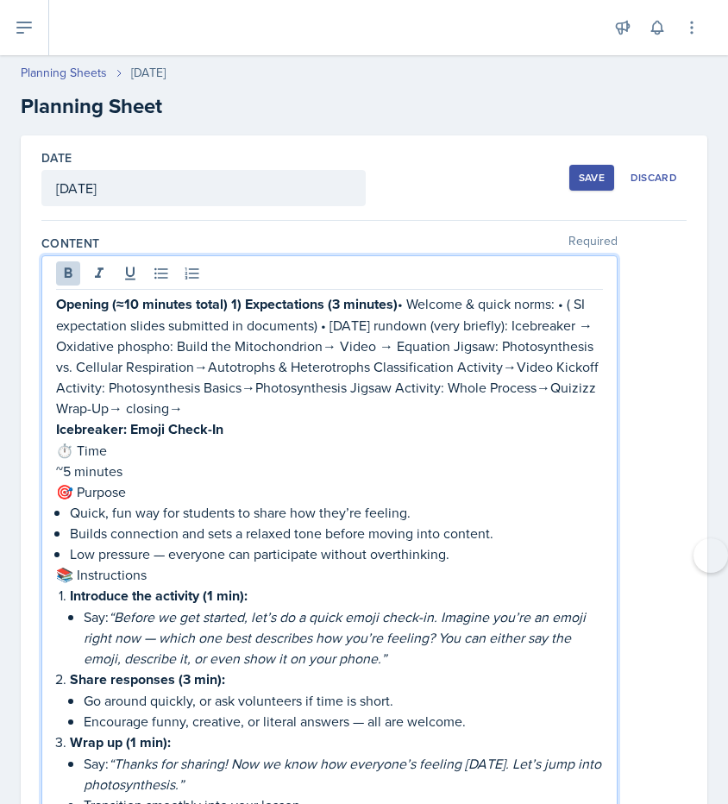
click at [139, 306] on strong "Opening (≈10 minutes total)" at bounding box center [142, 304] width 172 height 20
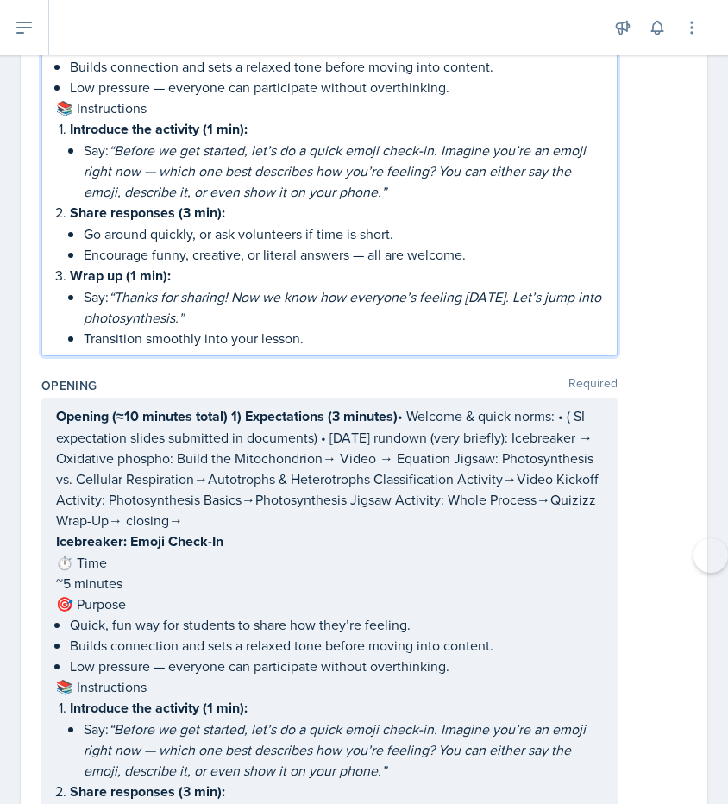
click at [143, 415] on strong "Opening (≈10 minutes total)" at bounding box center [142, 416] width 172 height 20
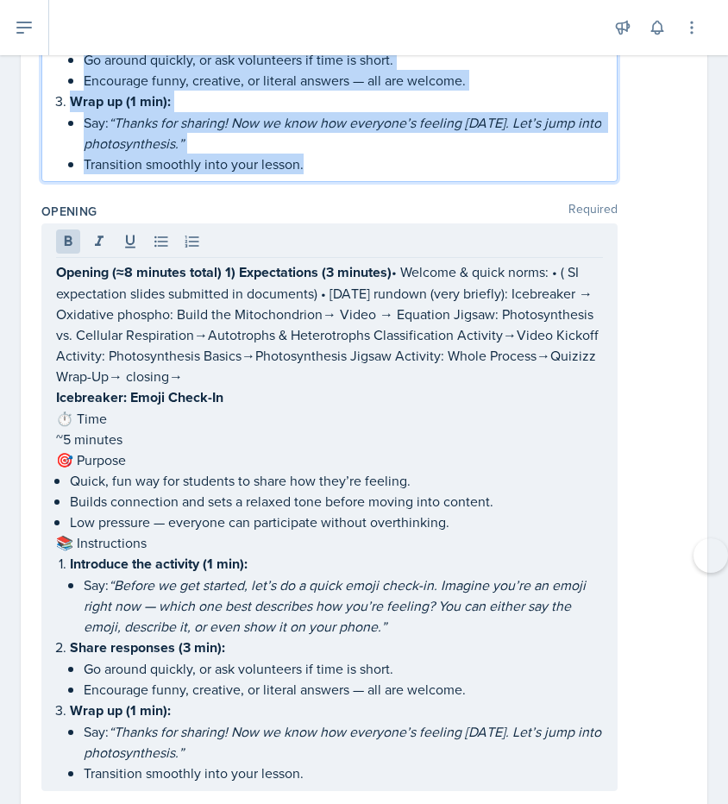
drag, startPoint x: 57, startPoint y: 267, endPoint x: 290, endPoint y: 591, distance: 398.6
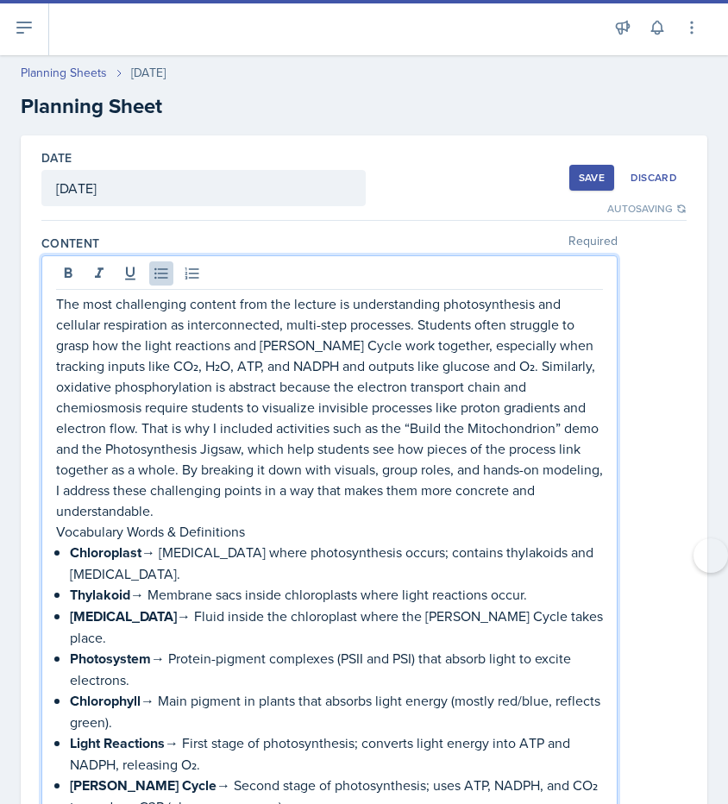
click at [579, 176] on div "Save" at bounding box center [592, 178] width 26 height 14
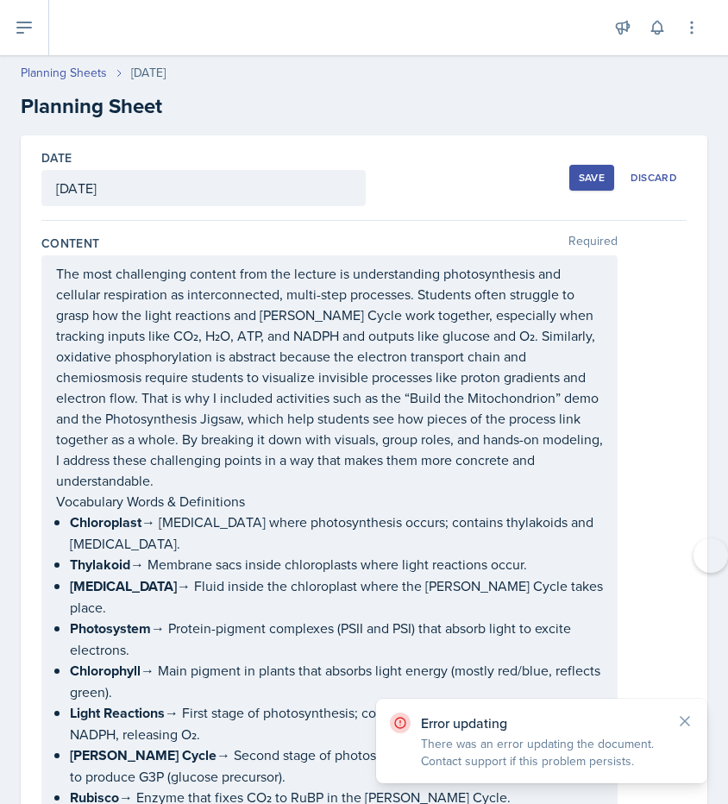
click at [581, 169] on button "Save" at bounding box center [591, 178] width 45 height 26
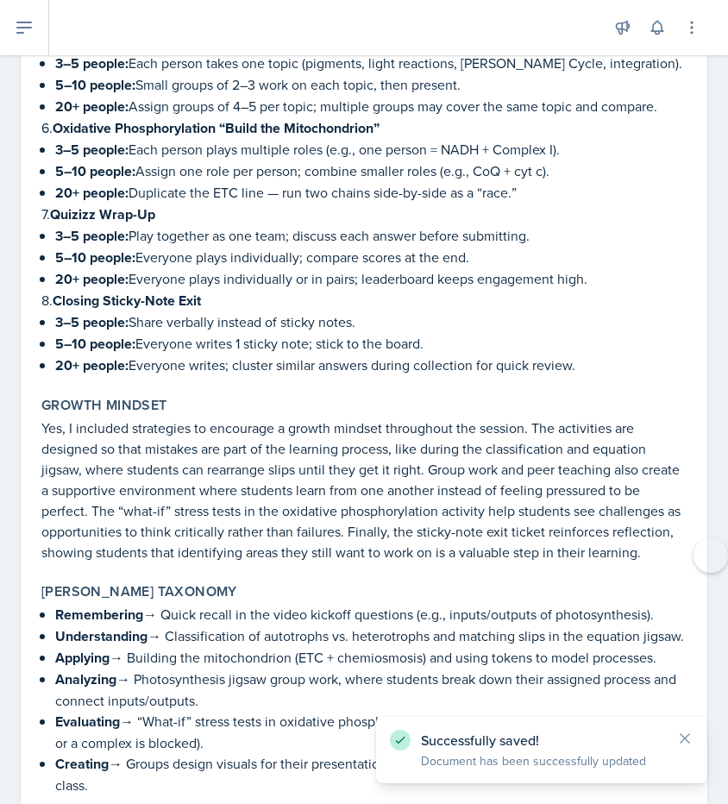
scroll to position [11455, 0]
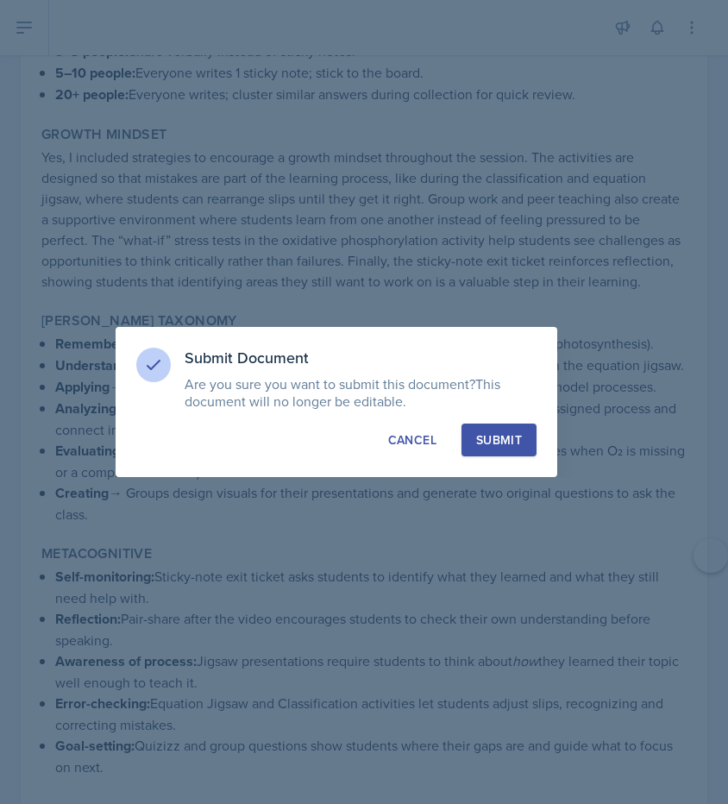
click at [510, 440] on div "Submit" at bounding box center [499, 439] width 46 height 17
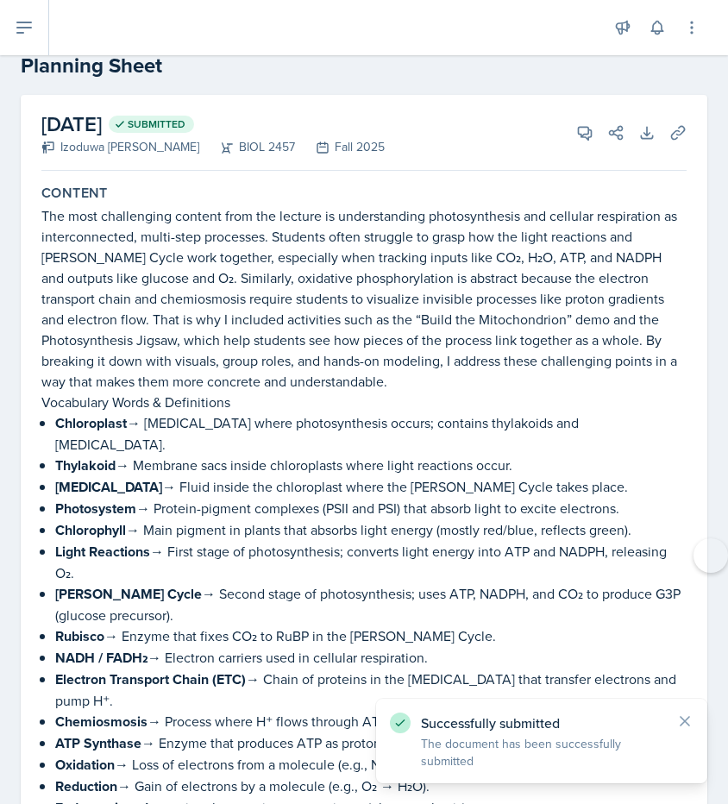
scroll to position [0, 0]
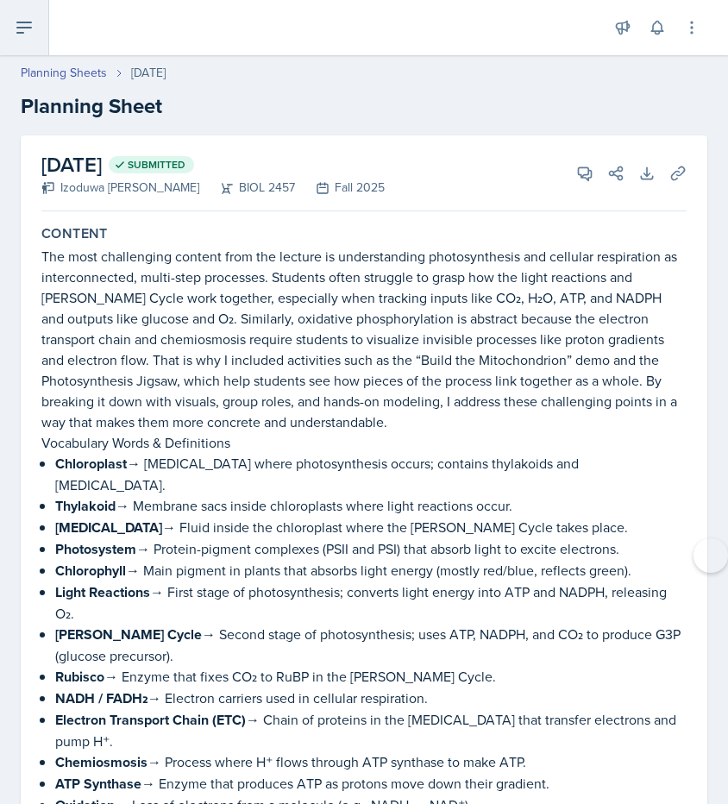
click at [37, 37] on button at bounding box center [24, 27] width 49 height 55
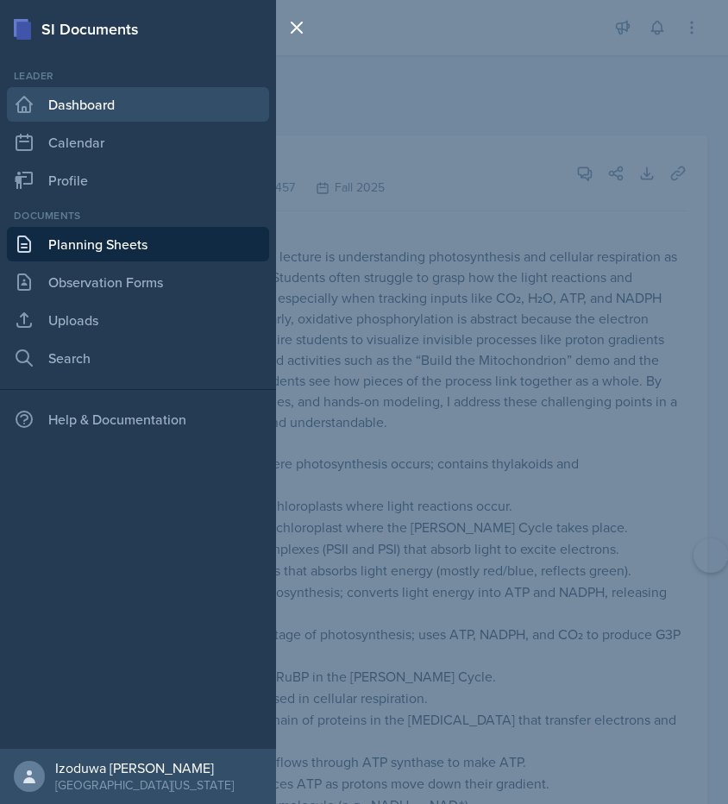
click at [89, 89] on link "Dashboard" at bounding box center [138, 104] width 262 height 35
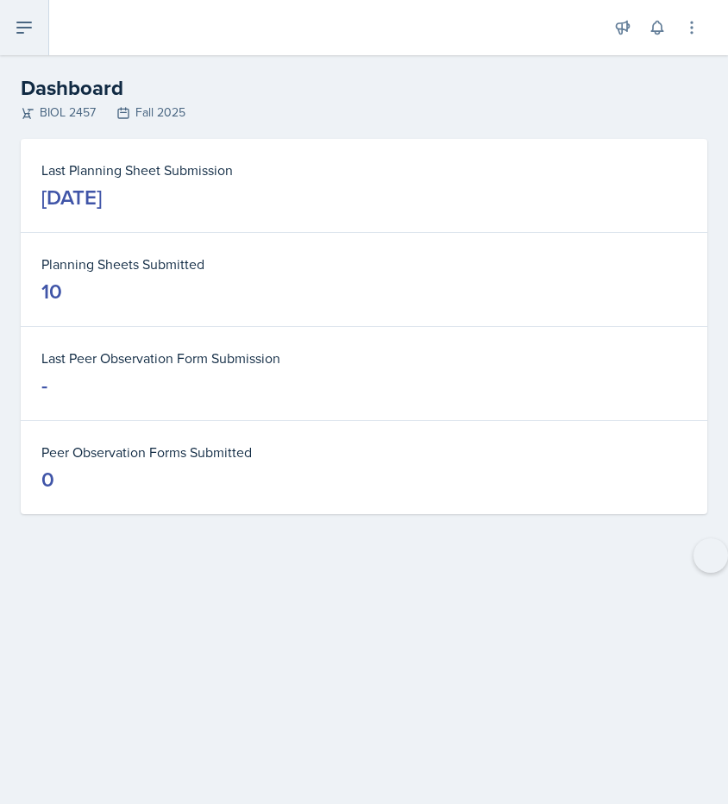
click at [27, 47] on button at bounding box center [24, 27] width 49 height 55
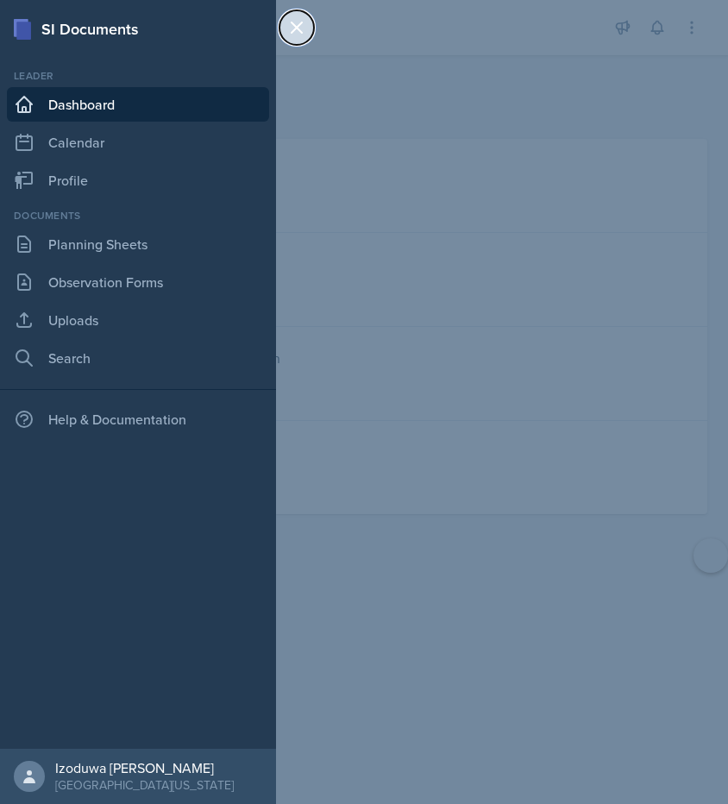
click at [298, 36] on icon at bounding box center [296, 27] width 21 height 21
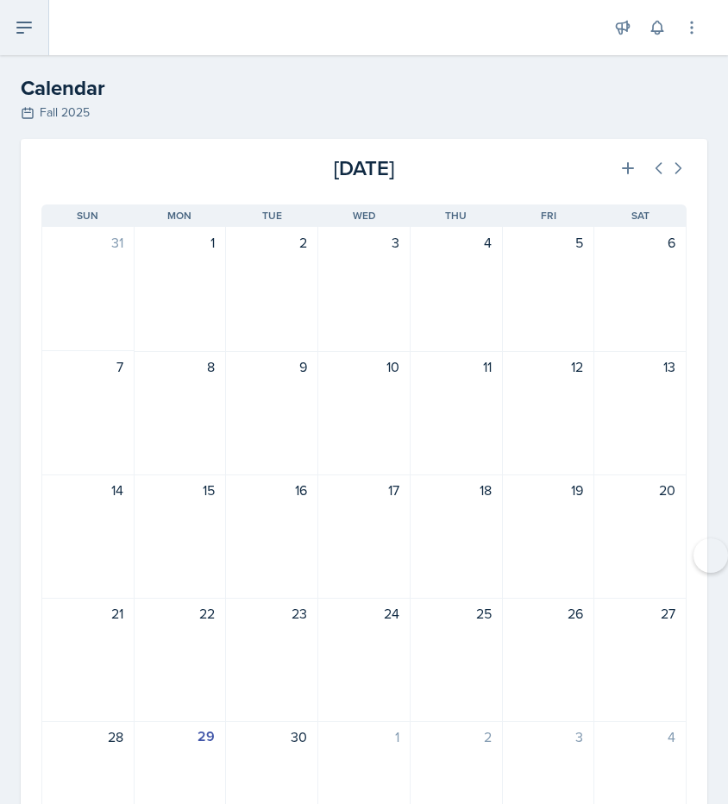
click at [31, 45] on button at bounding box center [24, 27] width 49 height 55
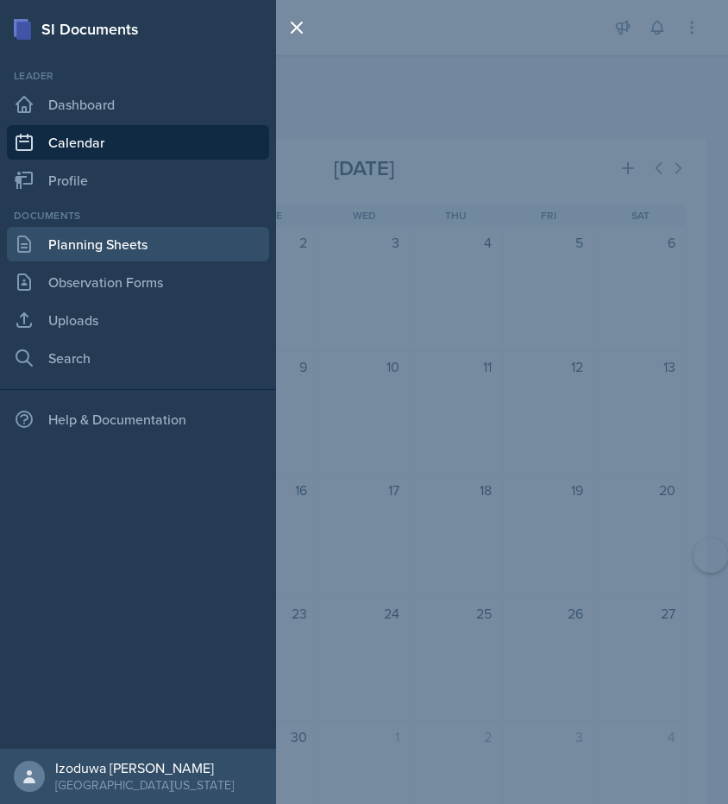
click at [98, 248] on link "Planning Sheets" at bounding box center [138, 244] width 262 height 35
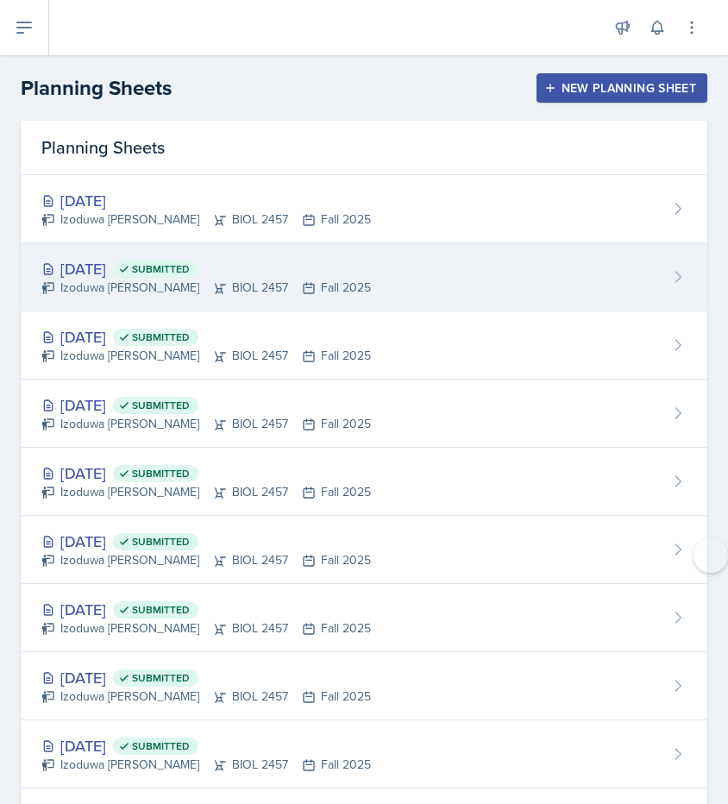
click at [208, 291] on div "Izoduwa Omoruyi BIOL 2457 Fall 2025" at bounding box center [206, 288] width 330 height 18
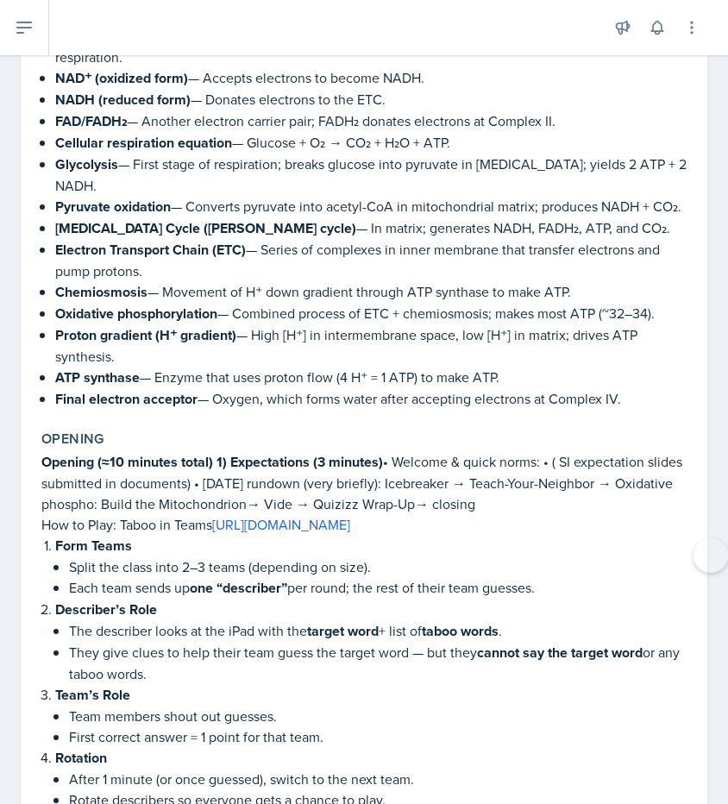
scroll to position [882, 0]
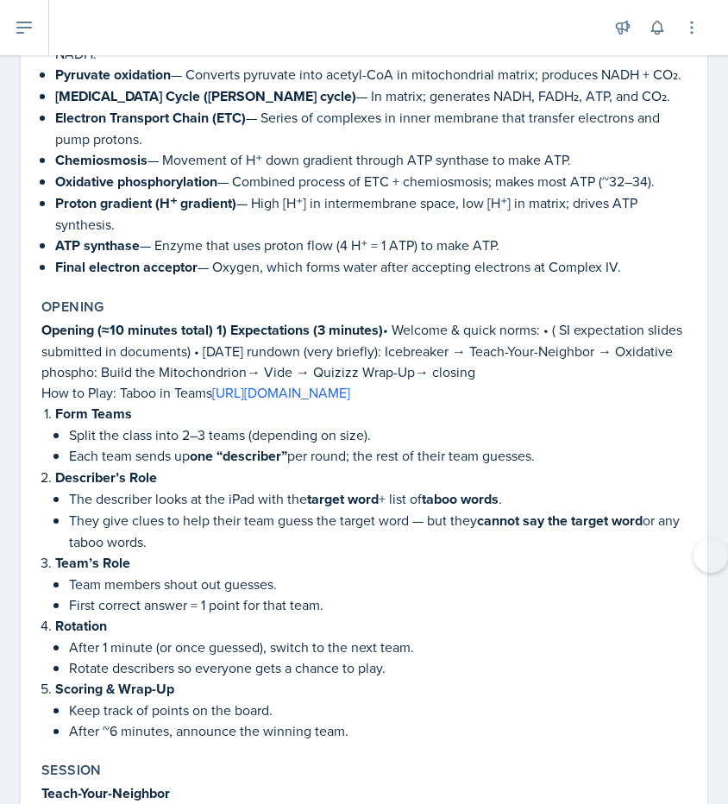
drag, startPoint x: 47, startPoint y: 319, endPoint x: 110, endPoint y: 329, distance: 64.5
click at [109, 330] on p "Opening (≈10 minutes total) 1) Expectations (3 minutes) • Welcome & quick norms…" at bounding box center [363, 350] width 645 height 63
drag, startPoint x: 48, startPoint y: 314, endPoint x: 84, endPoint y: 328, distance: 38.0
click at [84, 328] on p "Opening (≈10 minutes total) 1) Expectations (3 minutes) • Welcome & quick norms…" at bounding box center [363, 350] width 645 height 63
click at [74, 382] on p "How to Play: Taboo in Teams https://playtaboo.com/playpage/#google_vignette" at bounding box center [363, 392] width 645 height 21
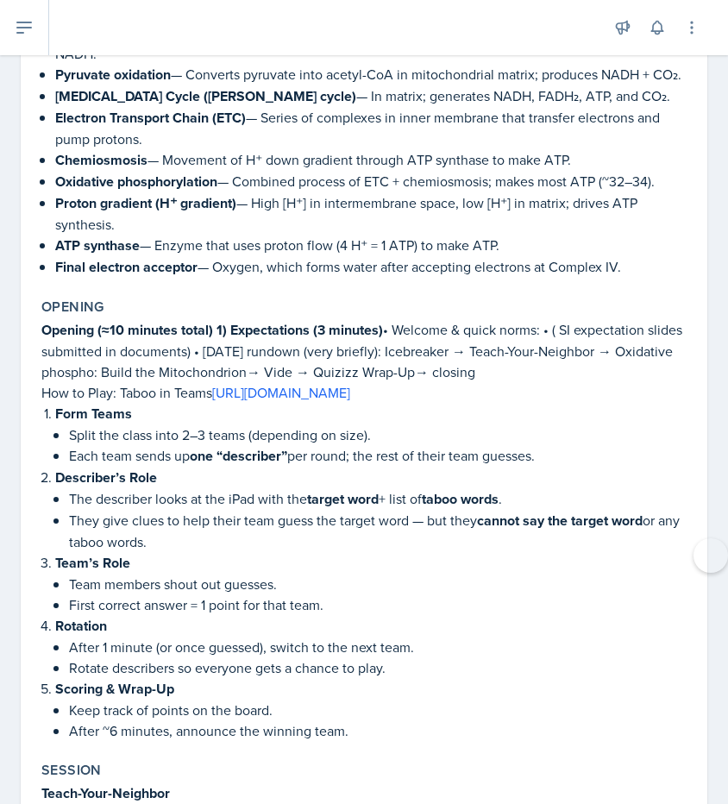
drag, startPoint x: 41, startPoint y: 317, endPoint x: 541, endPoint y: 354, distance: 501.7
click at [541, 354] on p "Opening (≈10 minutes total) 1) Expectations (3 minutes) • Welcome & quick norms…" at bounding box center [363, 350] width 645 height 63
copy p "Opening (≈10 minutes total) 1) Expectations (3 minutes) • Welcome & quick norms…"
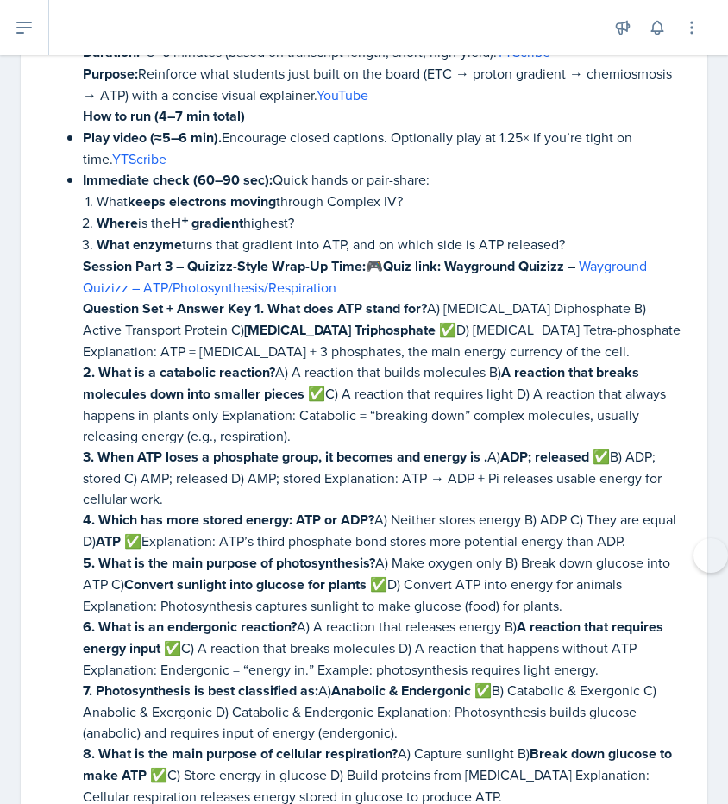
scroll to position [5583, 0]
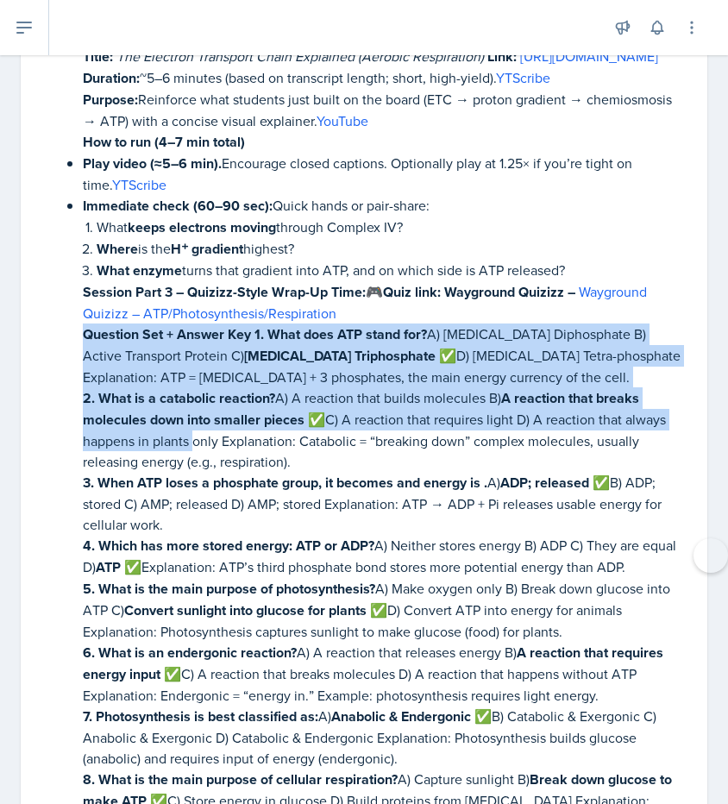
drag, startPoint x: 74, startPoint y: 279, endPoint x: 188, endPoint y: 373, distance: 147.7
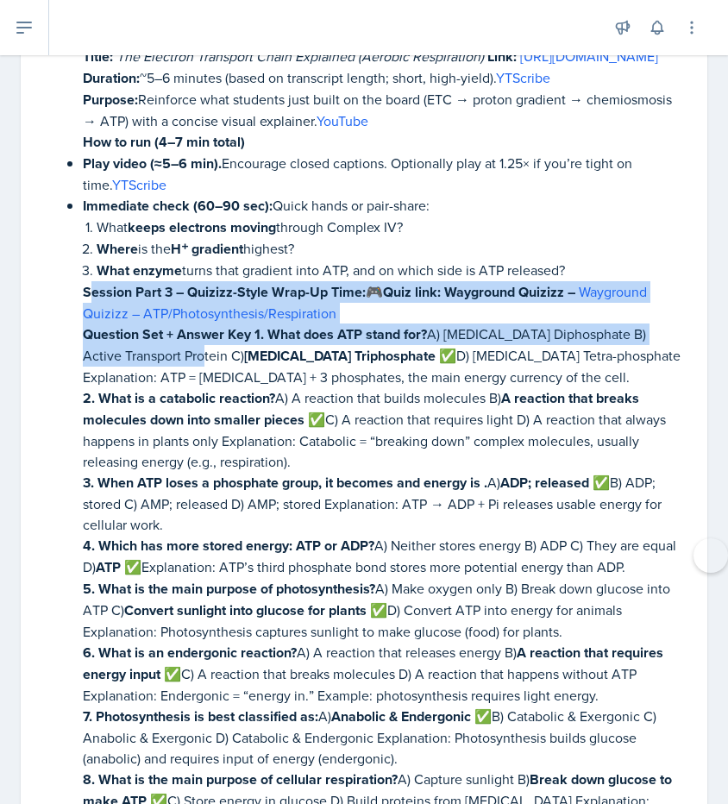
drag, startPoint x: 89, startPoint y: 229, endPoint x: 184, endPoint y: 304, distance: 120.5
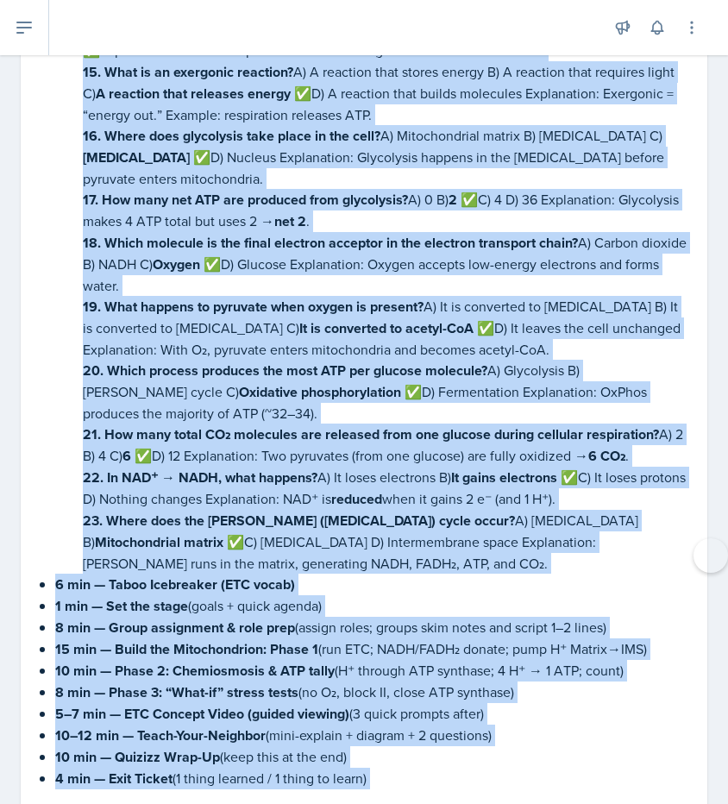
scroll to position [6770, 0]
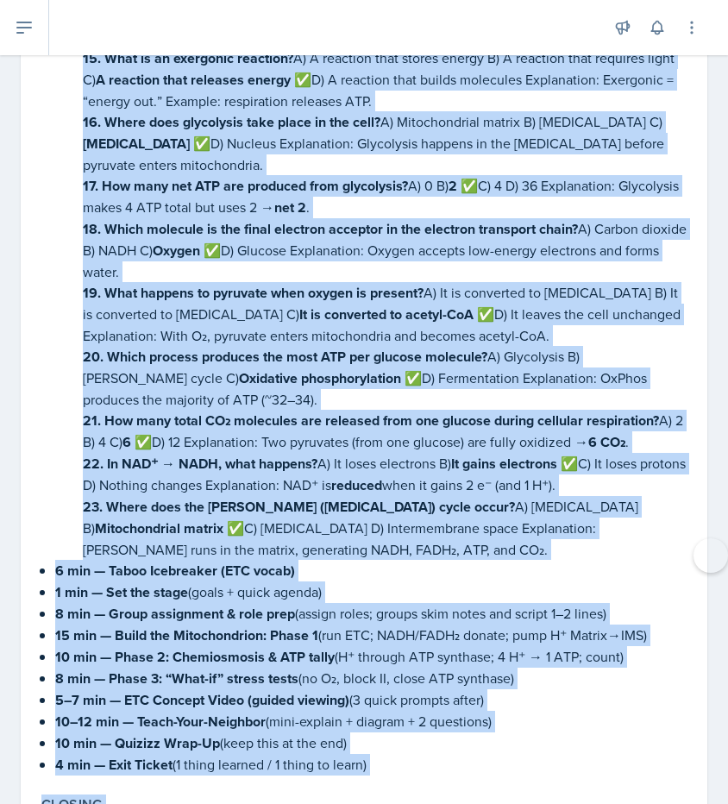
drag, startPoint x: 81, startPoint y: 238, endPoint x: 330, endPoint y: 474, distance: 343.6
copy li "Session Part 3 – Quizizz-Style Wrap-Up Time: 🎮 Quiz link: Wayground Quizizz – W…"
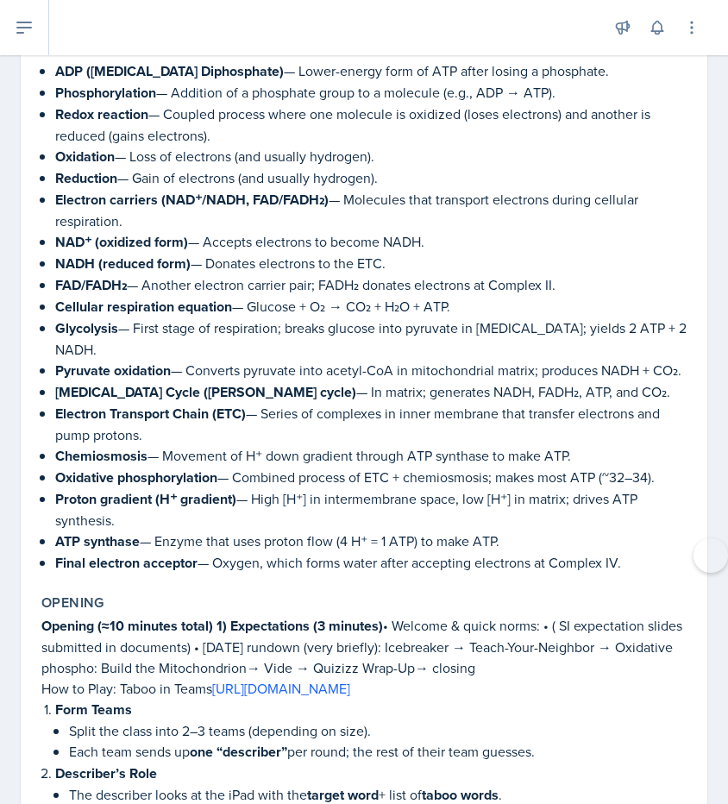
scroll to position [386, 0]
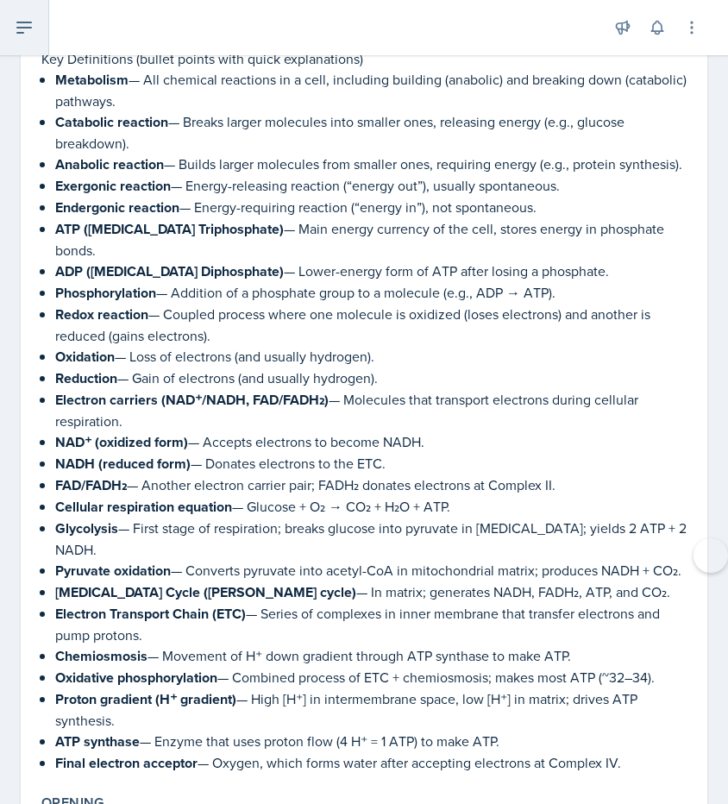
click at [28, 20] on icon at bounding box center [24, 27] width 21 height 21
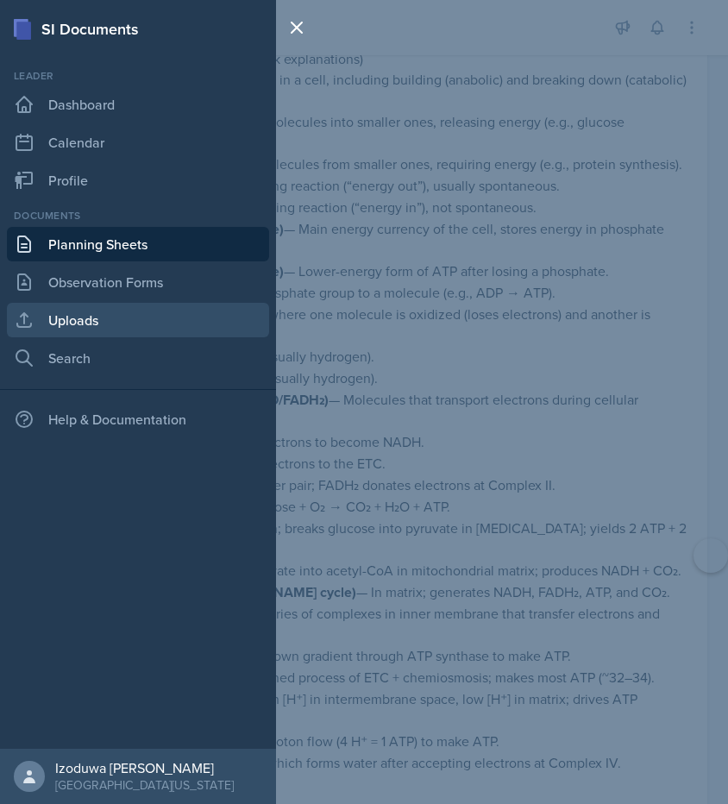
click at [131, 311] on link "Uploads" at bounding box center [138, 320] width 262 height 35
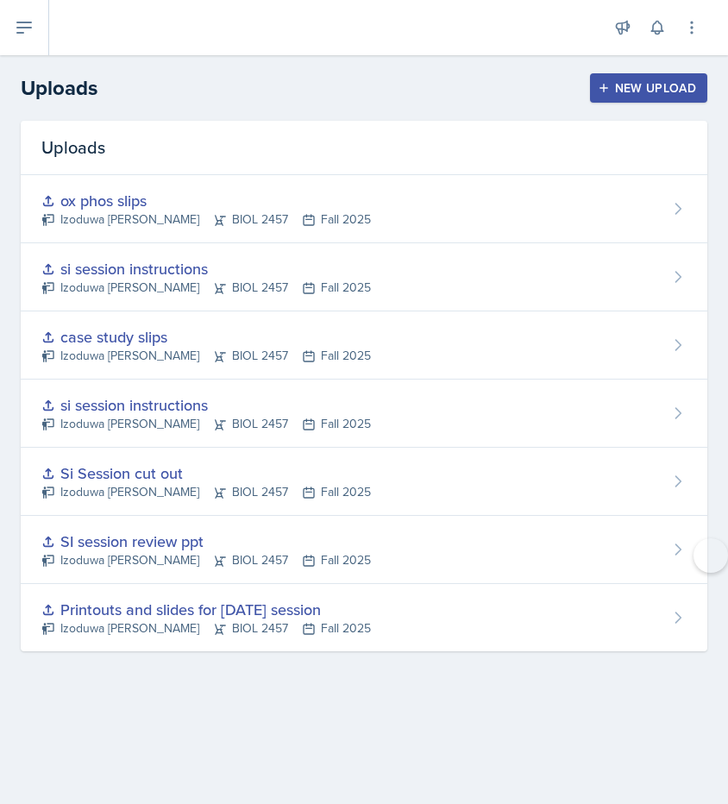
click at [613, 87] on div "New Upload" at bounding box center [649, 88] width 96 height 14
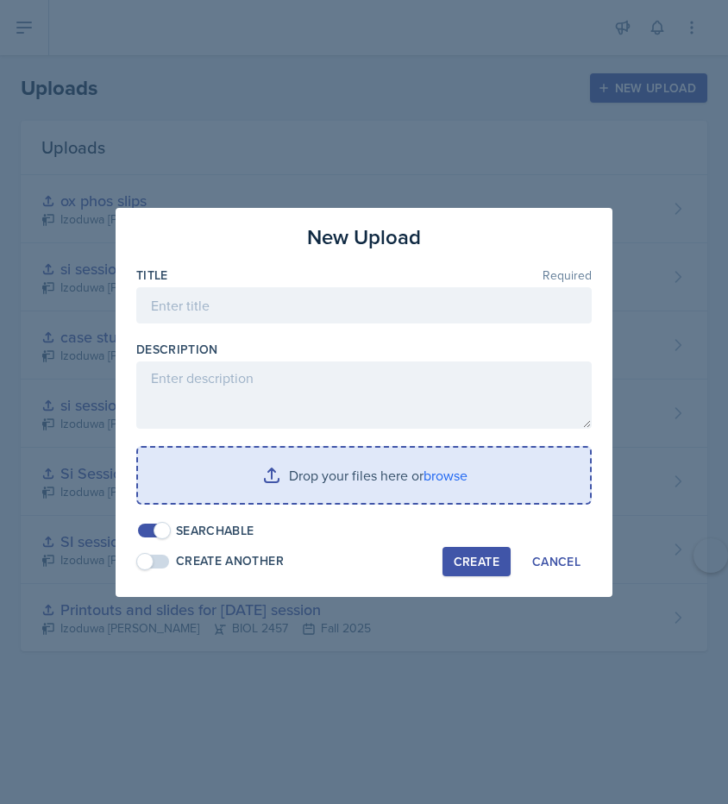
click at [360, 473] on input "file" at bounding box center [364, 475] width 452 height 55
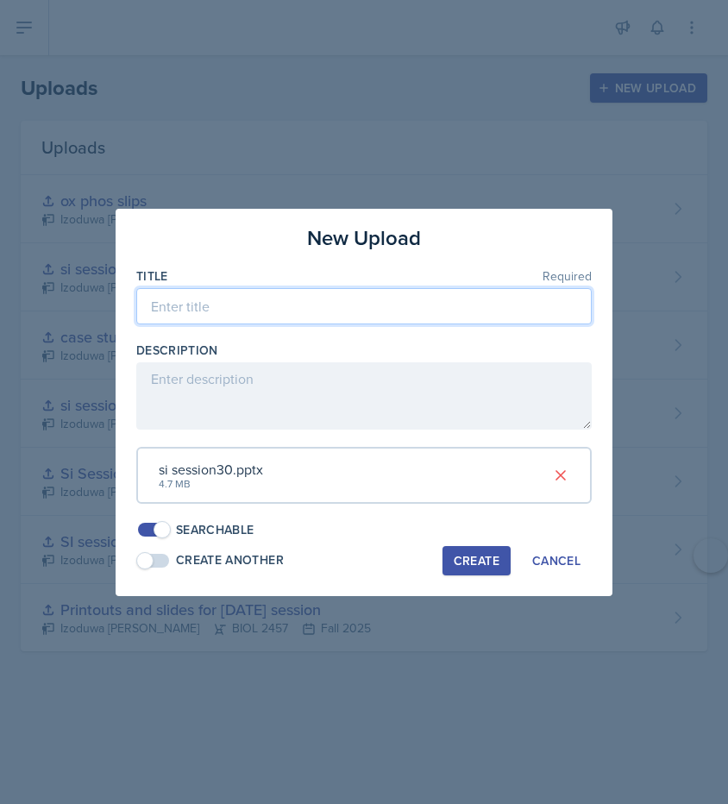
click at [358, 312] on input at bounding box center [364, 306] width 456 height 36
type input "student facing instructions"
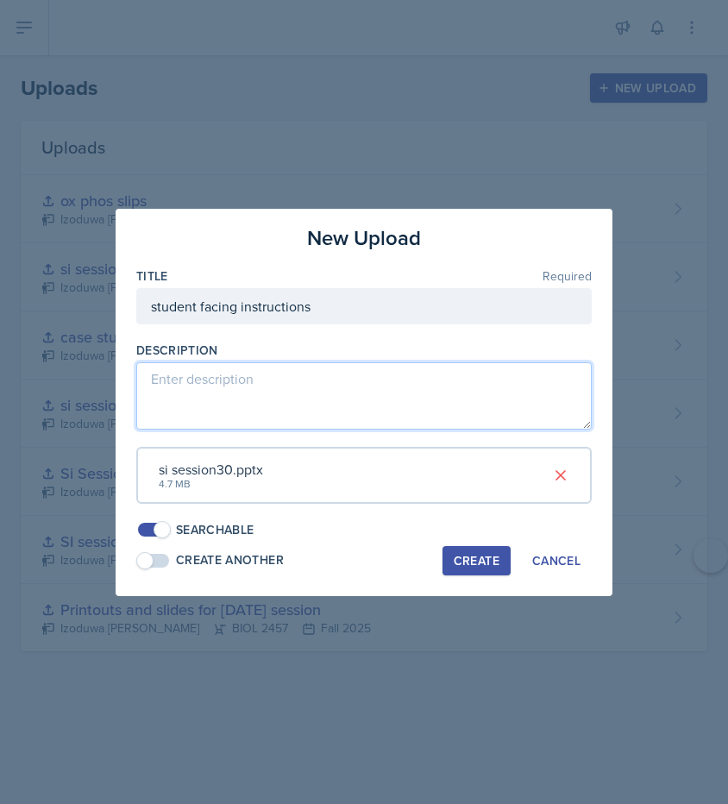
click at [325, 389] on textarea at bounding box center [364, 395] width 456 height 67
type textarea "si session content"
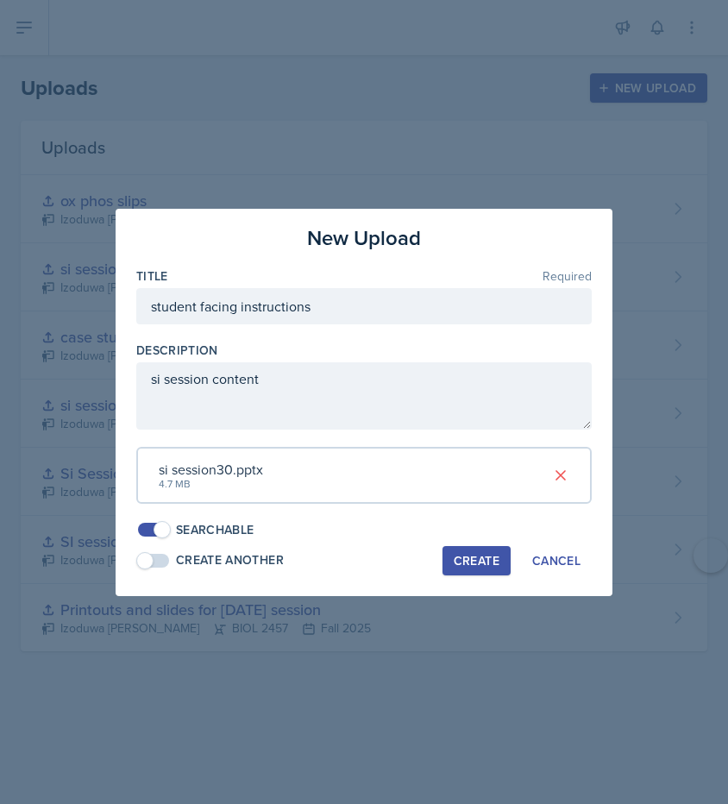
click at [464, 555] on div "Create" at bounding box center [477, 561] width 46 height 14
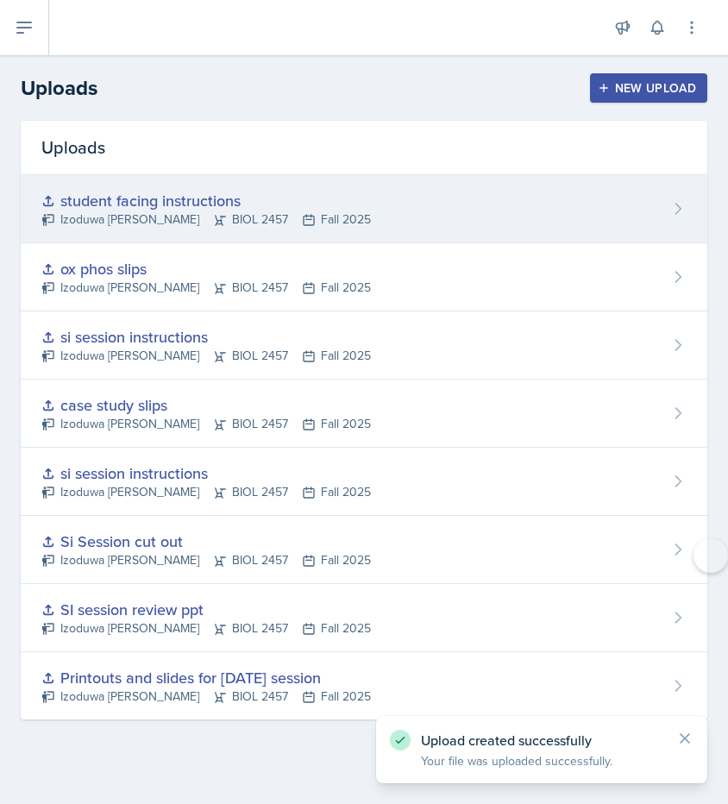
click at [576, 218] on div "student facing instructions Izoduwa [PERSON_NAME] BIOL 2457 Fall 2025" at bounding box center [364, 209] width 687 height 68
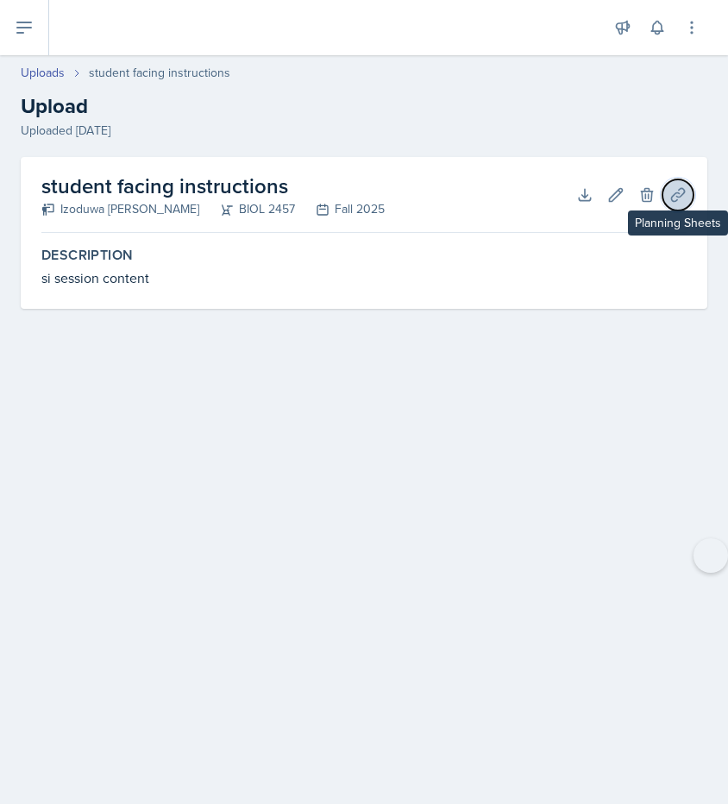
click at [671, 203] on button "Planning Sheets" at bounding box center [678, 194] width 31 height 31
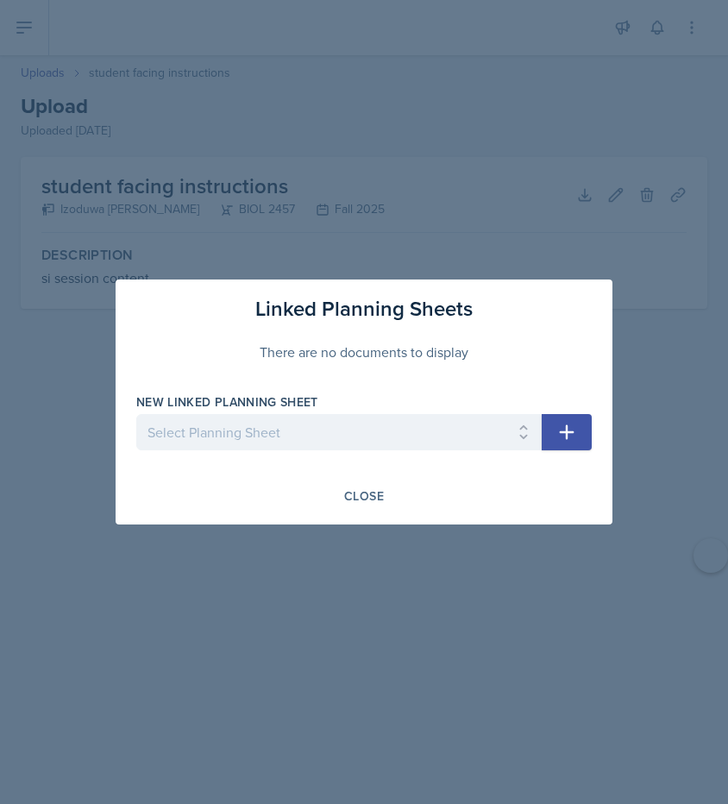
click at [567, 438] on icon "button" at bounding box center [567, 432] width 15 height 15
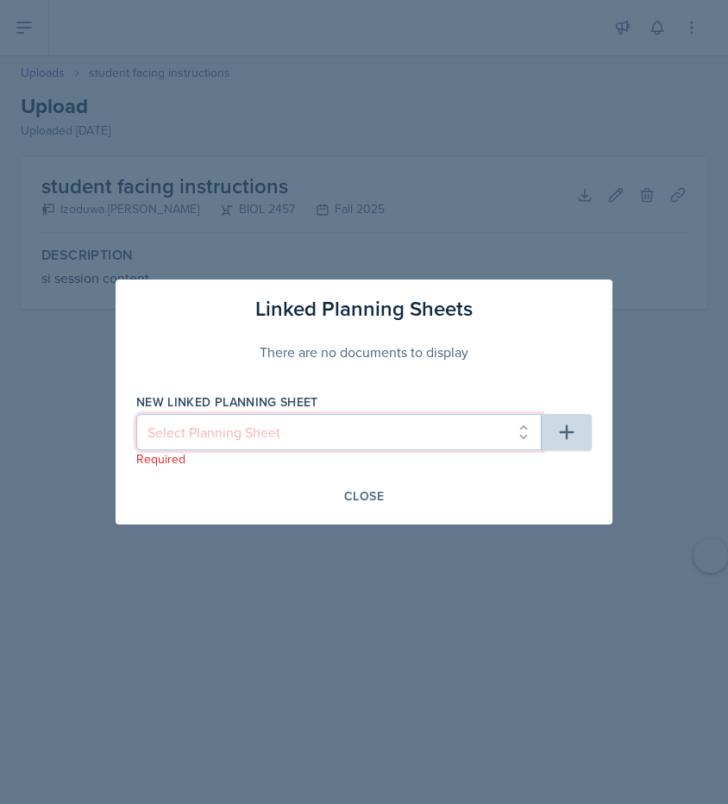
click at [525, 438] on select "Select Planning Sheet [DATE] [DATE] [DATE] [DATE] [DATE] [DATE] [DATE] [DATE] […" at bounding box center [338, 432] width 405 height 36
select select "a73ed89e-c5fd-40a2-a4fb-745a2a25a7bd"
click at [136, 414] on select "Select Planning Sheet [DATE] [DATE] [DATE] [DATE] [DATE] [DATE] [DATE] [DATE] […" at bounding box center [338, 432] width 405 height 36
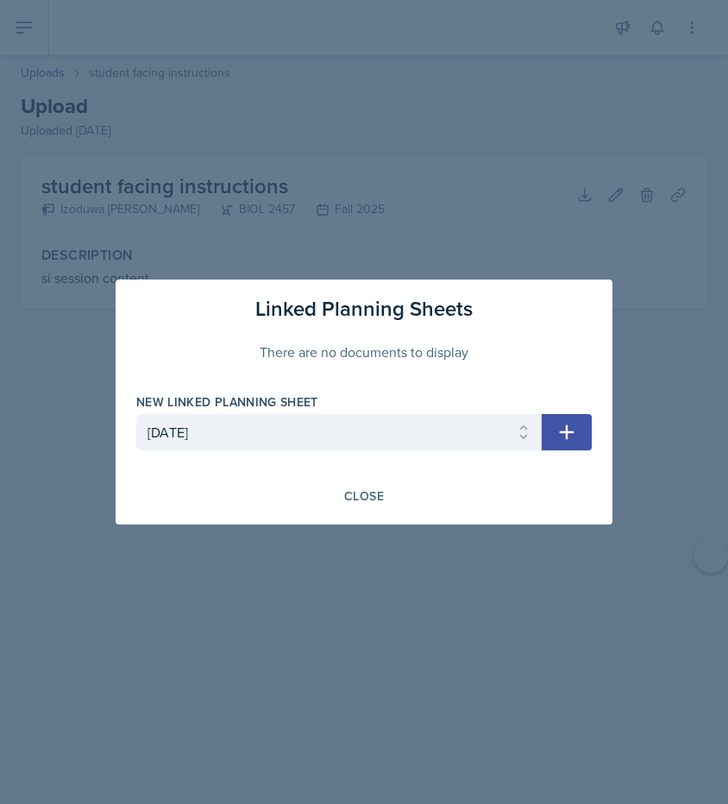
click at [550, 437] on button "button" at bounding box center [567, 432] width 50 height 36
select select
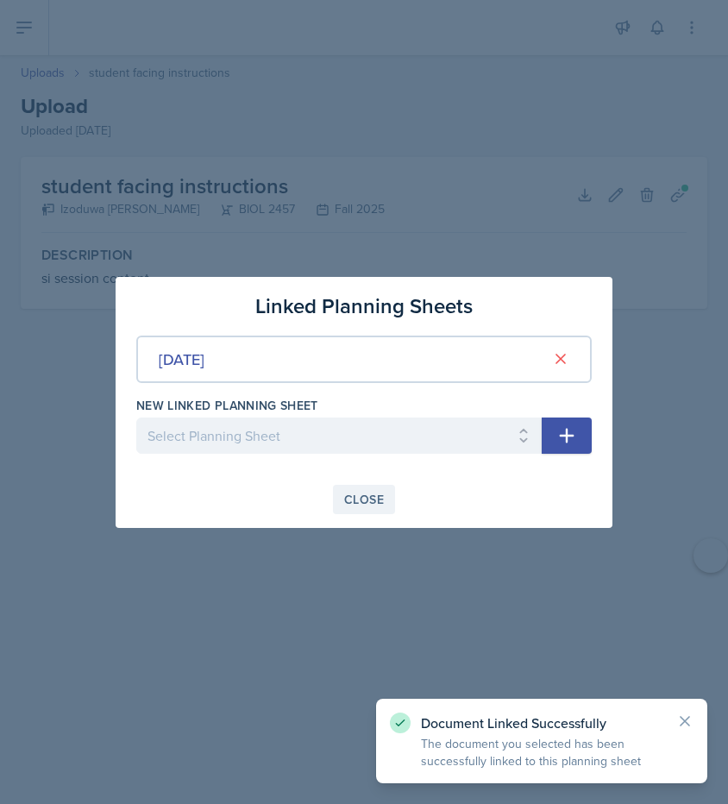
click at [373, 495] on div "Close" at bounding box center [364, 500] width 40 height 14
